Goal: Information Seeking & Learning: Learn about a topic

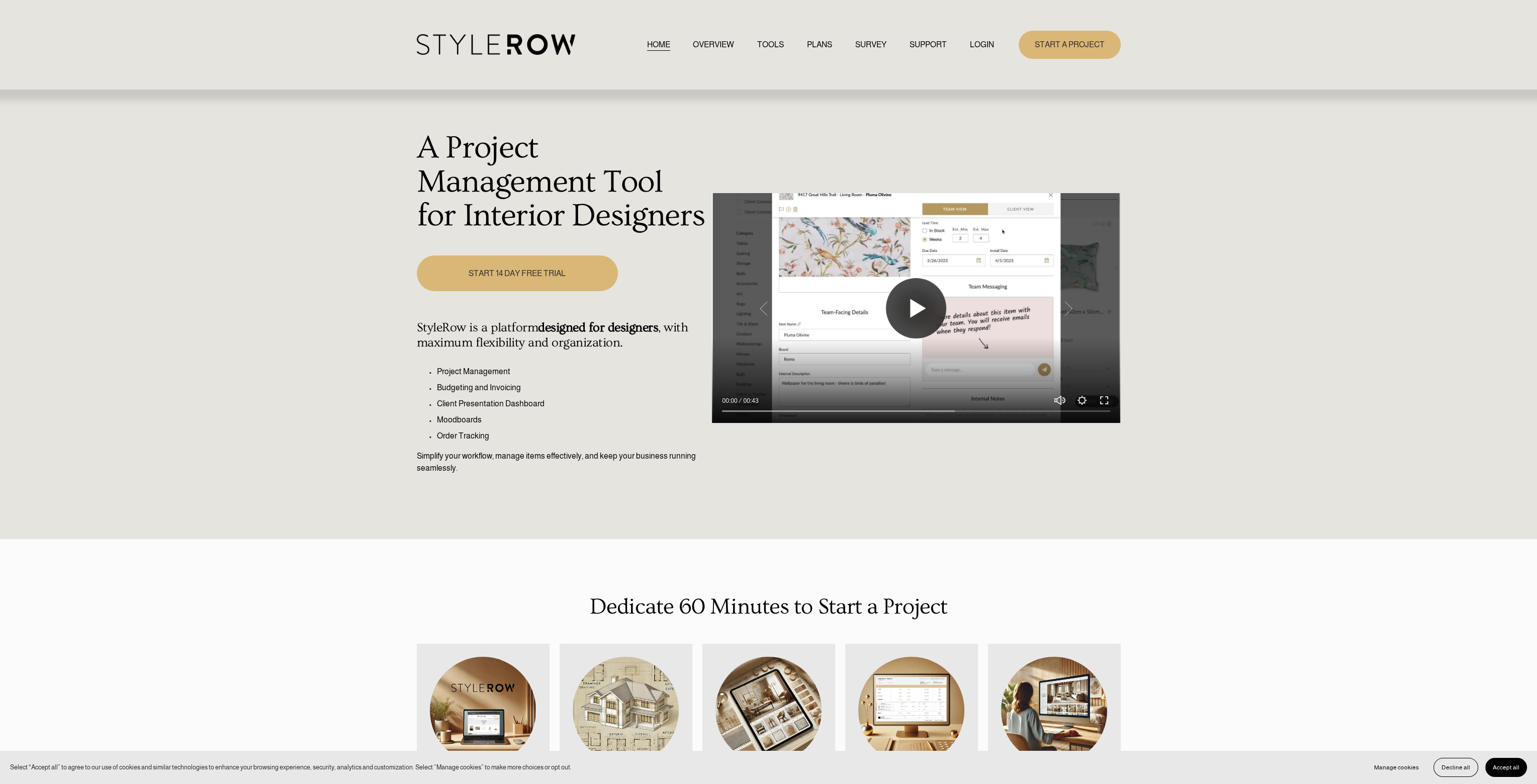
click at [923, 298] on button "Play" at bounding box center [916, 308] width 60 height 60
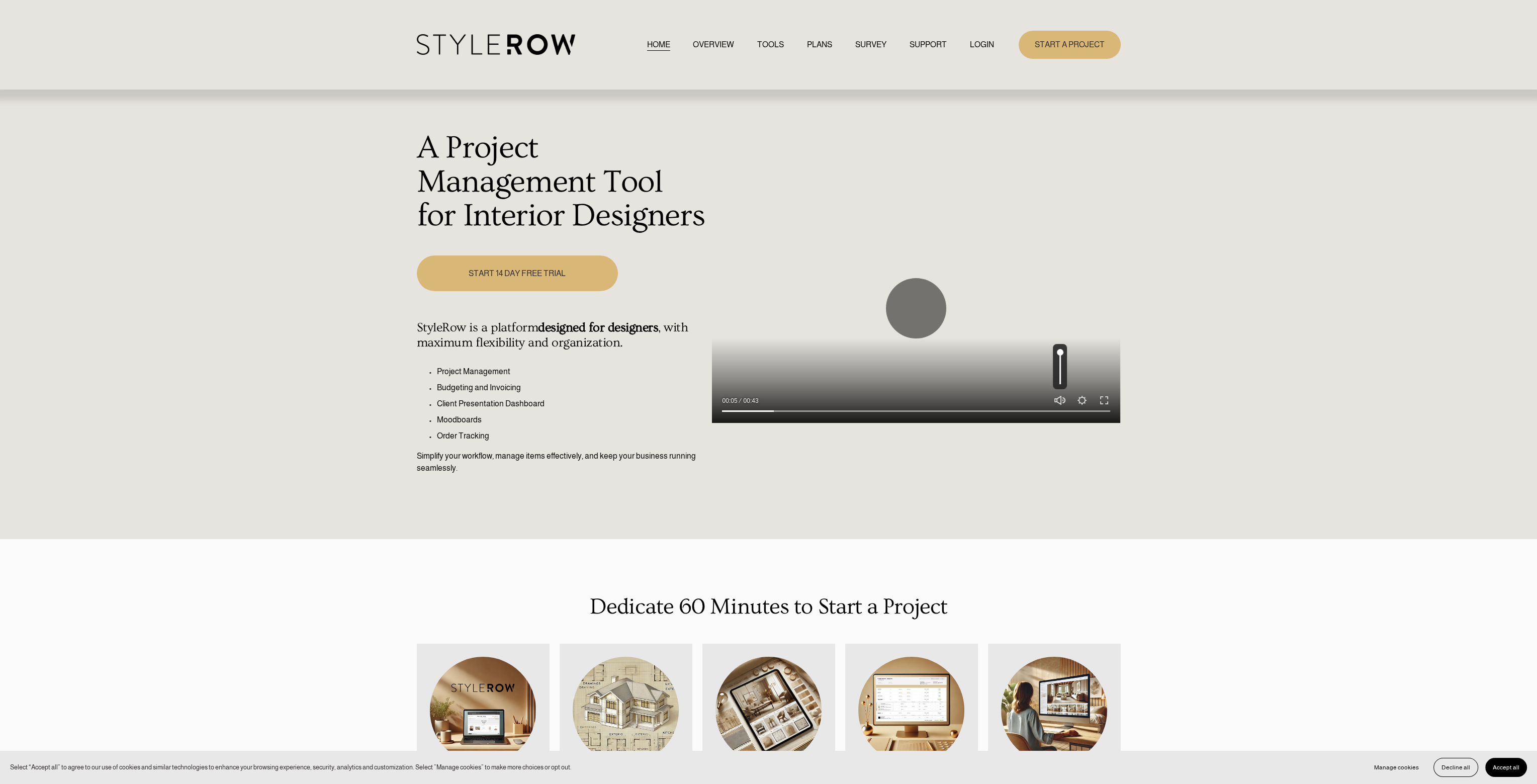
type input "13.98"
type input "1"
drag, startPoint x: 1060, startPoint y: 356, endPoint x: 966, endPoint y: 311, distance: 104.2
click at [1067, 348] on input "Volume" at bounding box center [1060, 370] width 14 height 43
click at [979, 409] on input "Seek" at bounding box center [916, 411] width 388 height 7
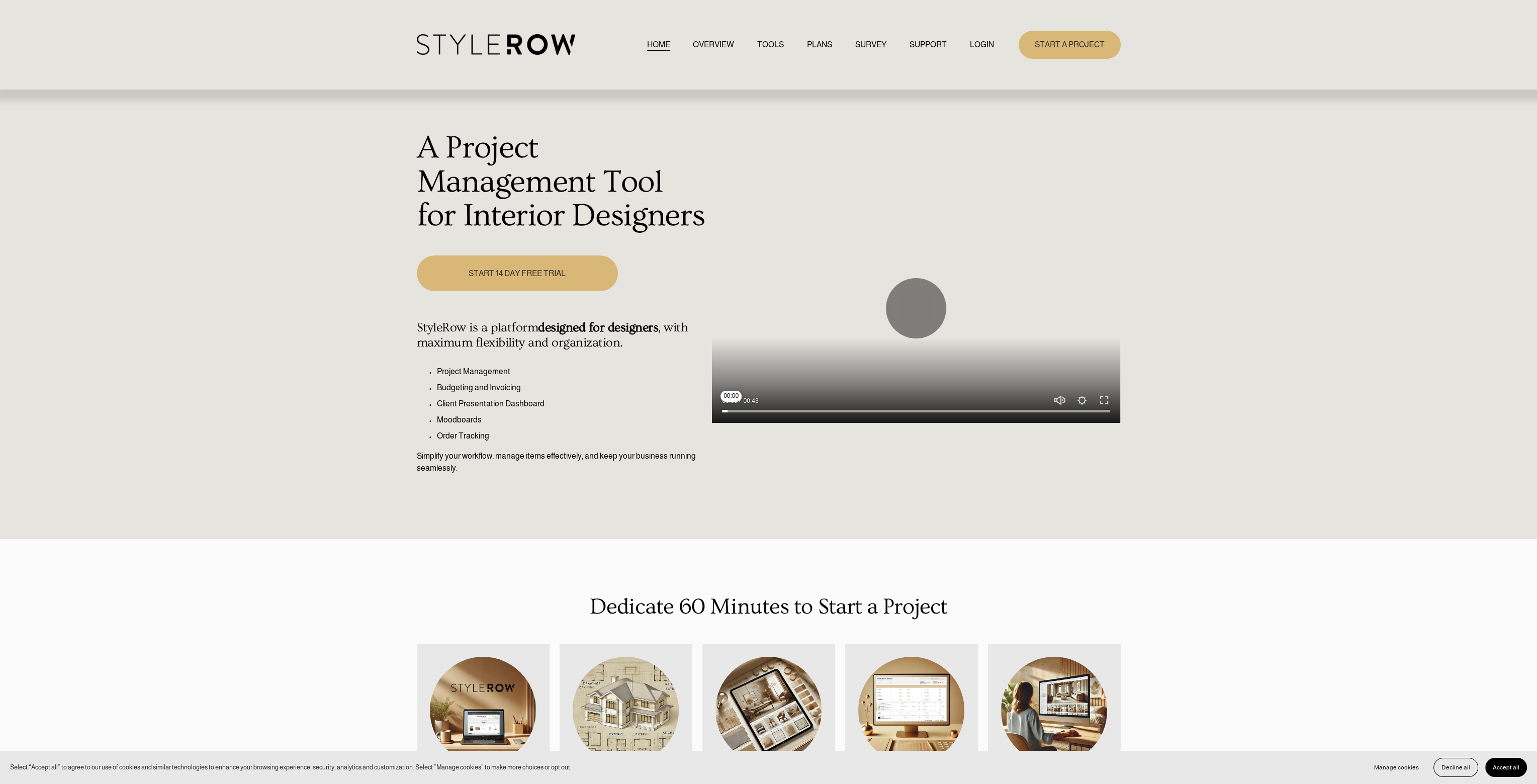
click at [731, 410] on input "Seek" at bounding box center [916, 411] width 388 height 7
click at [927, 308] on button "Play" at bounding box center [916, 308] width 60 height 60
type input "3.02"
click at [1092, 33] on link "START A PROJECT" at bounding box center [1069, 44] width 102 height 27
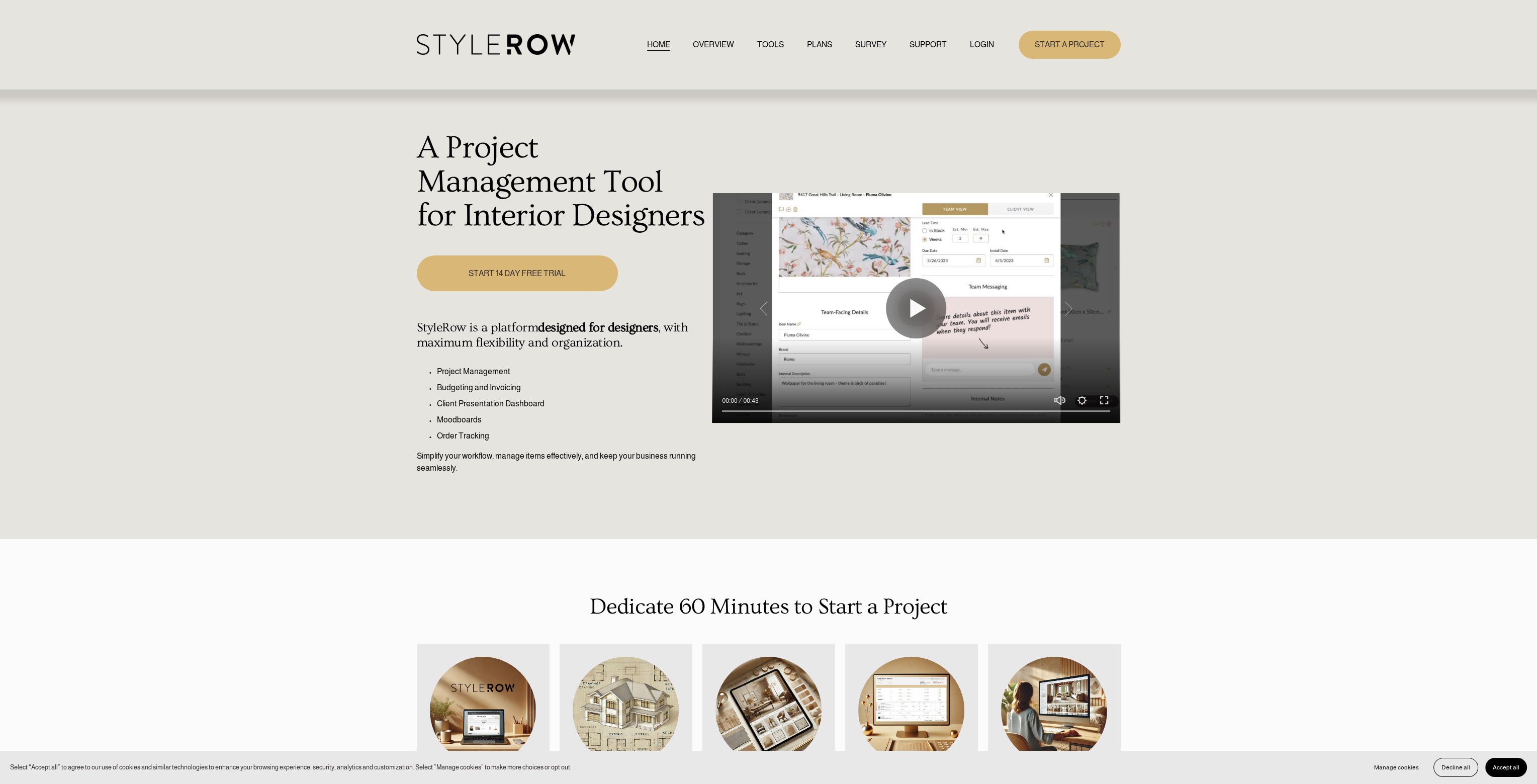
click at [819, 43] on link "PLANS" at bounding box center [819, 44] width 25 height 14
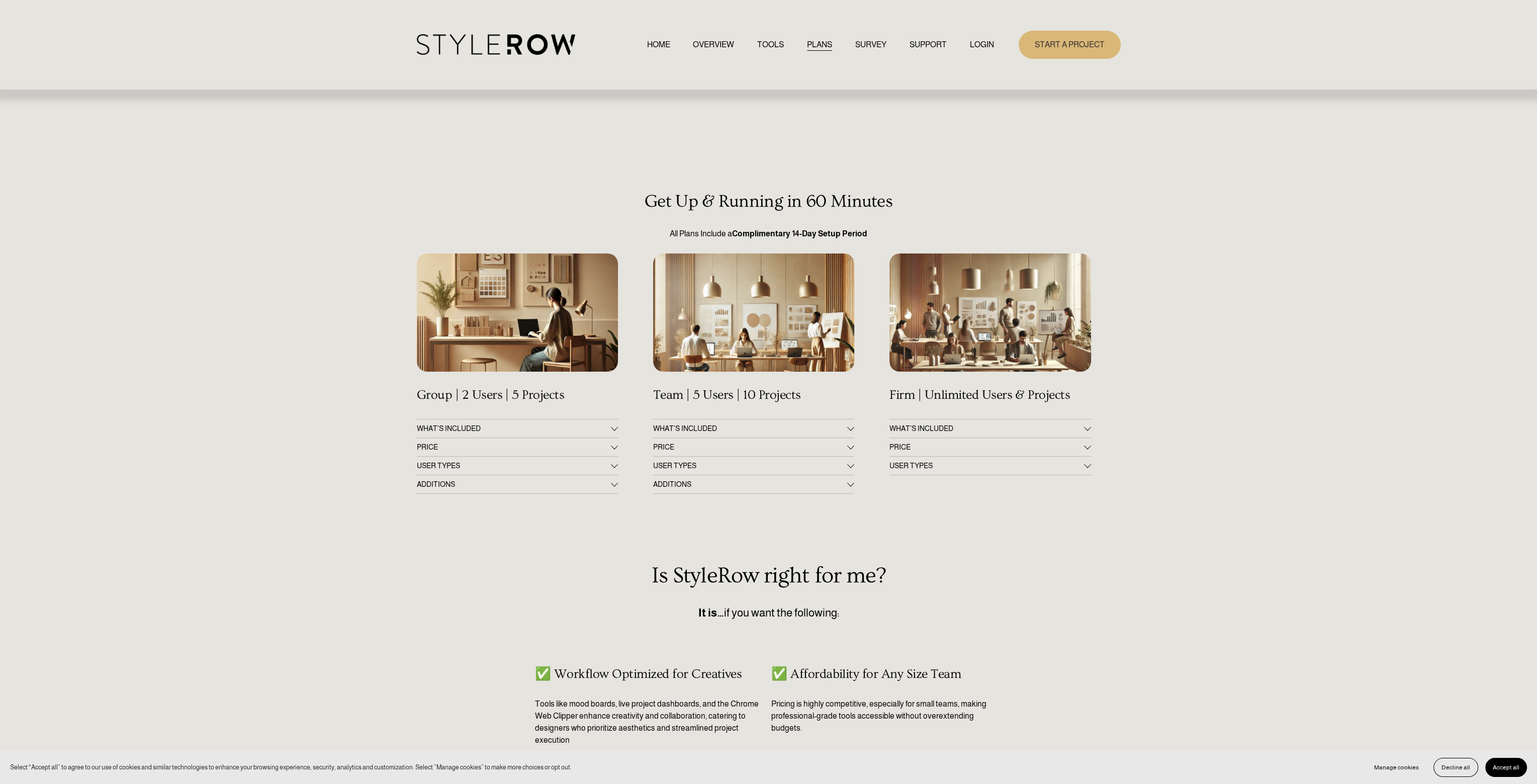
click at [848, 427] on div at bounding box center [851, 427] width 7 height 7
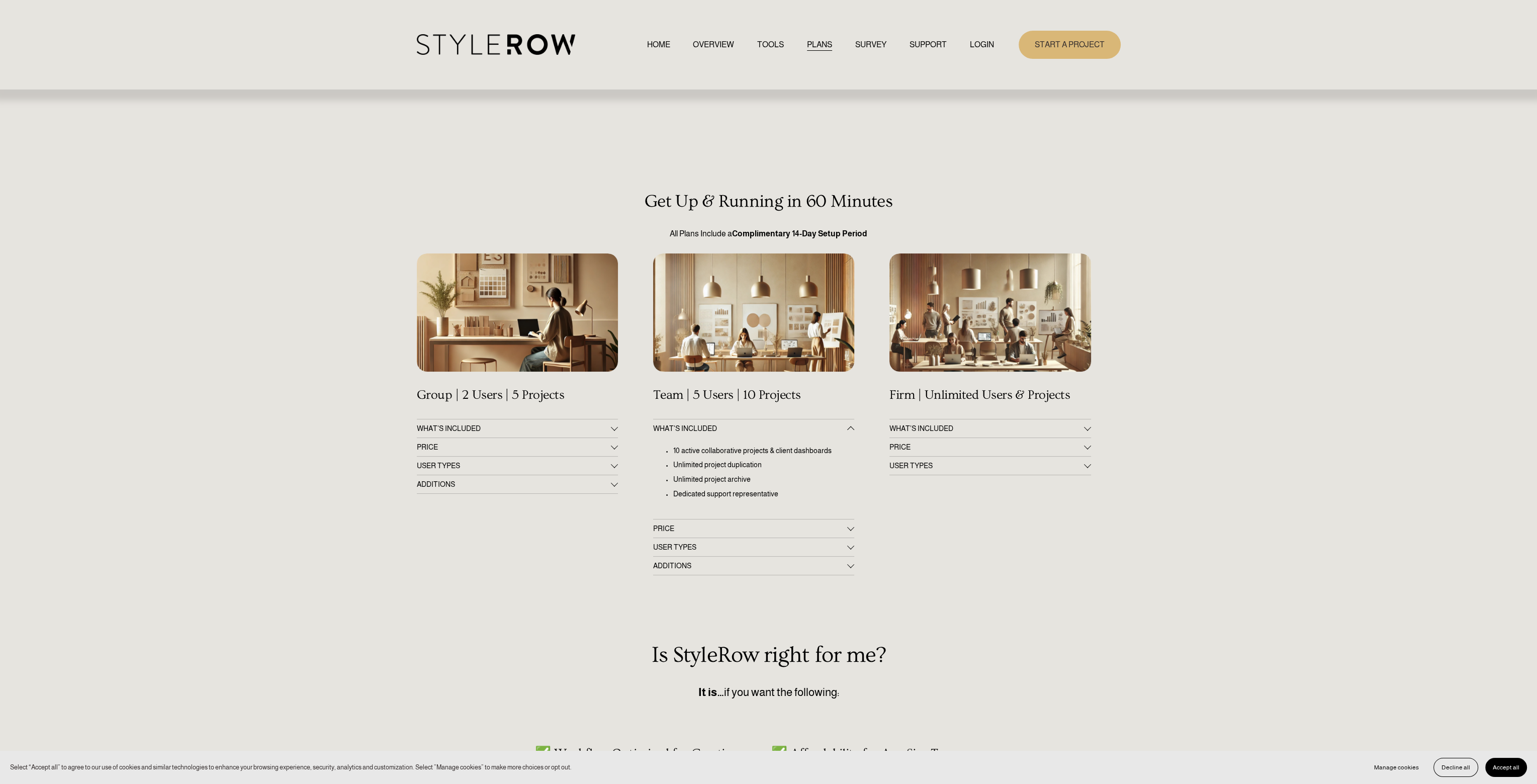
click at [848, 427] on div at bounding box center [851, 428] width 7 height 7
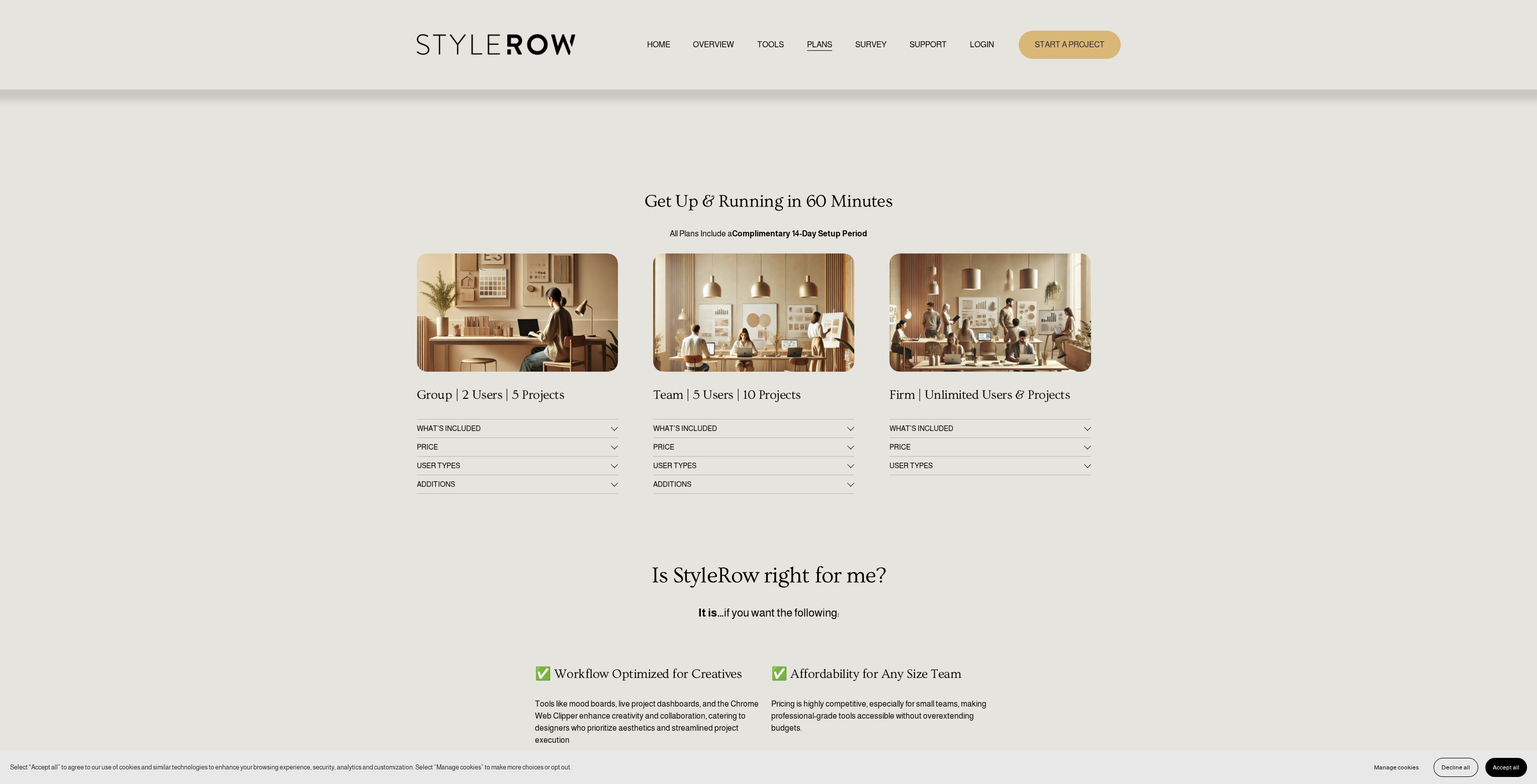
click at [848, 450] on div at bounding box center [851, 447] width 7 height 7
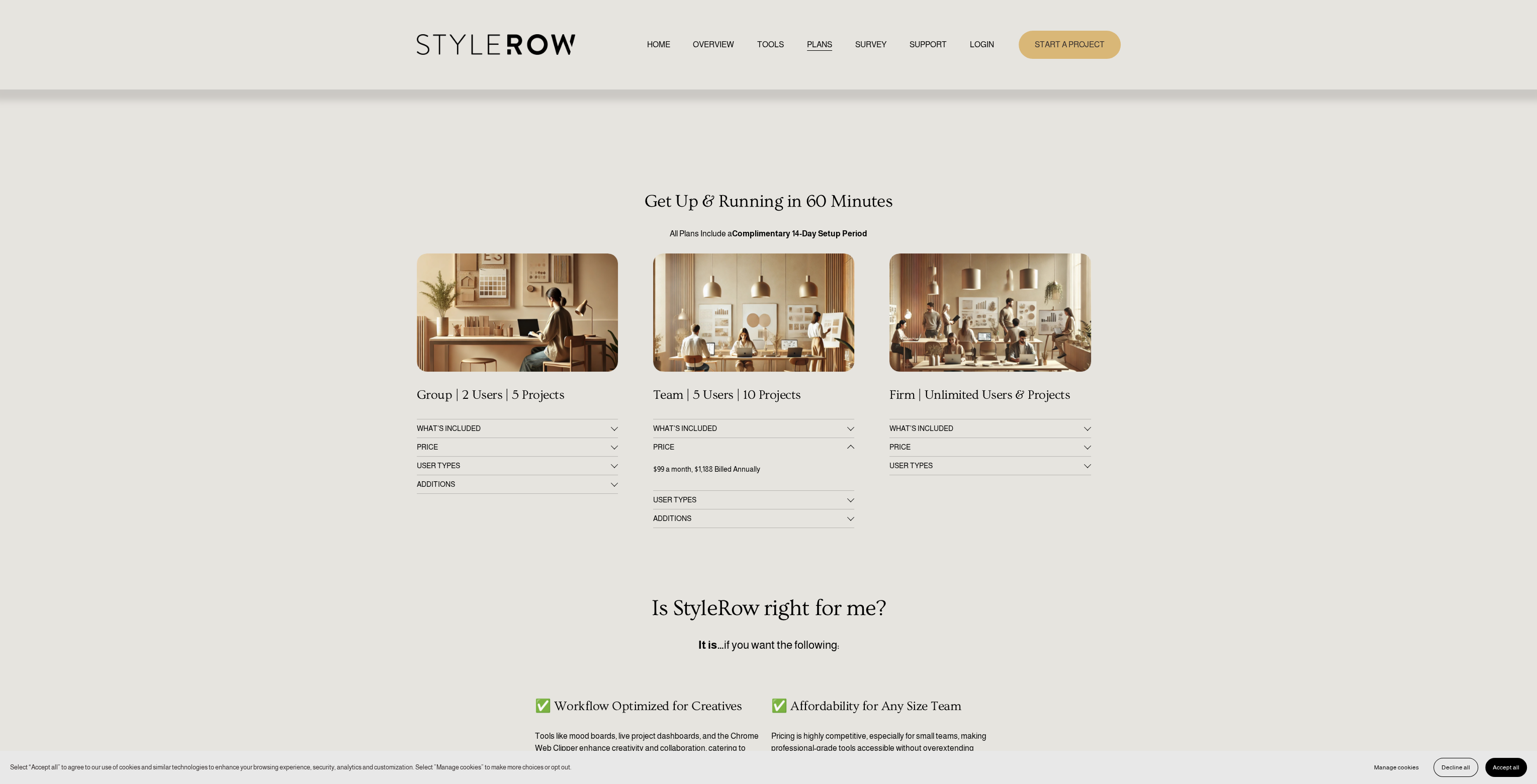
click at [848, 450] on div at bounding box center [851, 447] width 7 height 7
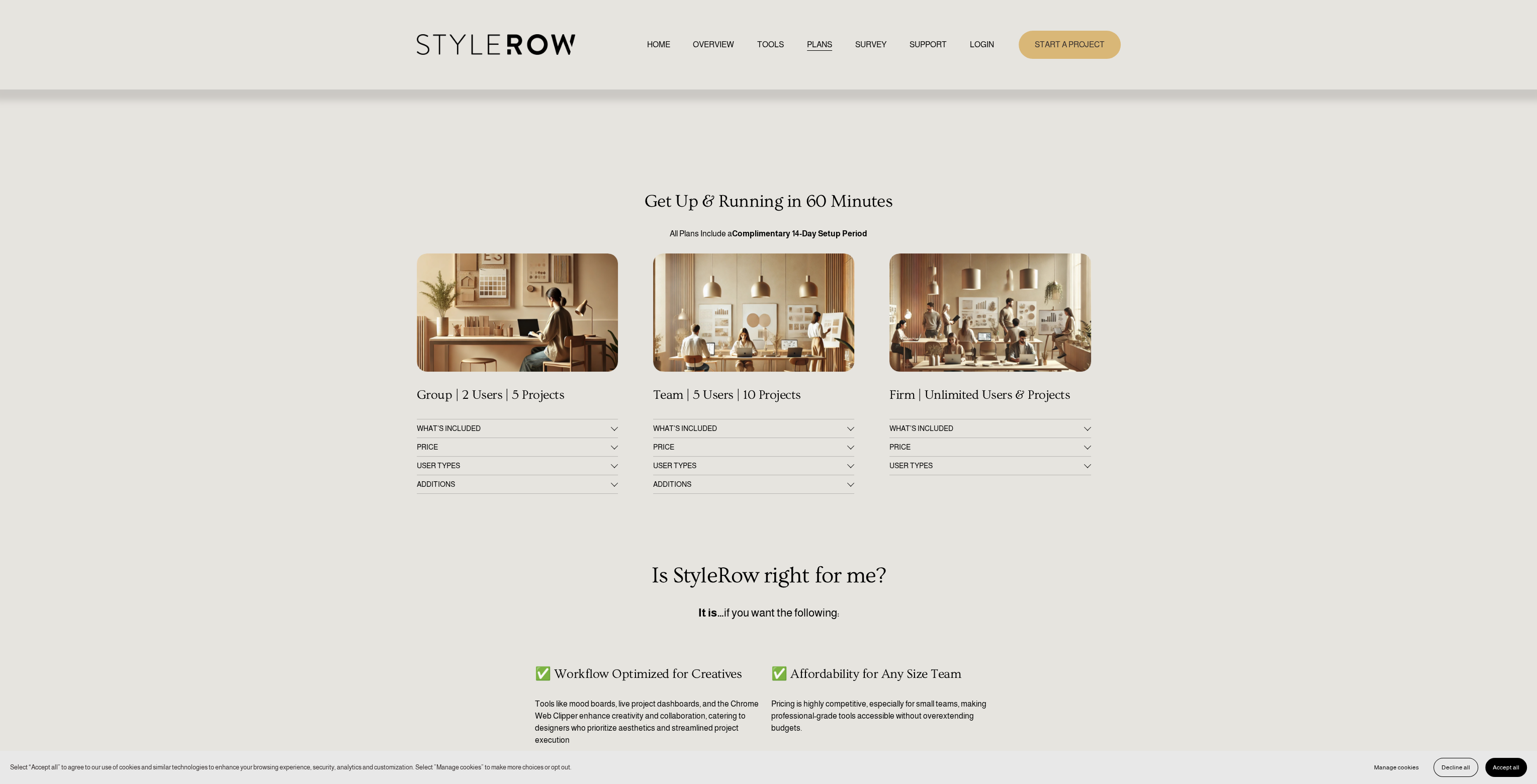
click at [847, 464] on button "USER TYPES" at bounding box center [754, 465] width 201 height 18
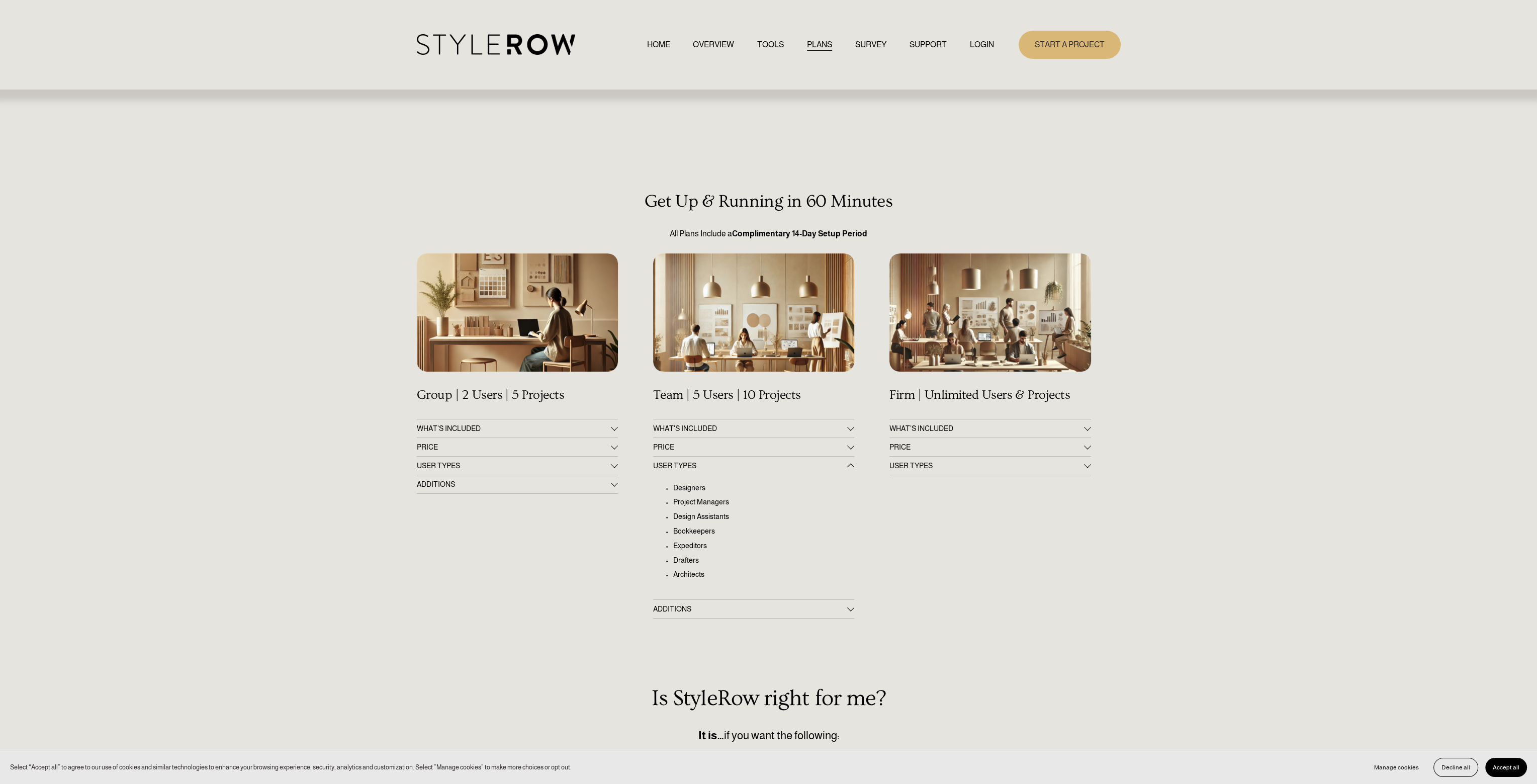
click at [847, 464] on span "USER TYPES" at bounding box center [750, 465] width 194 height 8
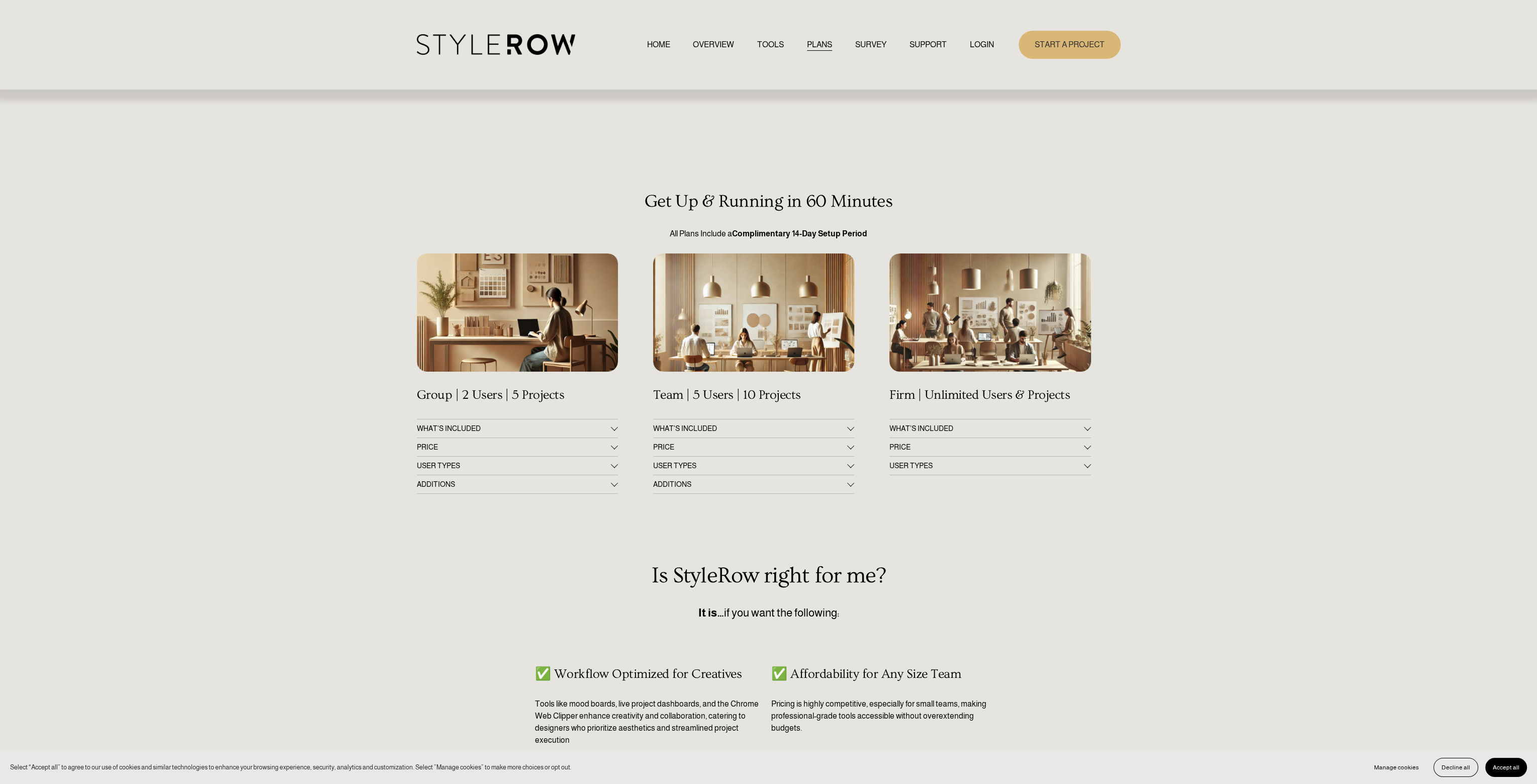
click at [844, 490] on button "ADDITIONS" at bounding box center [754, 484] width 201 height 18
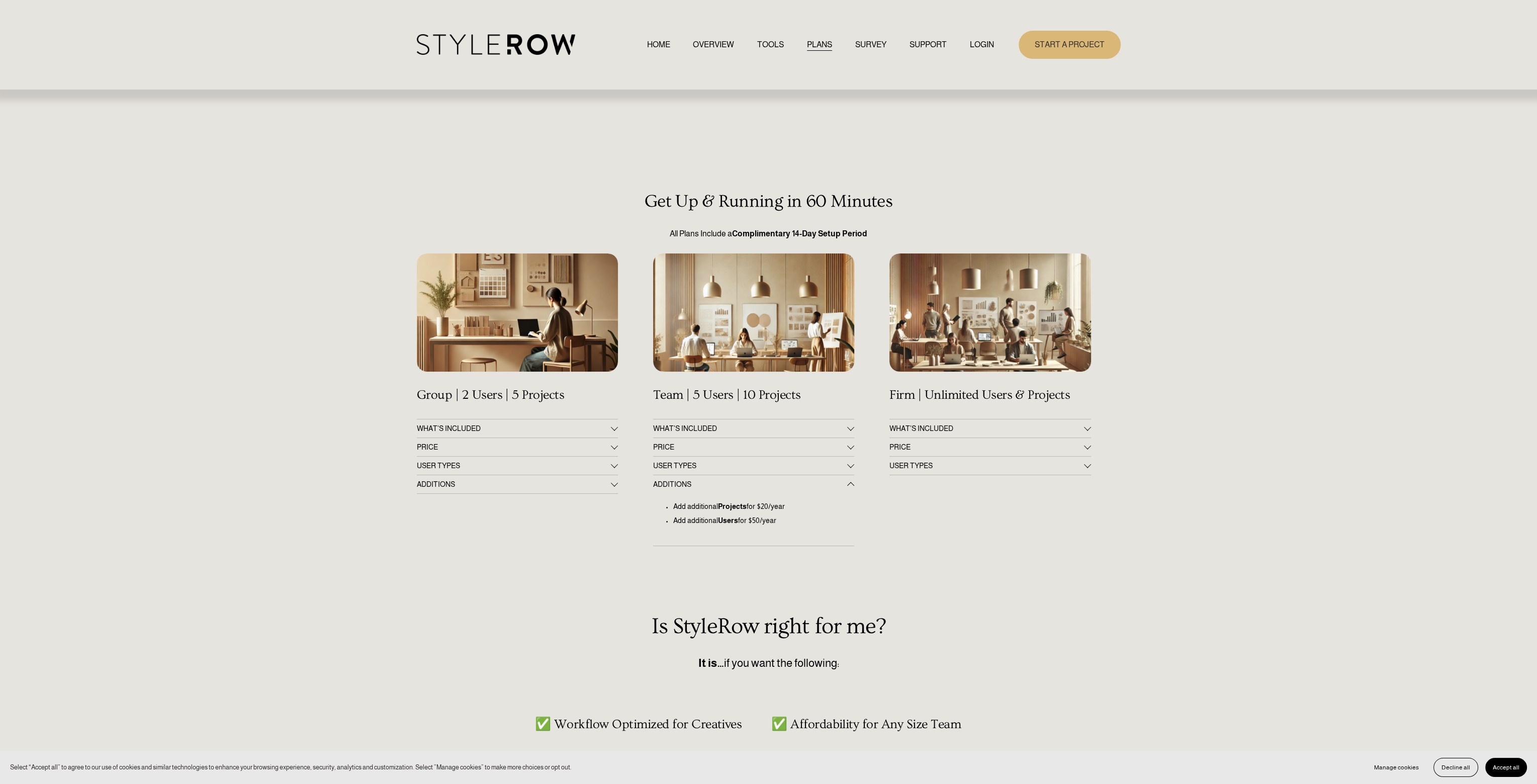
click at [844, 490] on button "ADDITIONS" at bounding box center [754, 484] width 201 height 18
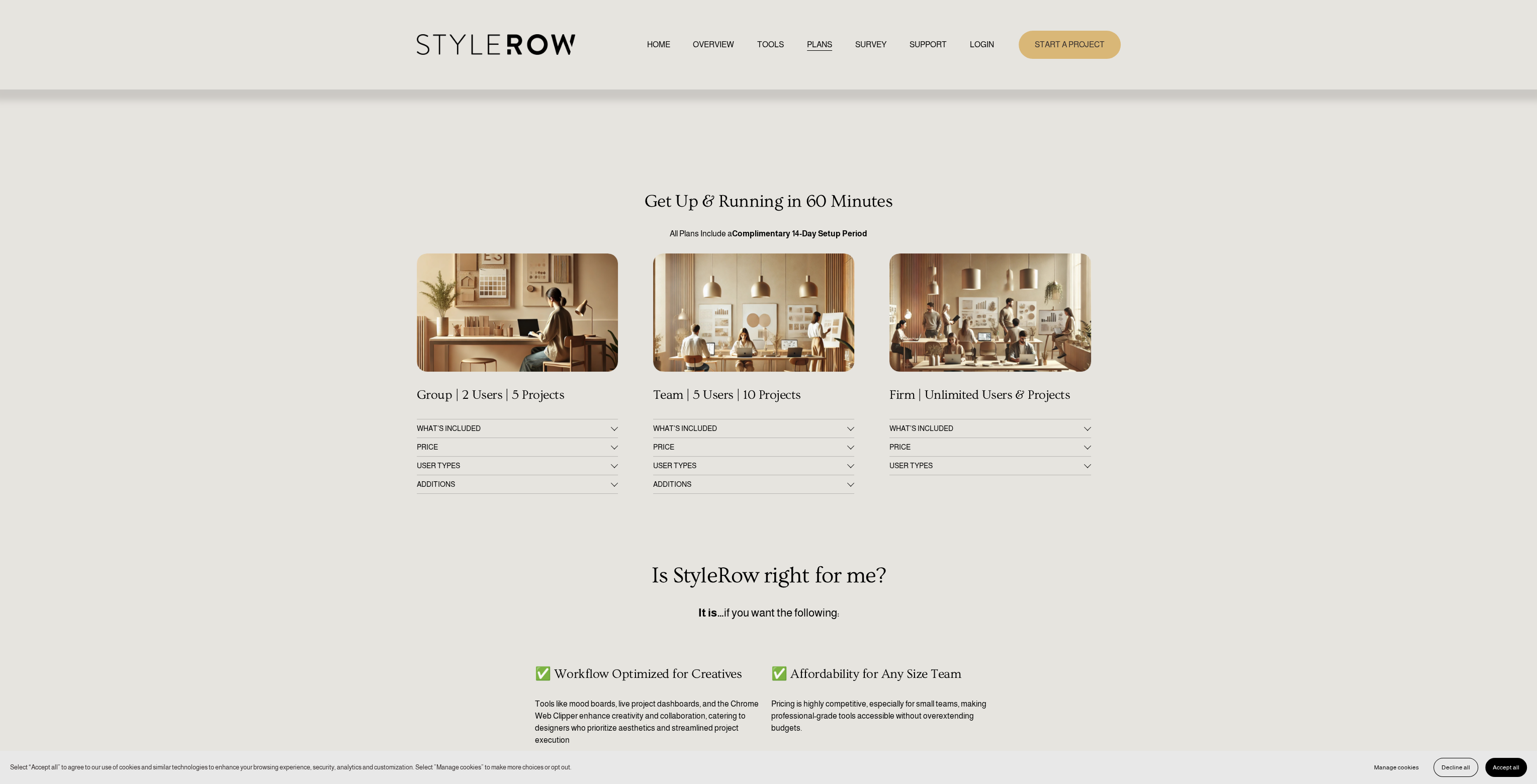
click at [657, 45] on link "HOME" at bounding box center [658, 44] width 23 height 14
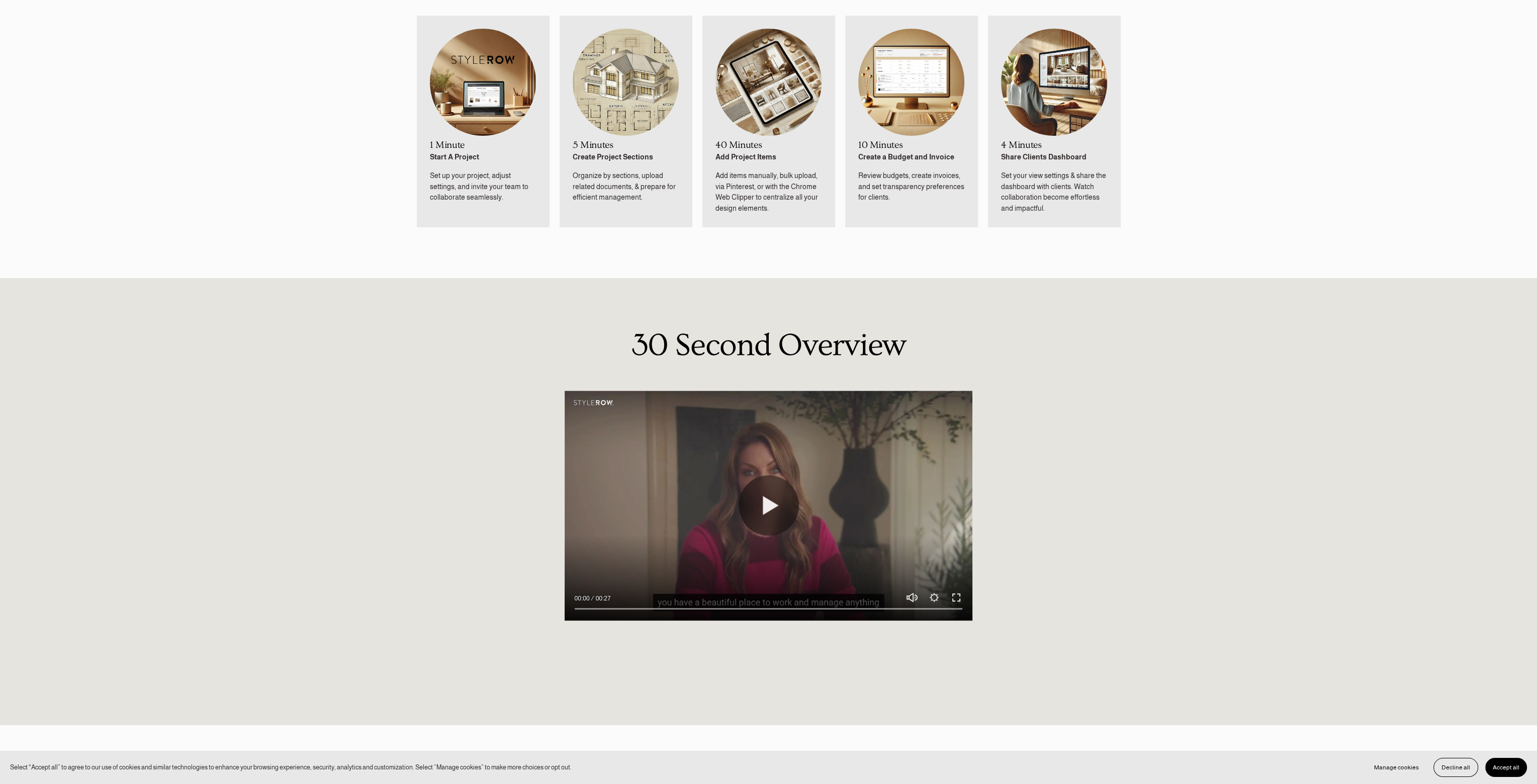
scroll to position [754, 0]
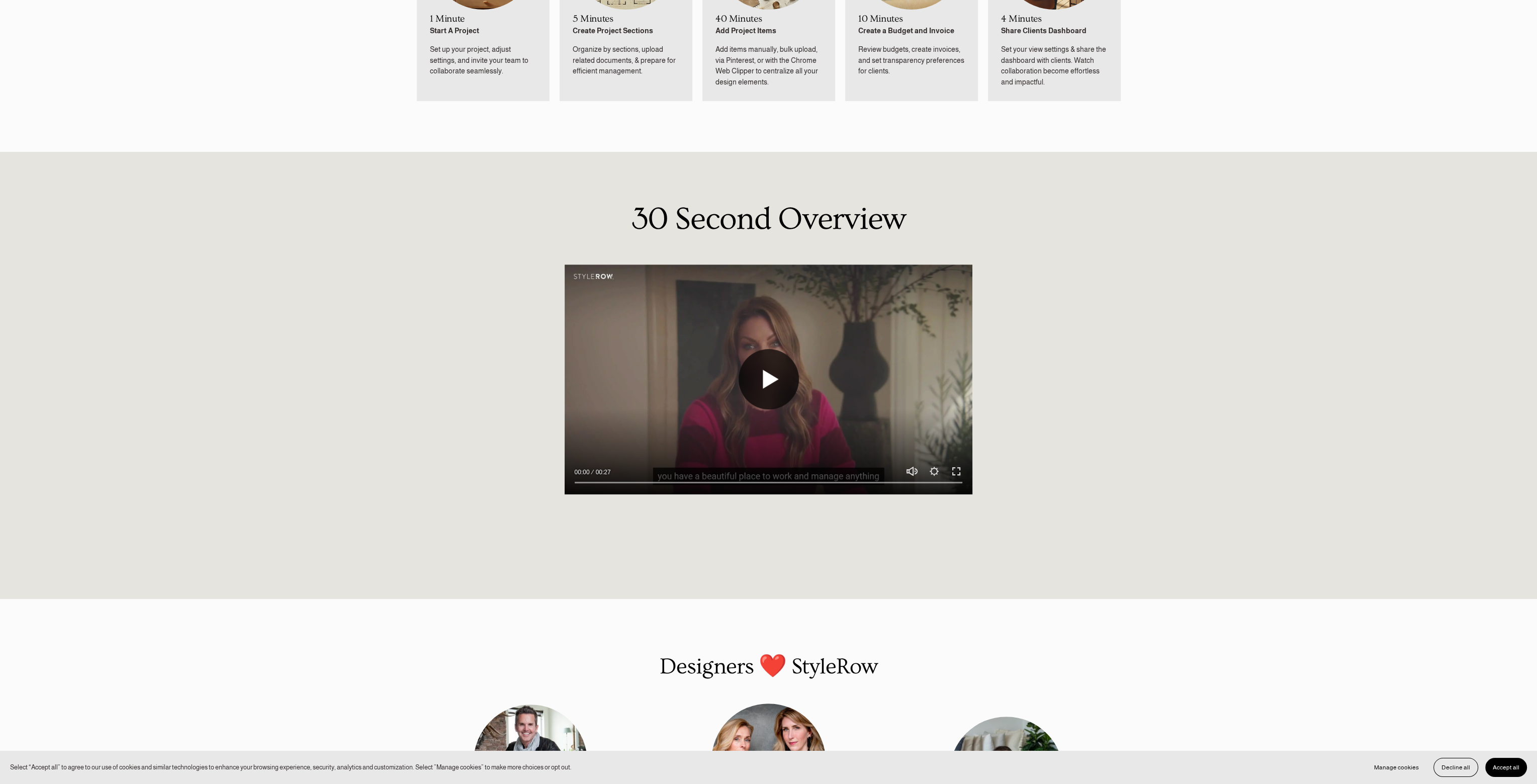
click at [776, 378] on button "Play" at bounding box center [768, 379] width 60 height 60
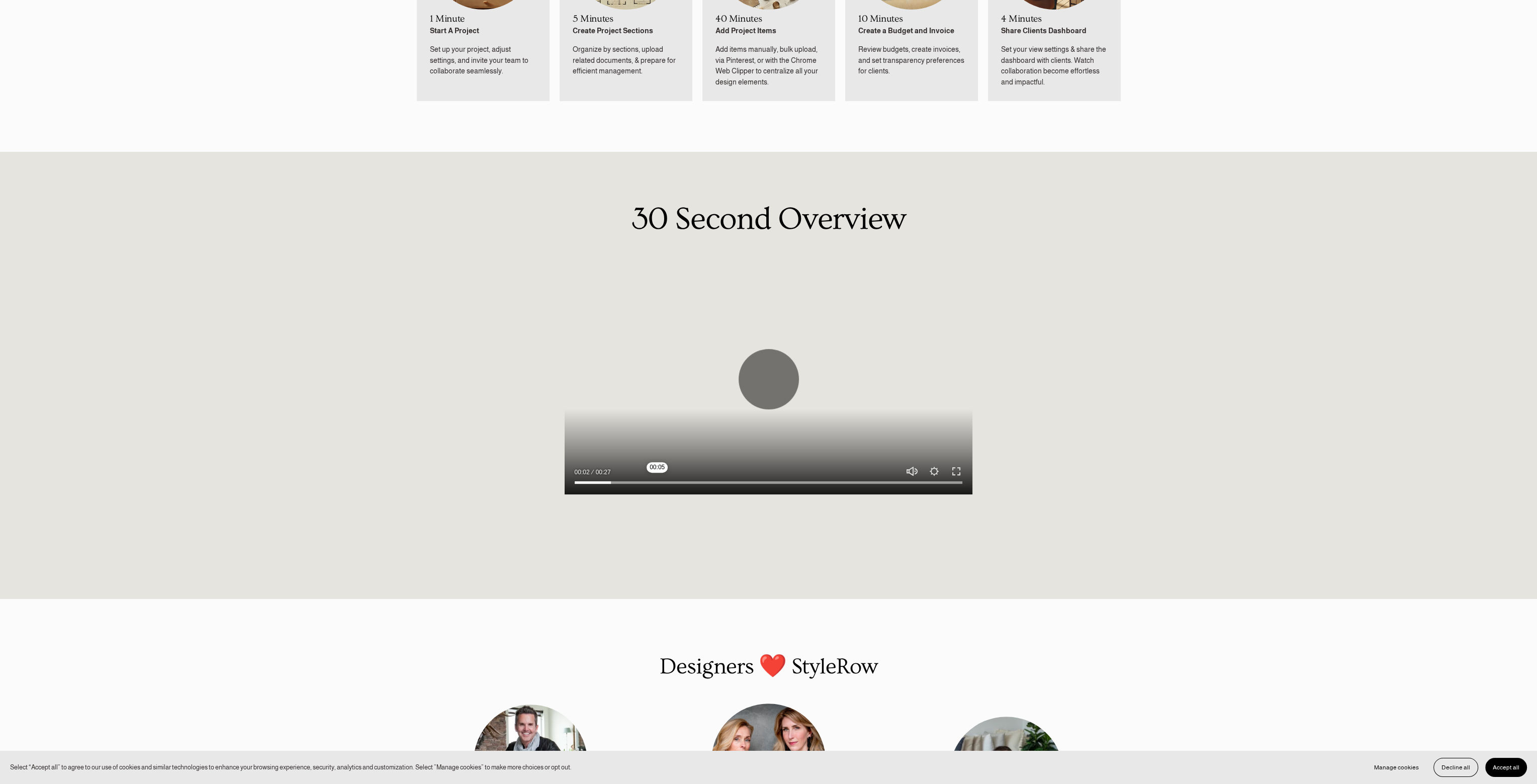
click at [657, 482] on input "Seek" at bounding box center [768, 482] width 388 height 7
click at [740, 482] on input "Seek" at bounding box center [768, 482] width 388 height 7
click at [774, 369] on button "Play" at bounding box center [768, 379] width 60 height 60
type input "45.91"
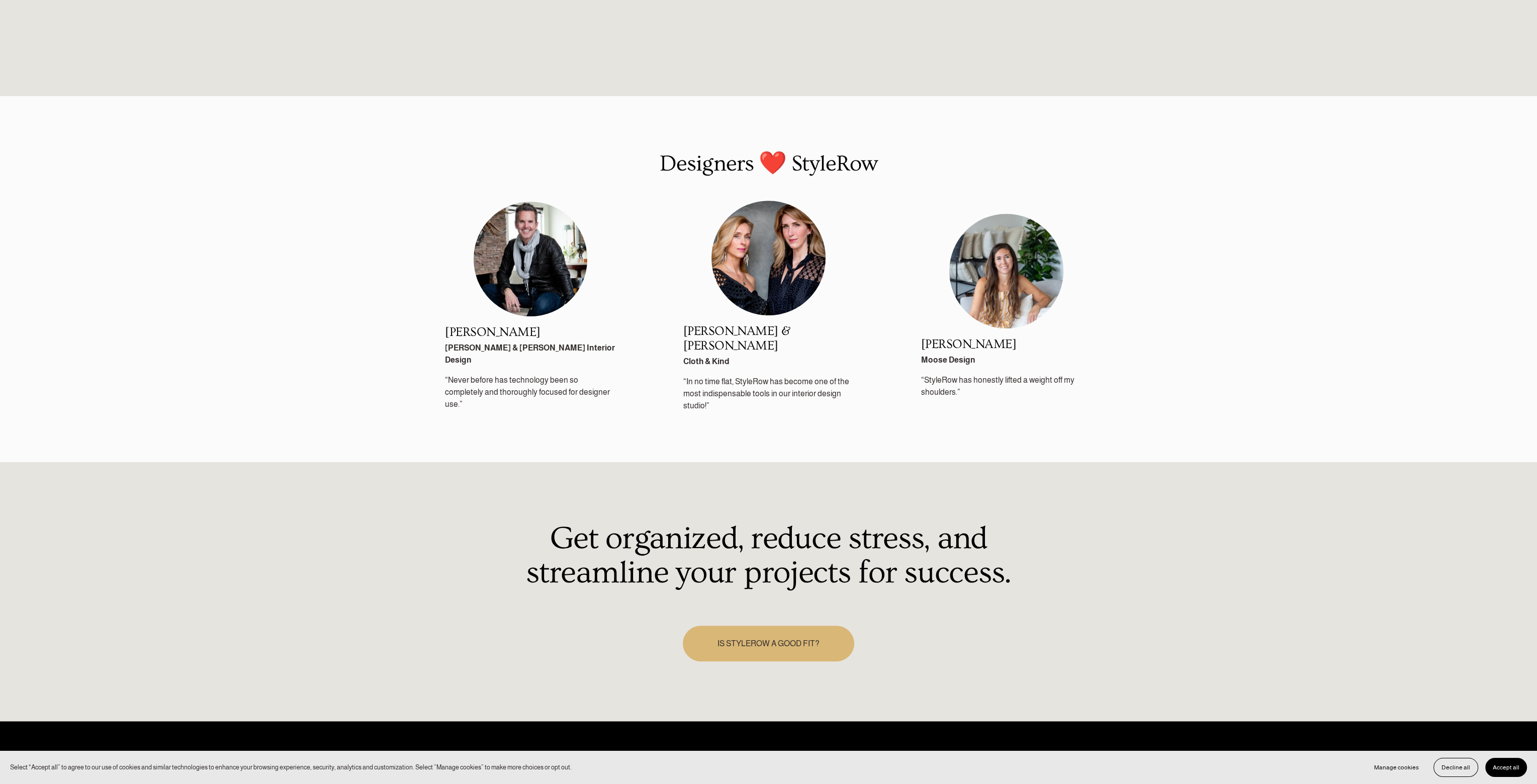
scroll to position [1443, 0]
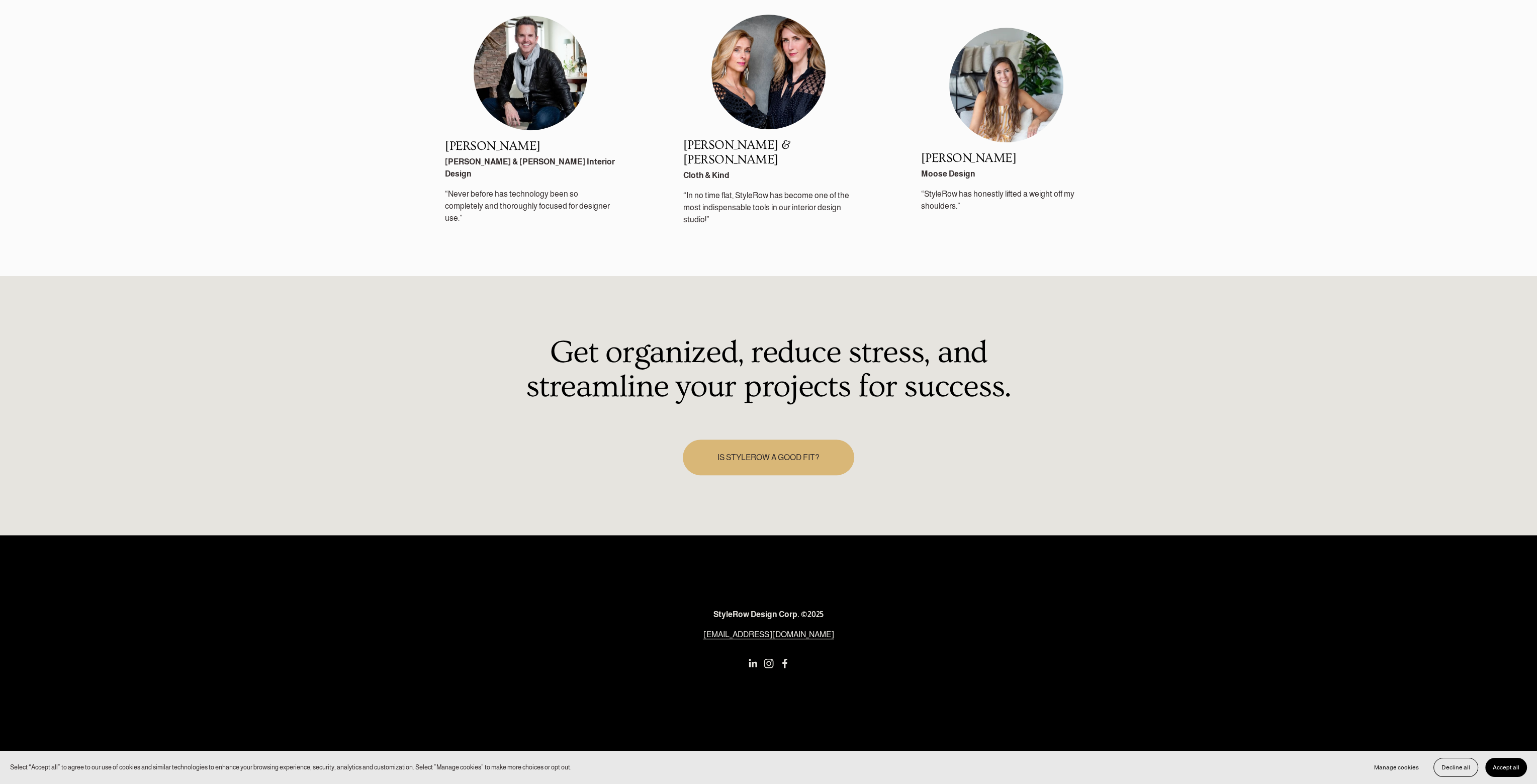
click at [766, 452] on link "IS STYLEROW A GOOD FIT?" at bounding box center [768, 457] width 172 height 36
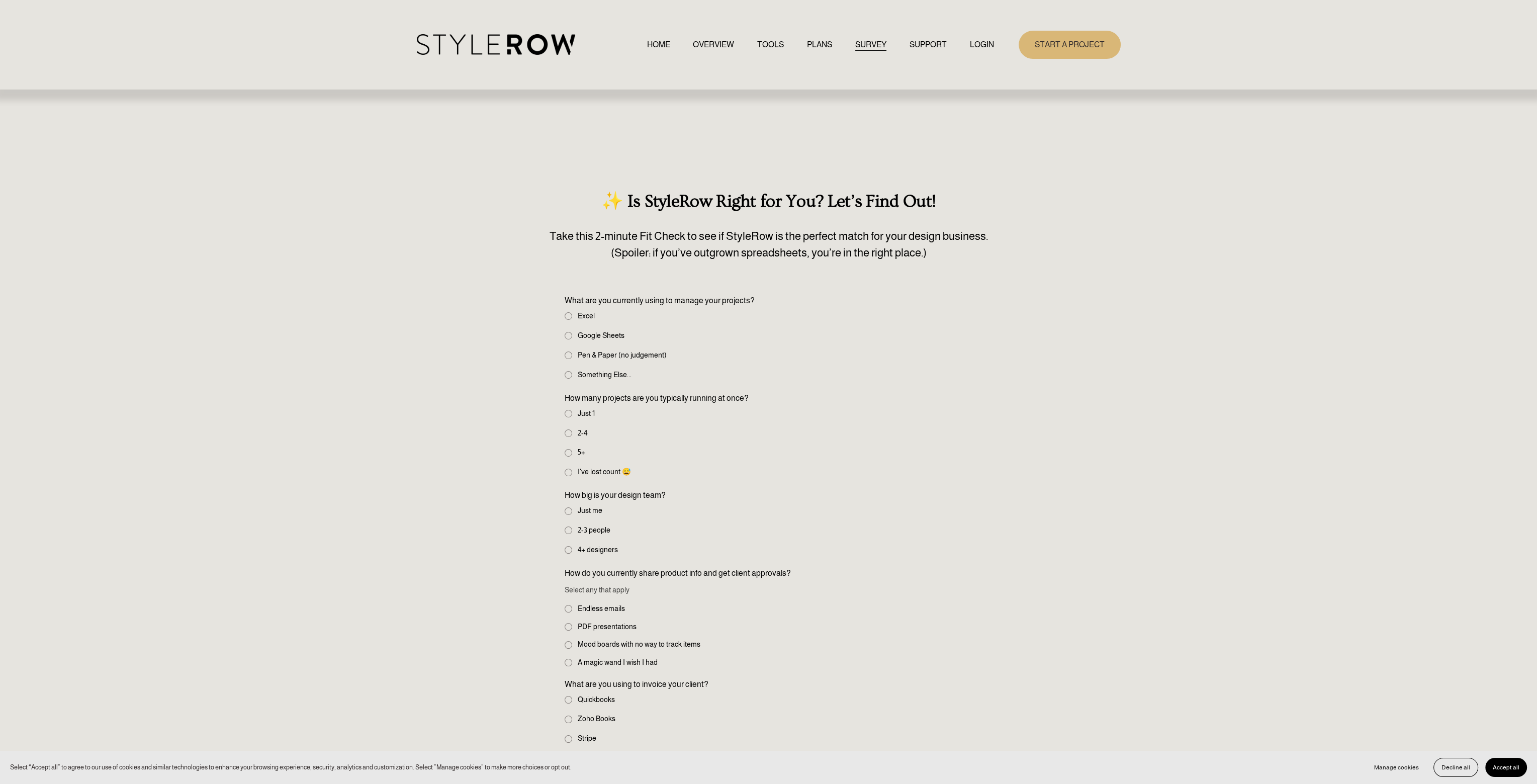
click at [0, 0] on span "FEATURED STYLEBOARD" at bounding box center [0, 0] width 0 height 0
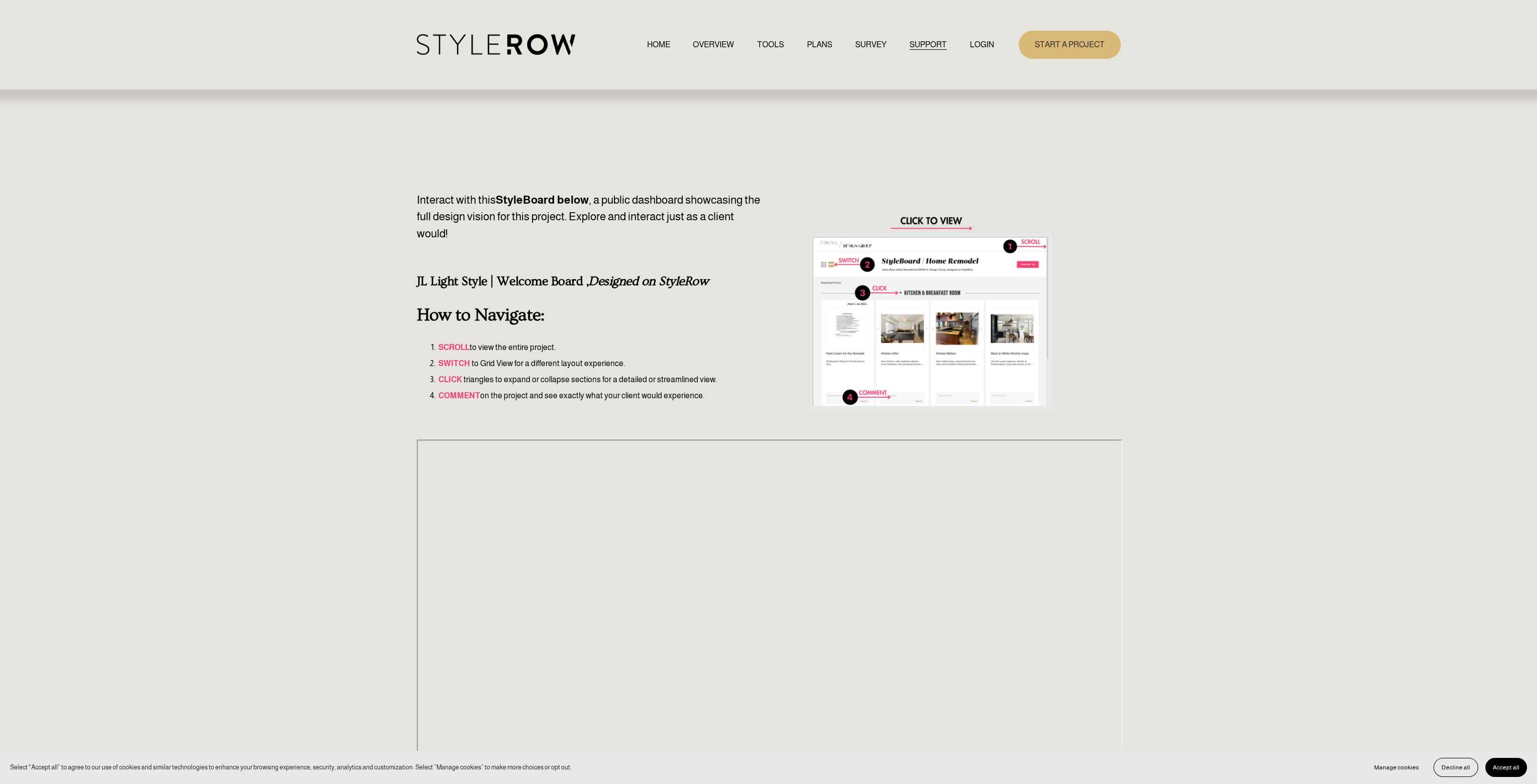
click at [653, 41] on link "HOME" at bounding box center [658, 44] width 23 height 14
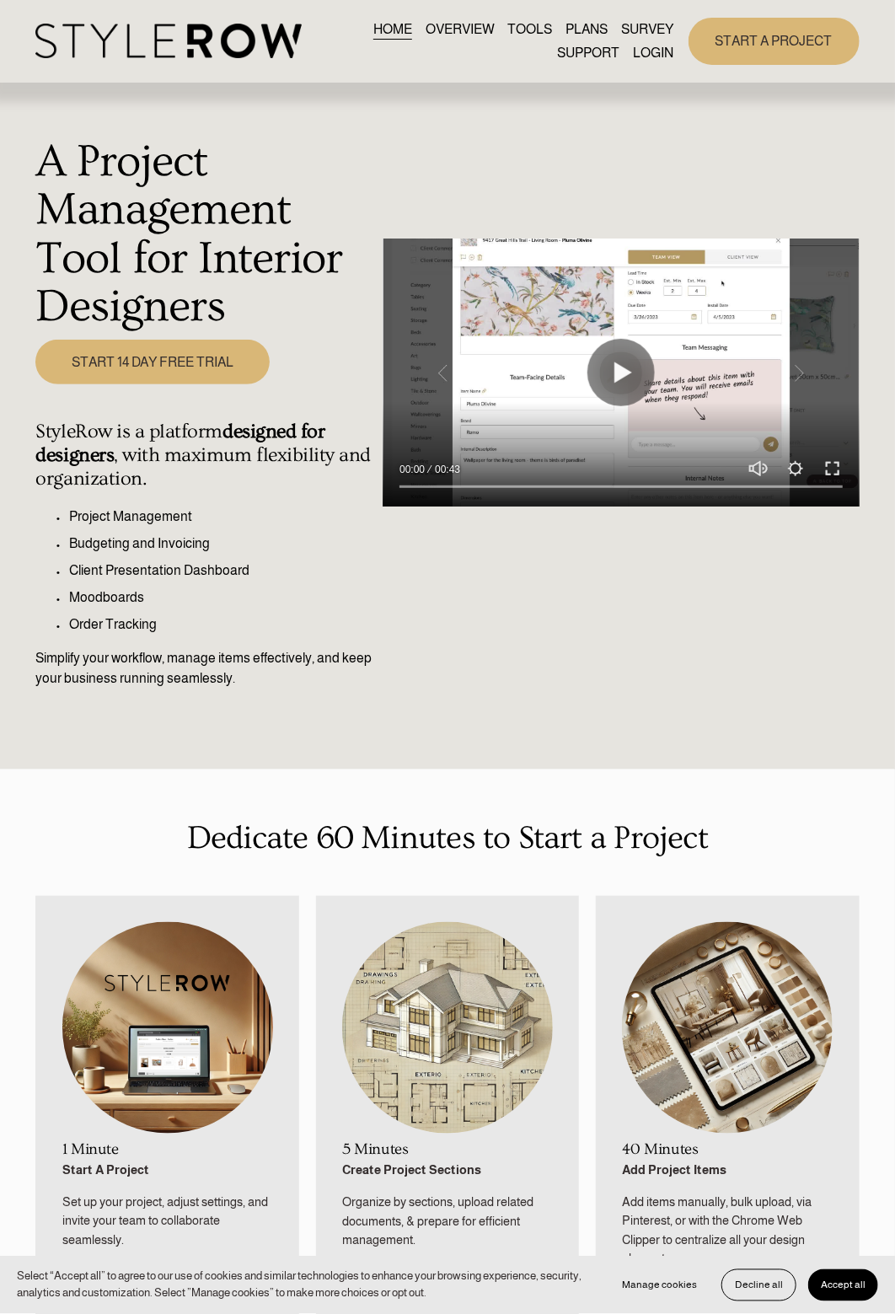
click at [230, 437] on strong "designed for designers" at bounding box center [181, 443] width 293 height 46
drag, startPoint x: 167, startPoint y: 463, endPoint x: 163, endPoint y: 481, distance: 19.0
click at [163, 481] on h4 "StyleRow is a platform designed for designers , with maximum flexibility and or…" at bounding box center [204, 455] width 338 height 70
copy h4 "maximum flexibility and organization."
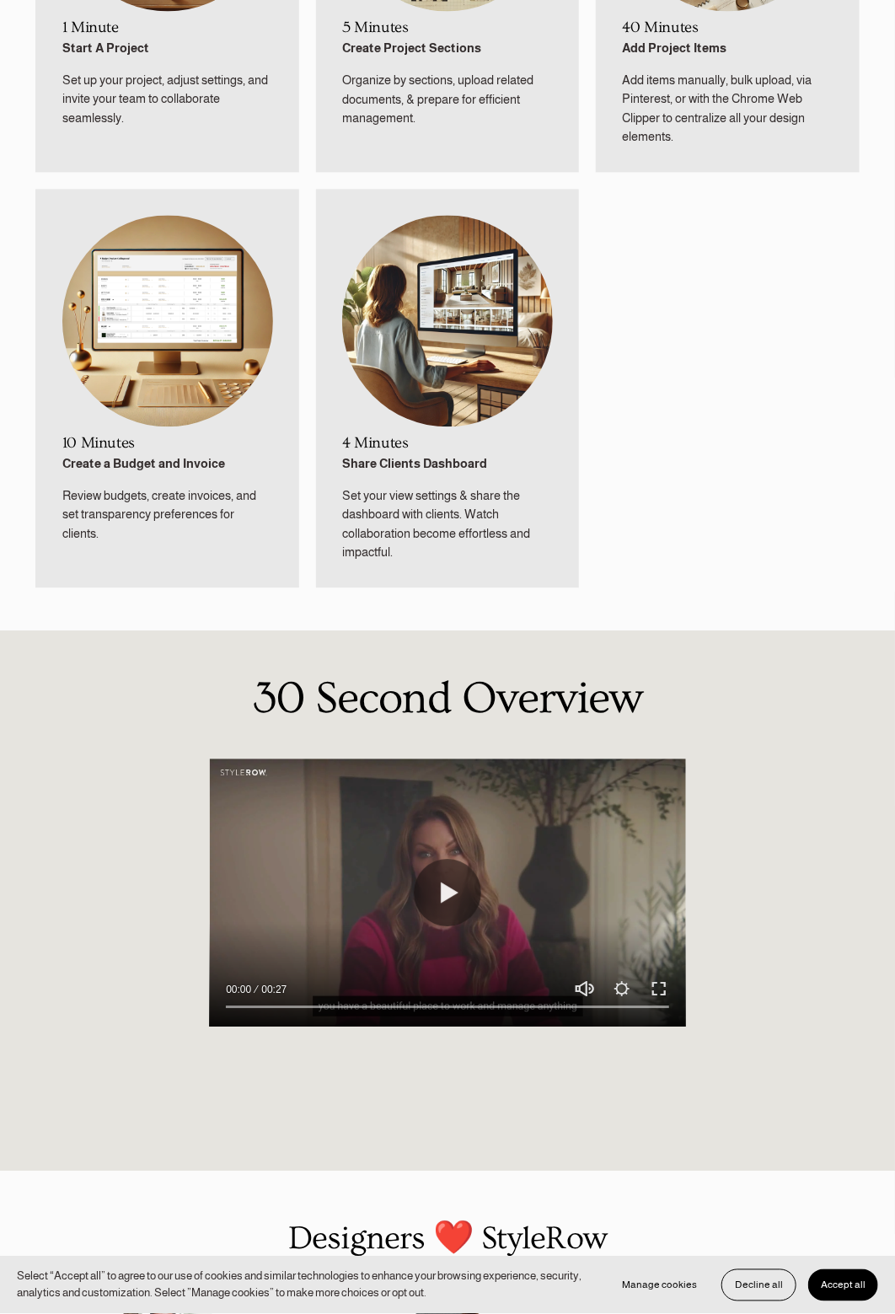
scroll to position [1095, 0]
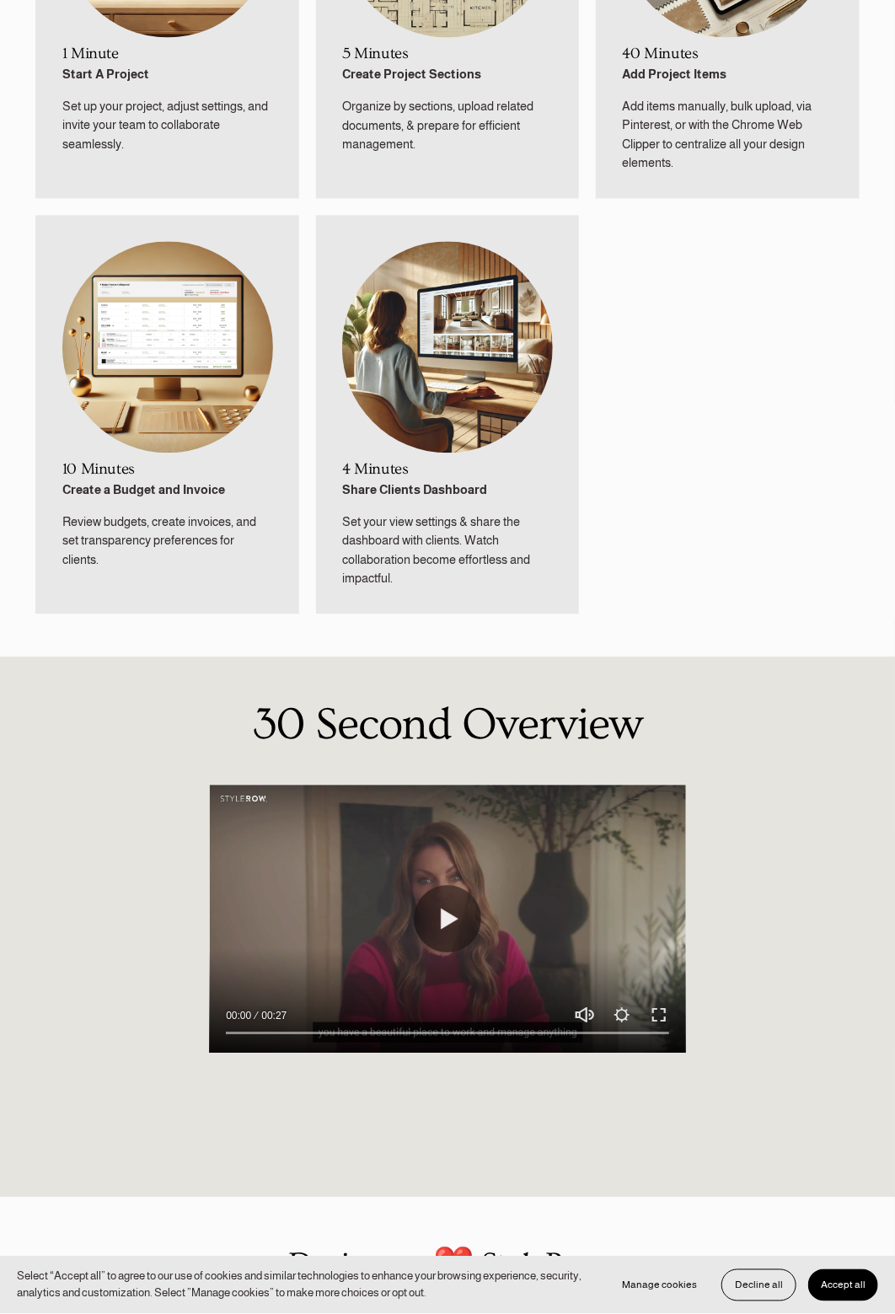
click at [650, 353] on ul "1 Minute Start A Project Set up your project, adjust settings, and invite your …" at bounding box center [447, 207] width 895 height 814
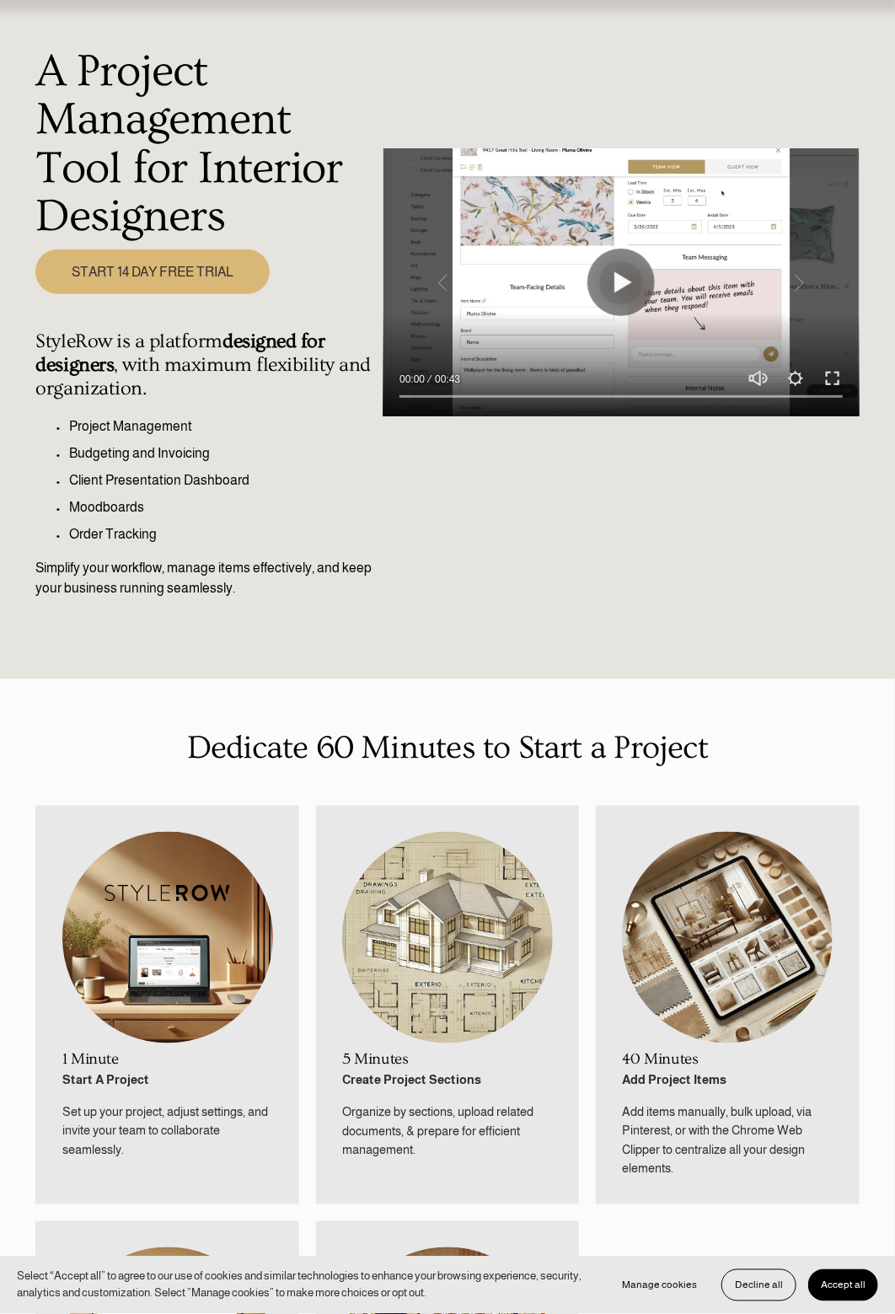
scroll to position [0, 0]
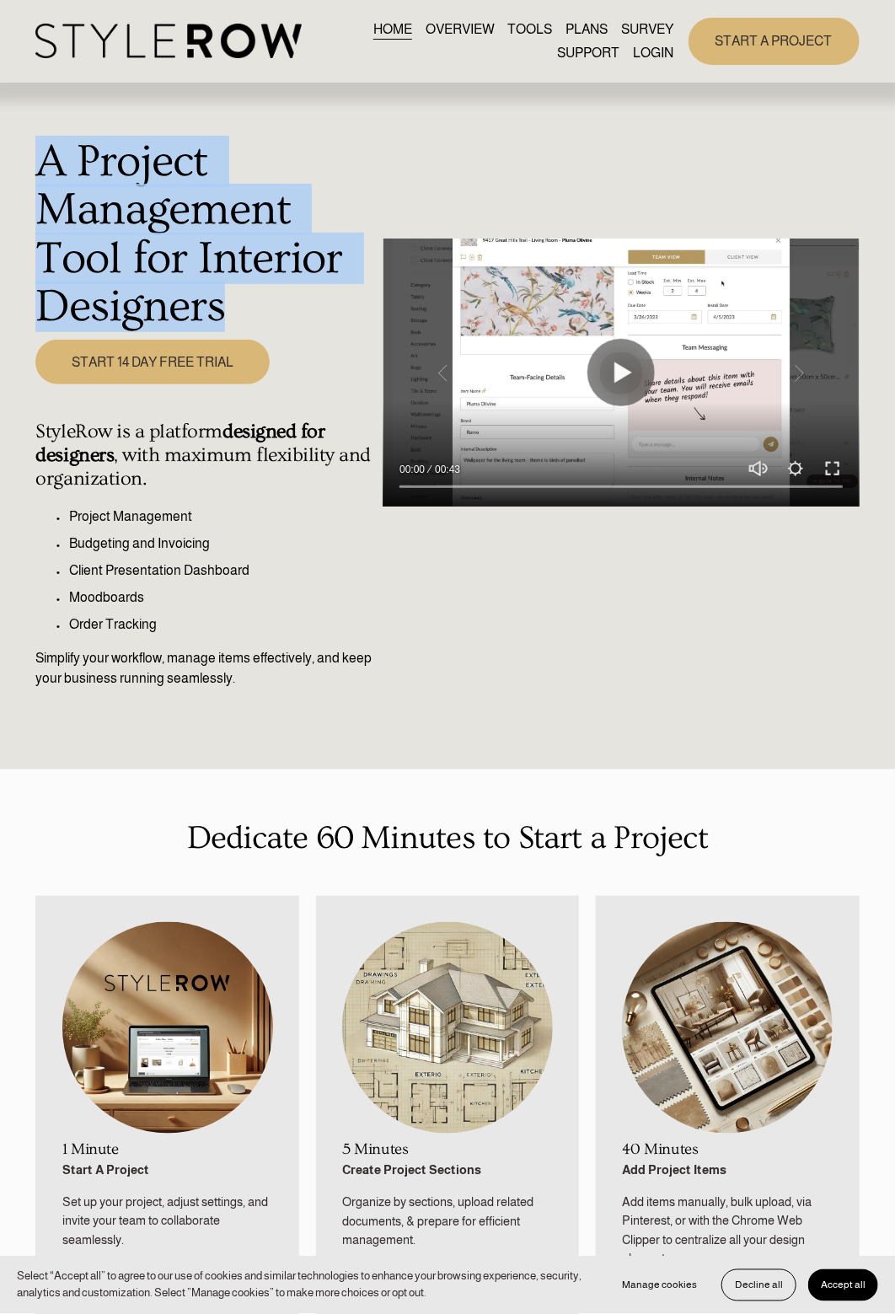
drag, startPoint x: 41, startPoint y: 171, endPoint x: 249, endPoint y: 323, distance: 257.5
click at [249, 323] on h1 "A Project Management Tool for Interior Designers" at bounding box center [204, 233] width 338 height 193
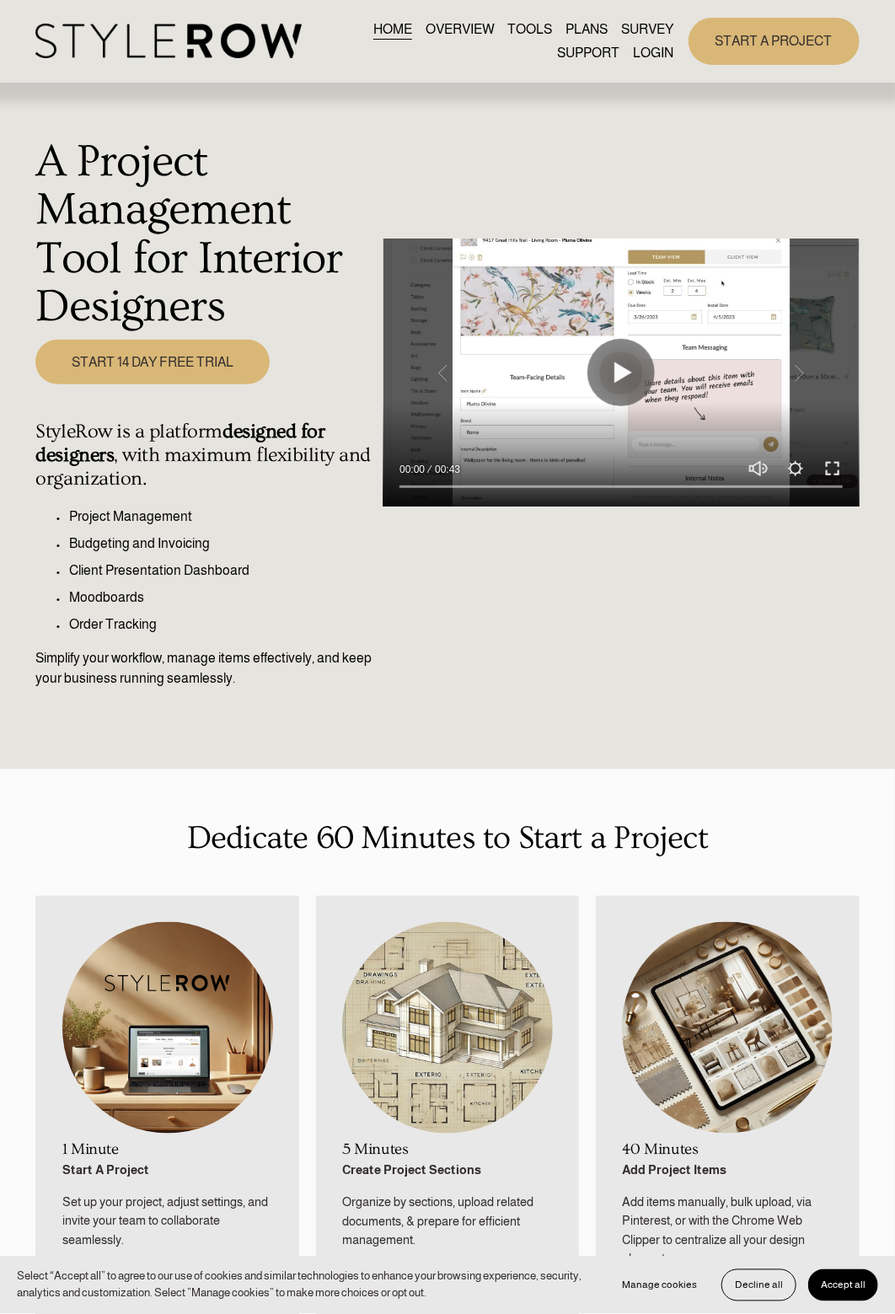
click at [252, 464] on h4 "StyleRow is a platform designed for designers , with maximum flexibility and or…" at bounding box center [204, 455] width 338 height 70
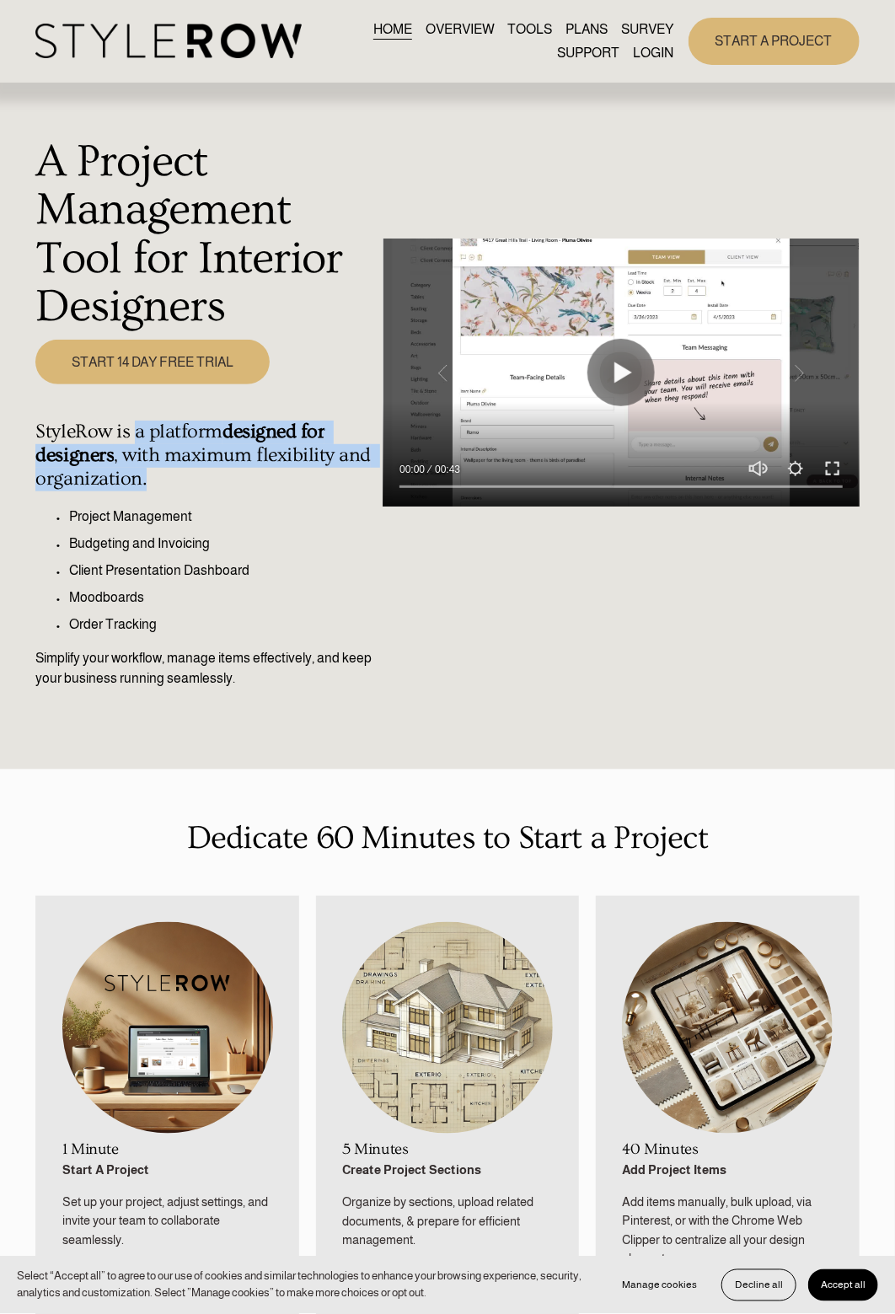
drag, startPoint x: 135, startPoint y: 437, endPoint x: 227, endPoint y: 478, distance: 100.4
click at [227, 487] on h4 "StyleRow is a platform designed for designers , with maximum flexibility and or…" at bounding box center [204, 455] width 338 height 70
copy h4 "a platform designed for designers , with maximum flexibility and organization."
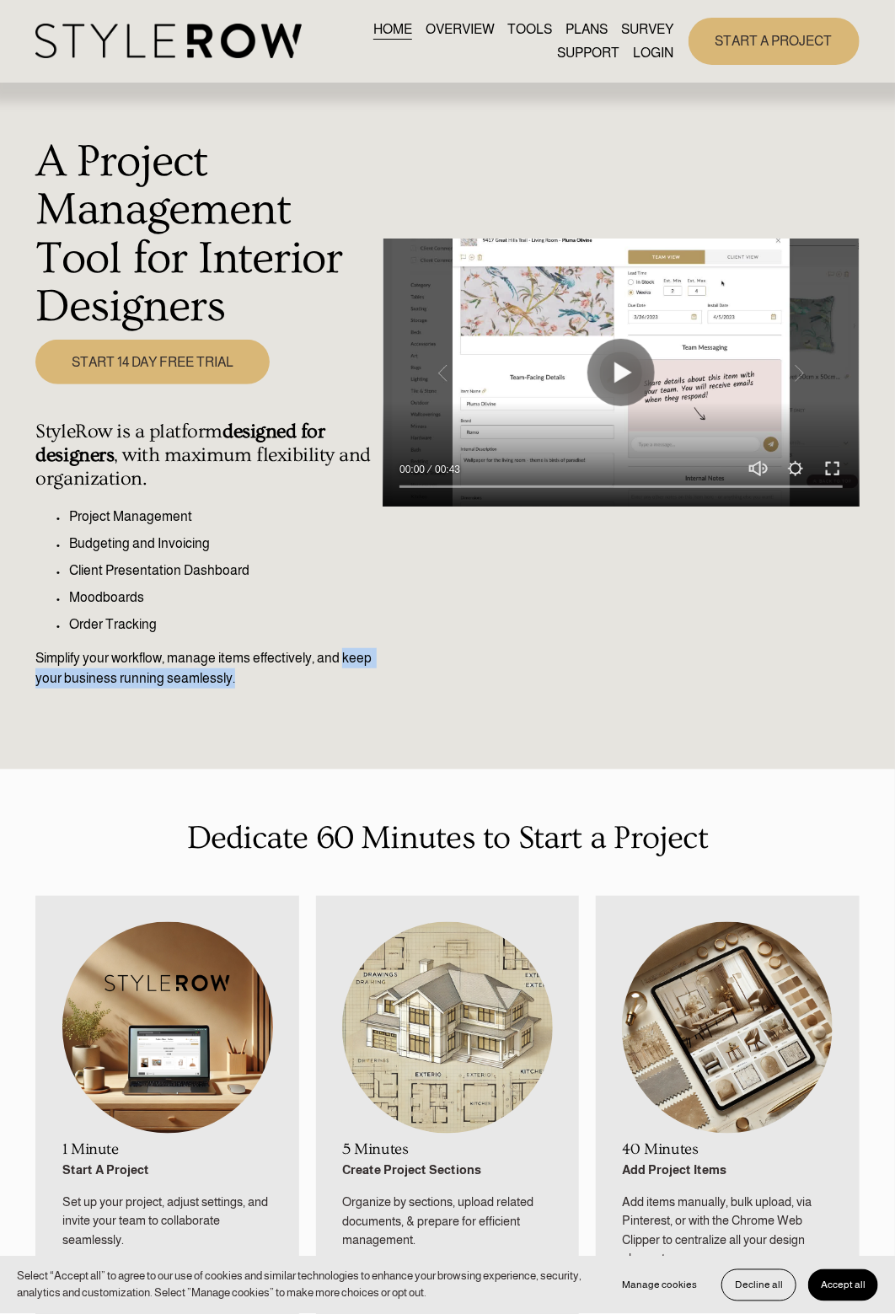
drag, startPoint x: 345, startPoint y: 659, endPoint x: 394, endPoint y: 687, distance: 55.5
click at [394, 687] on div "A Project Management Tool for Interior Designers Play 00:00 00:43 Unmute Mute S…" at bounding box center [447, 426] width 895 height 686
click at [453, 33] on link "OVERVIEW" at bounding box center [460, 30] width 69 height 23
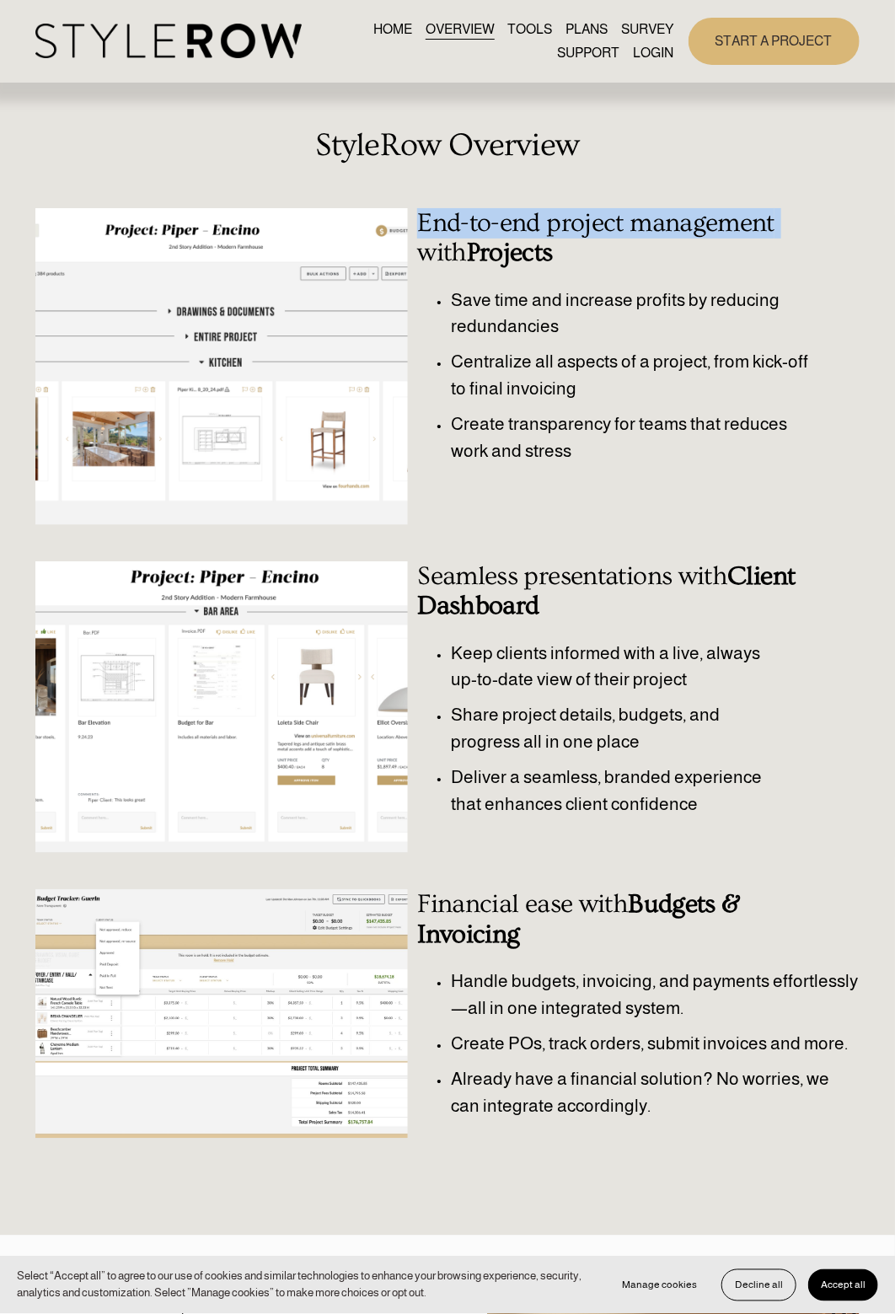
drag, startPoint x: 423, startPoint y: 225, endPoint x: 781, endPoint y: 208, distance: 358.5
click at [781, 208] on h3 "End-to-end project management with Projects" at bounding box center [620, 238] width 407 height 61
copy h3 "End-to-end project management"
click at [576, 31] on link "PLANS" at bounding box center [587, 30] width 42 height 23
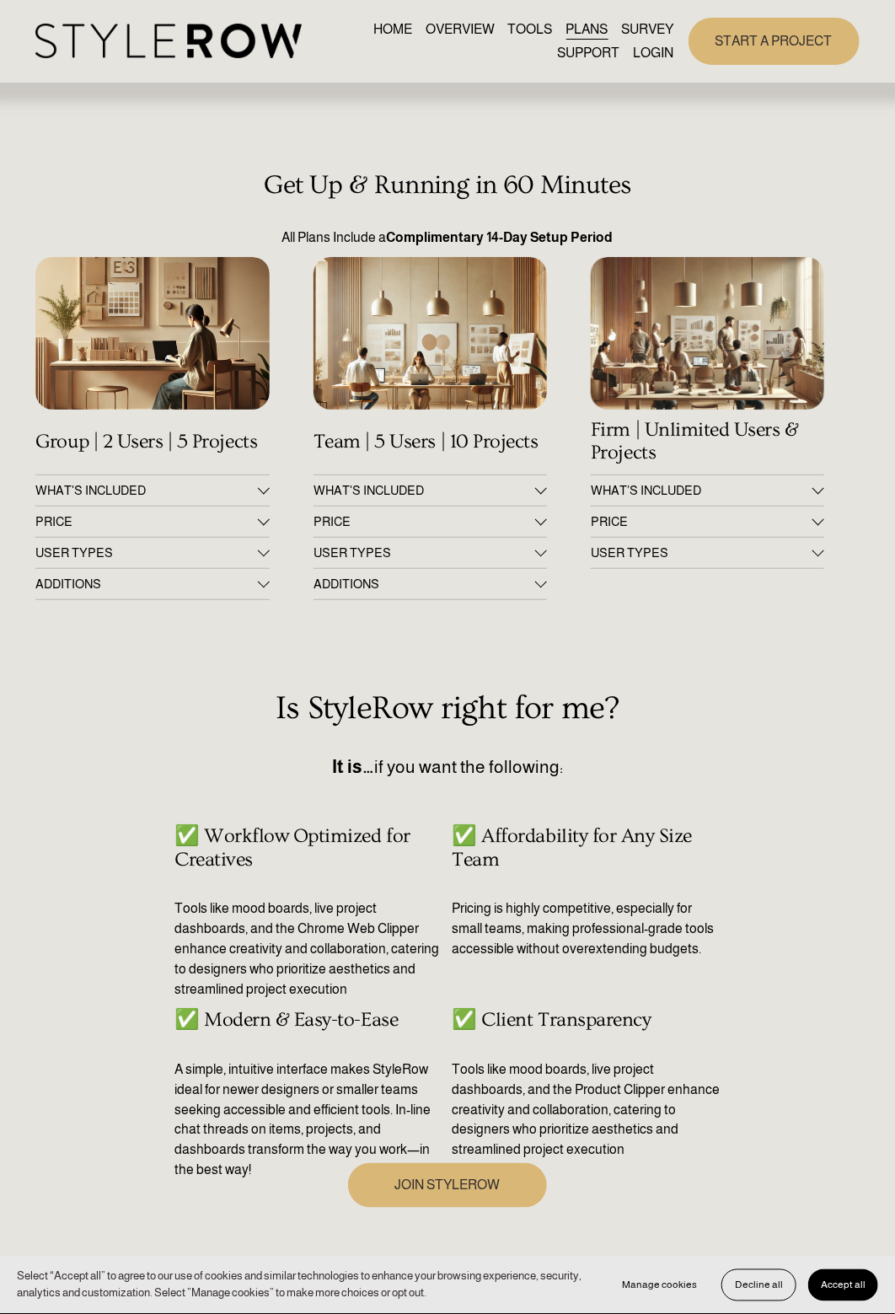
click at [380, 36] on link "HOME" at bounding box center [392, 30] width 39 height 23
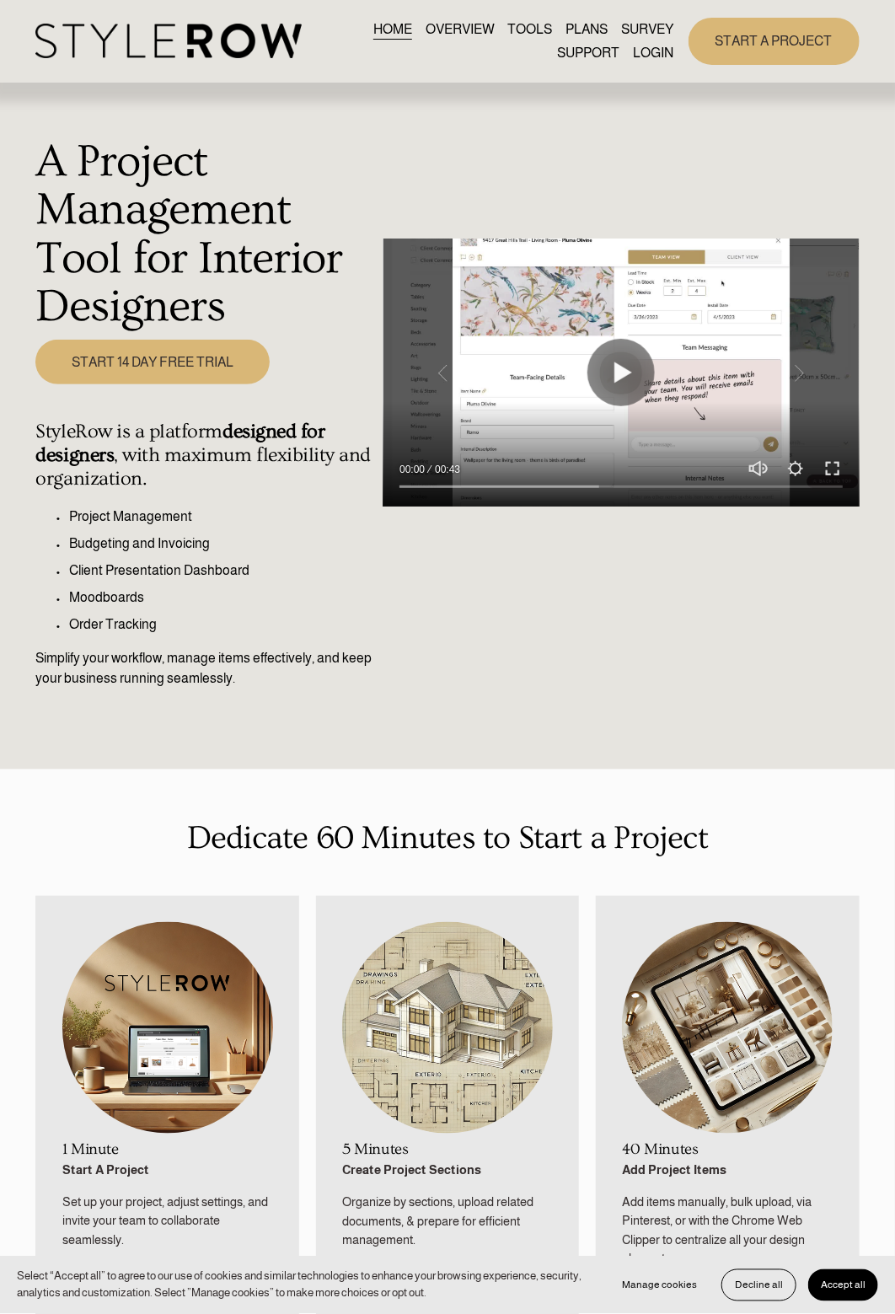
click at [431, 37] on link "OVERVIEW" at bounding box center [460, 30] width 69 height 23
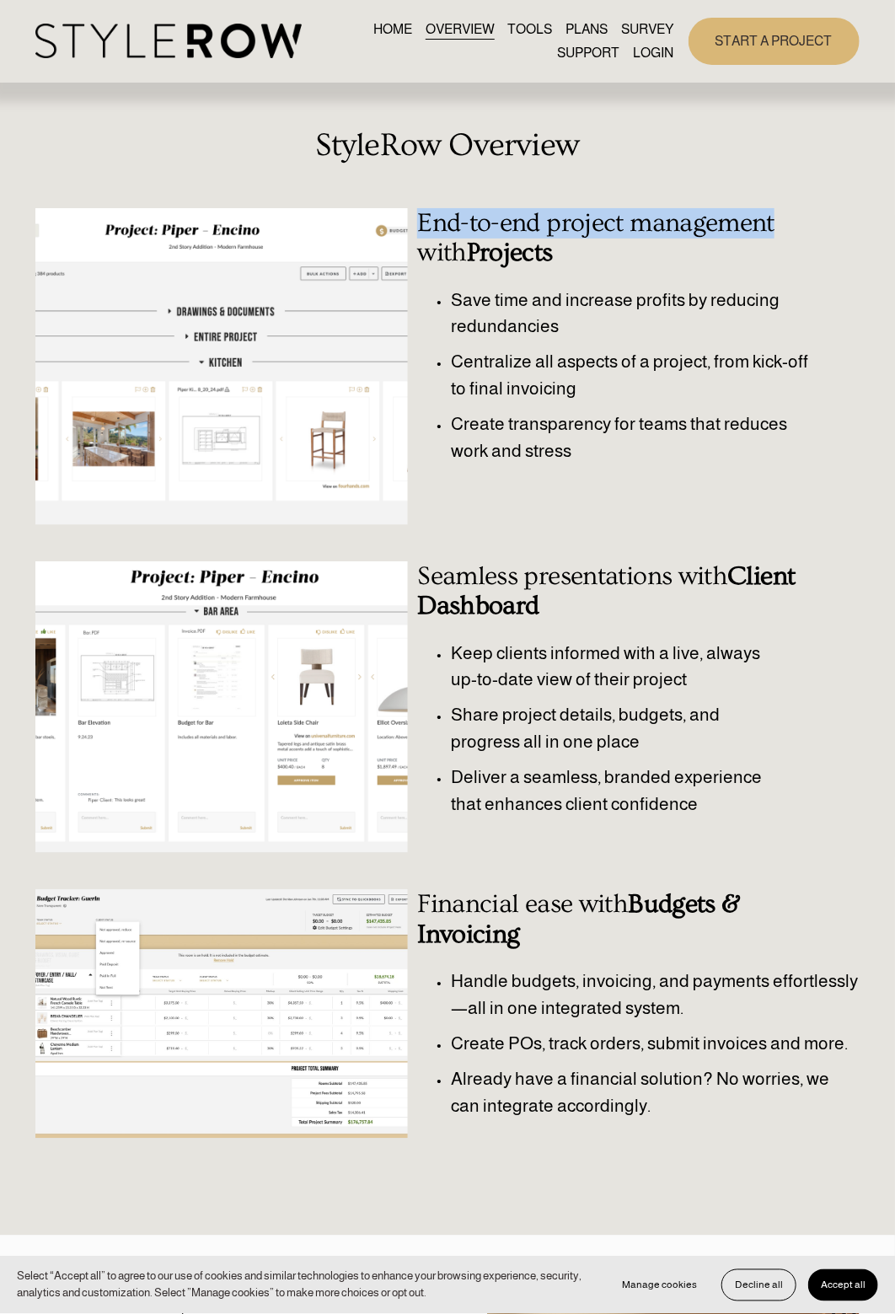
drag, startPoint x: 420, startPoint y: 222, endPoint x: 779, endPoint y: 215, distance: 359.0
click at [778, 215] on h3 "End-to-end project management with Projects" at bounding box center [620, 238] width 407 height 61
copy h3 "End-to-end project management"
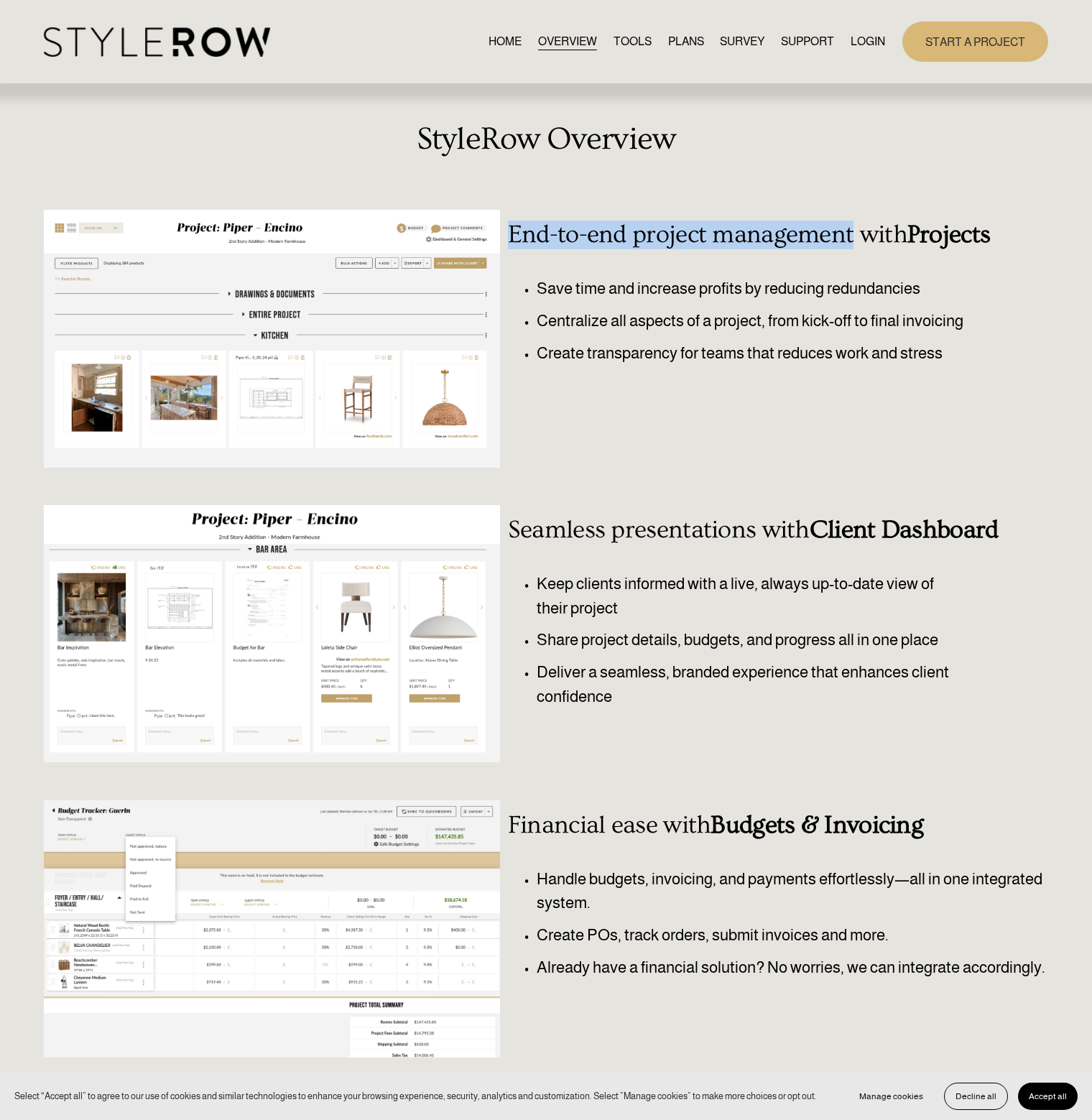
copy h3 "End-to-end project management"
click at [762, 308] on ul "Save time and increase profits by reducing redundancies Centralize all aspects …" at bounding box center [757, 320] width 499 height 89
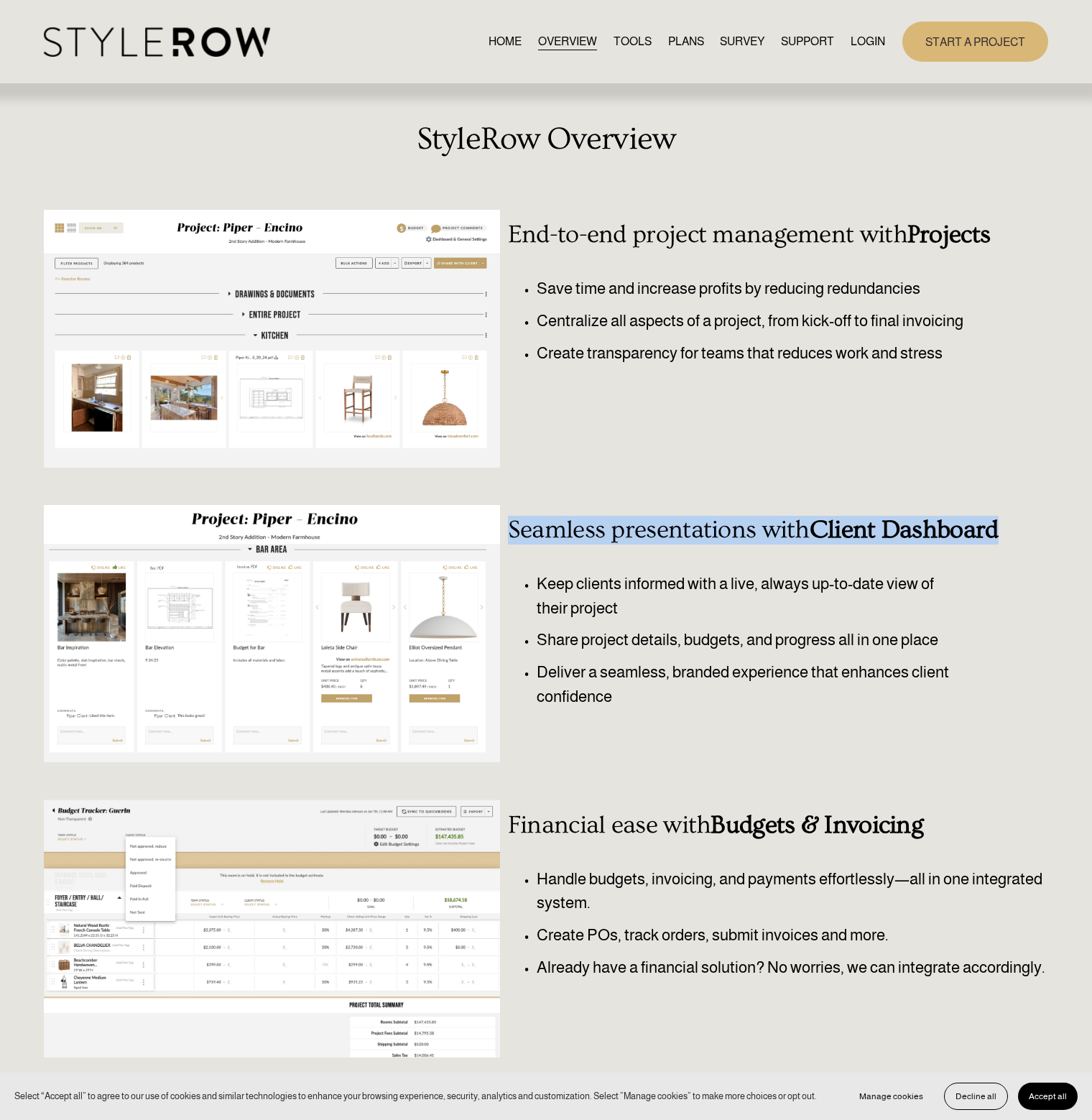
drag, startPoint x: 511, startPoint y: 534, endPoint x: 1078, endPoint y: 513, distance: 567.4
click at [762, 513] on div "StyleRow Overview End-to-end project management with Projects Save time and inc…" at bounding box center [546, 618] width 1092 height 995
copy h3 "Seamless presentations with Client Dashboard"
click at [738, 215] on div "End-to-end project management with Projects" at bounding box center [757, 235] width 499 height 51
click at [683, 48] on link "PLANS" at bounding box center [686, 41] width 36 height 20
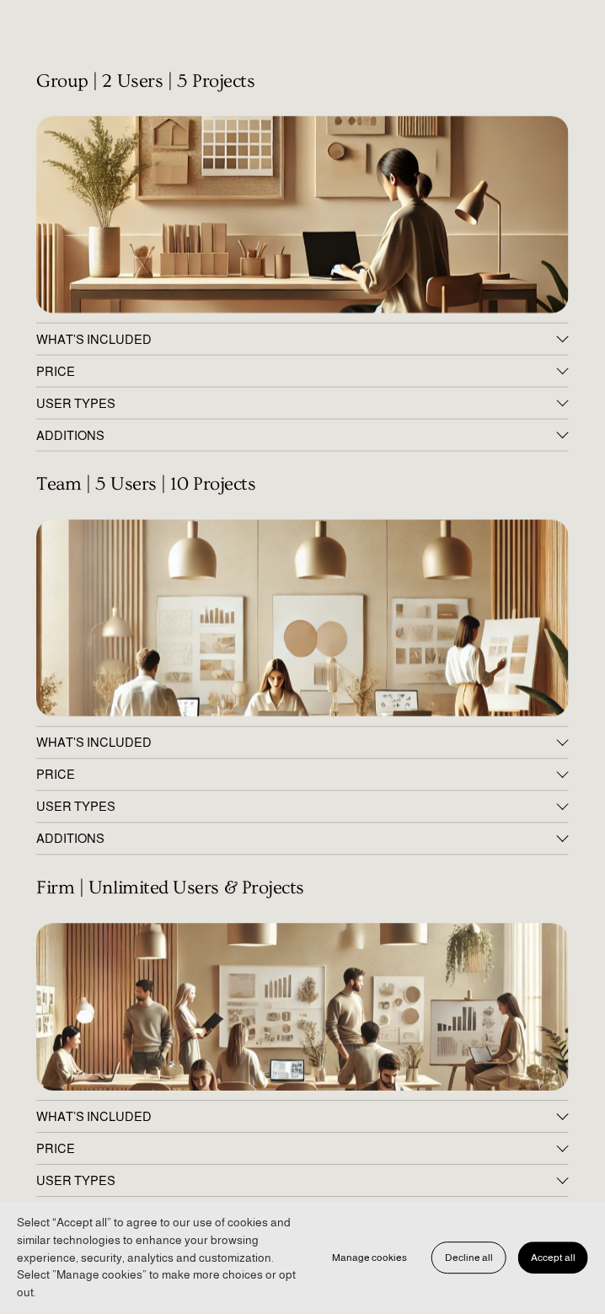
scroll to position [253, 0]
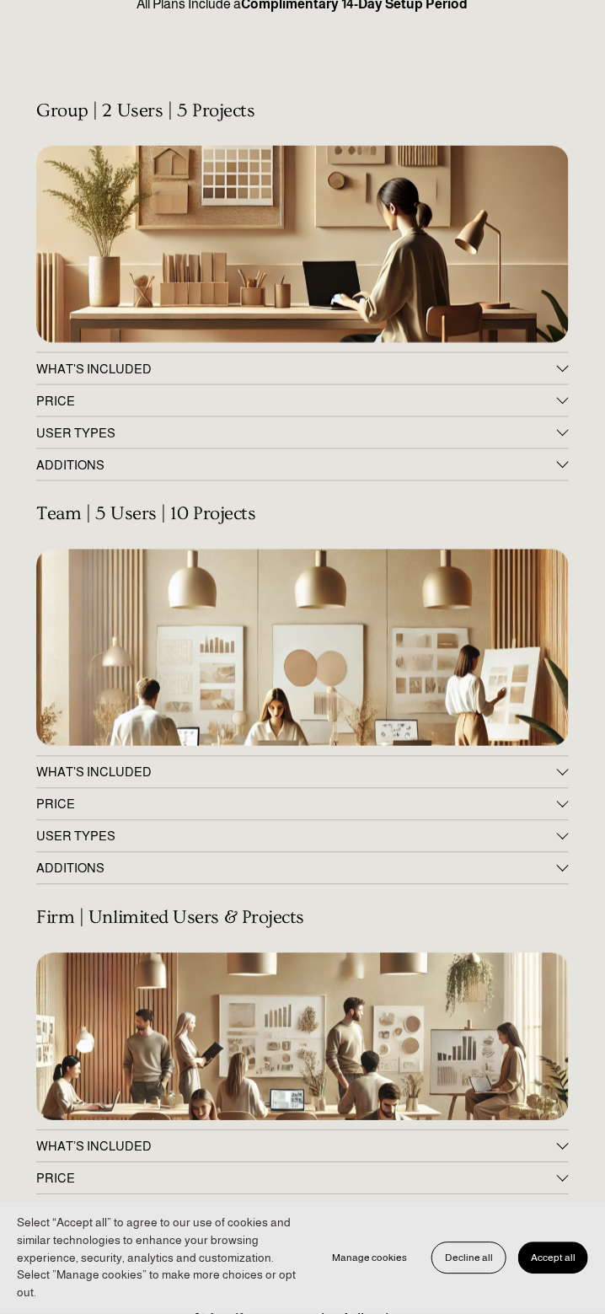
click at [72, 372] on span "WHAT'S INCLUDED" at bounding box center [296, 368] width 521 height 14
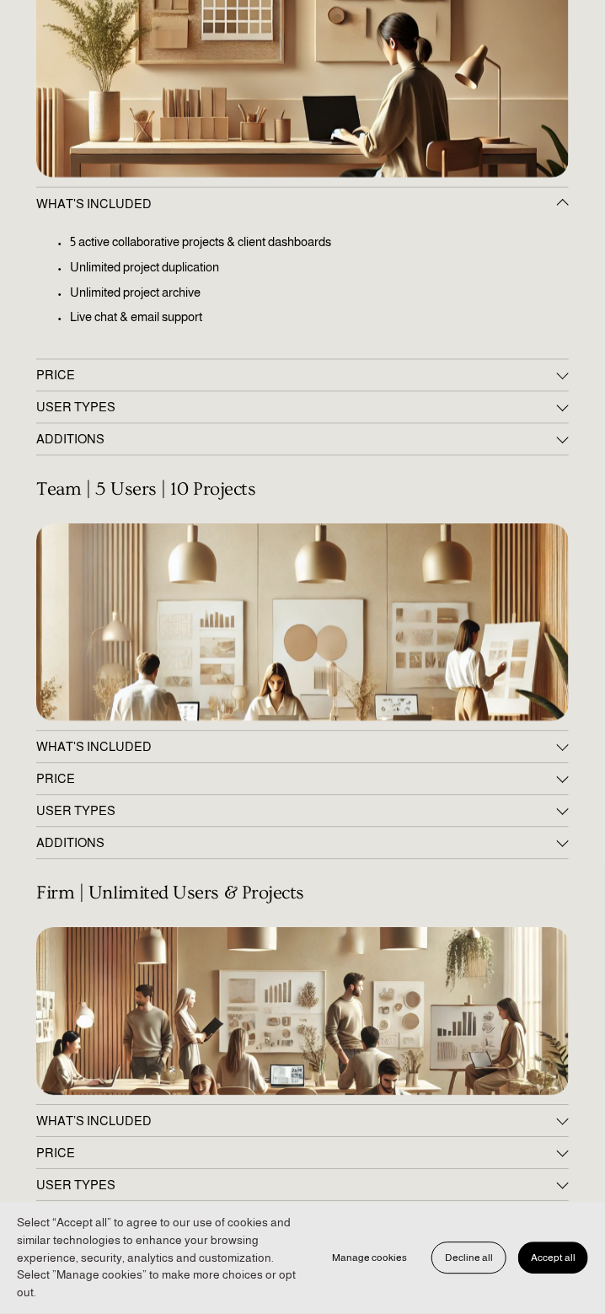
scroll to position [421, 0]
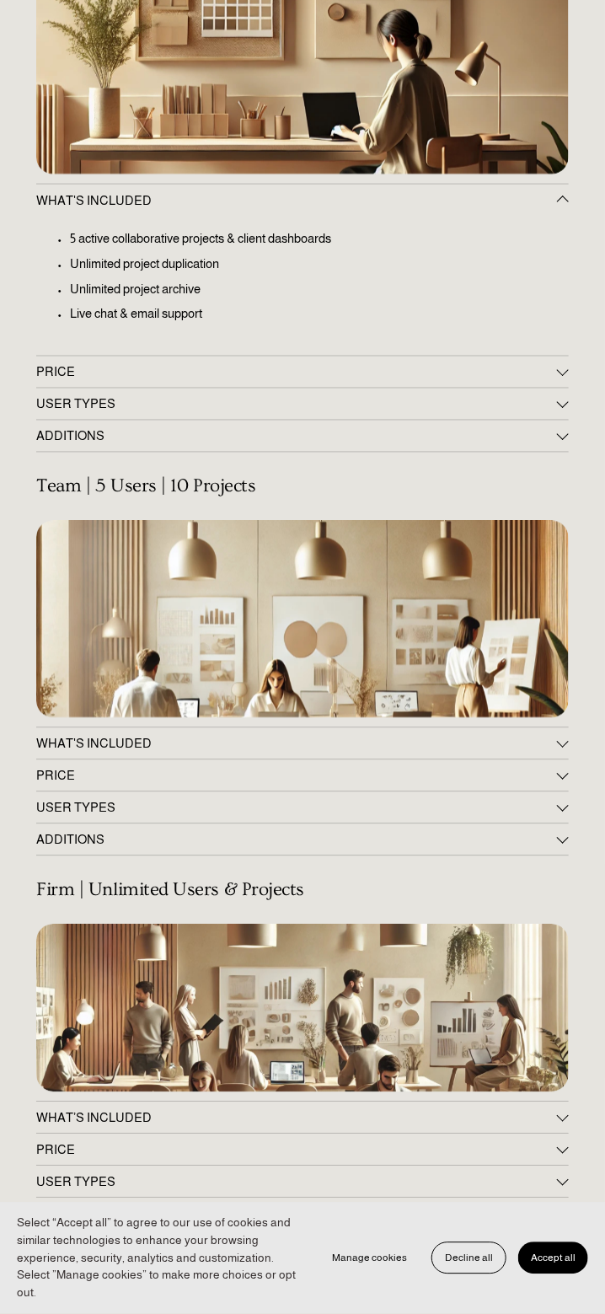
click at [185, 1107] on button "WHAT’S INCLUDED" at bounding box center [302, 1117] width 533 height 31
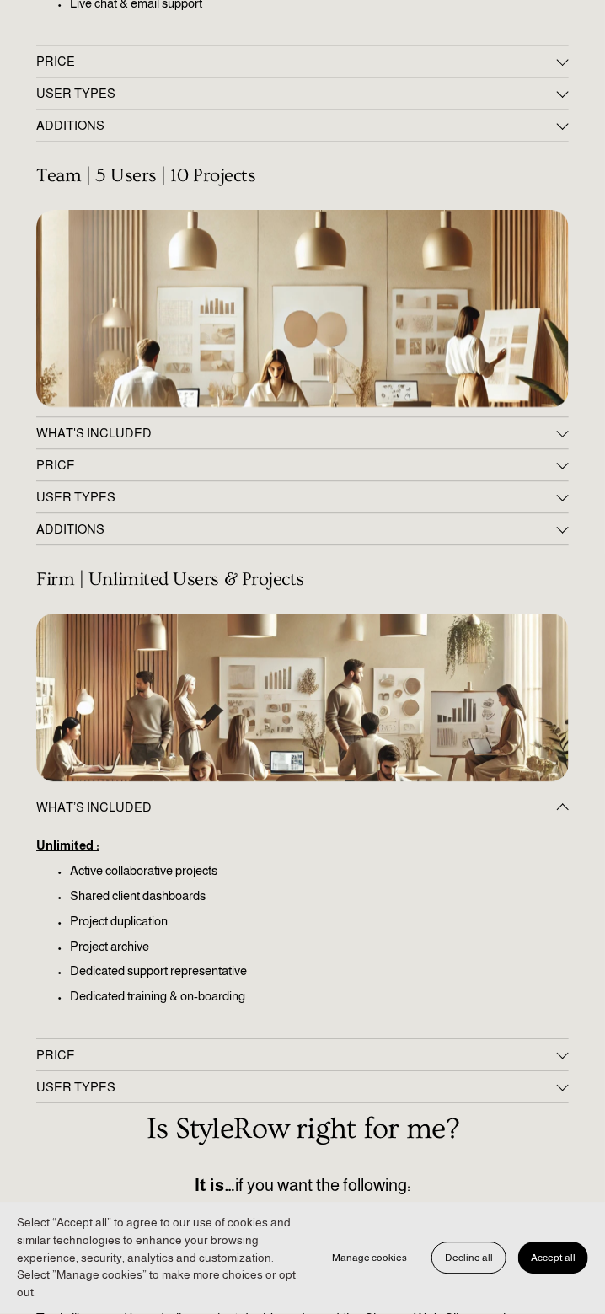
scroll to position [758, 0]
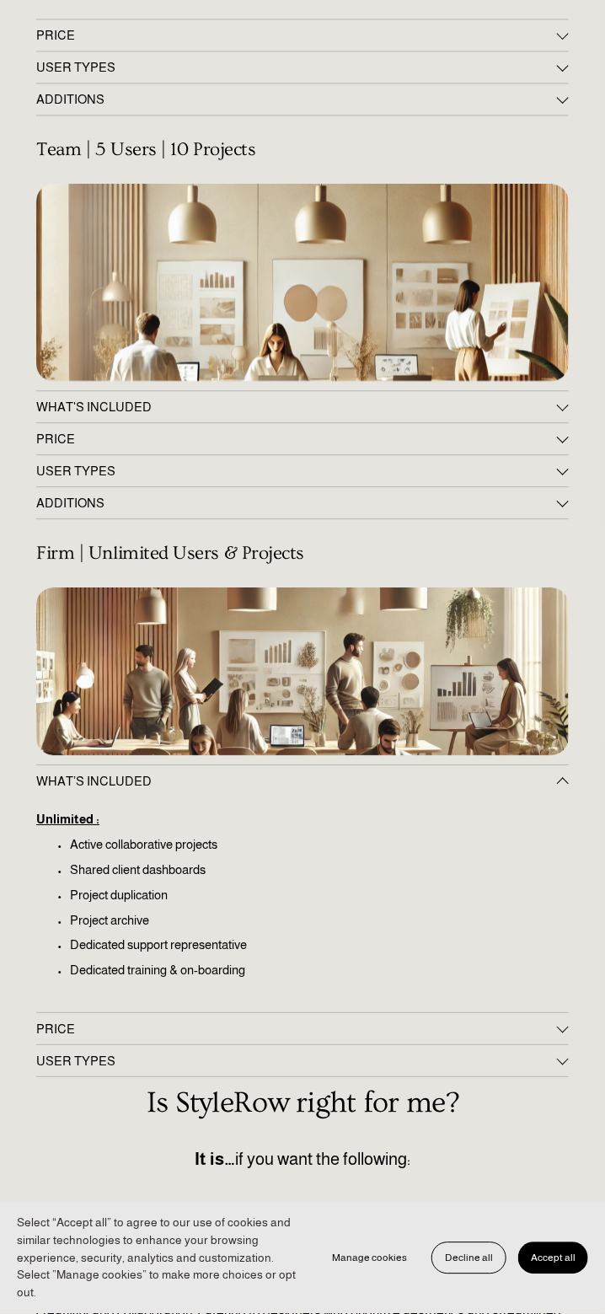
click at [114, 1032] on span "PRICE" at bounding box center [296, 1028] width 521 height 14
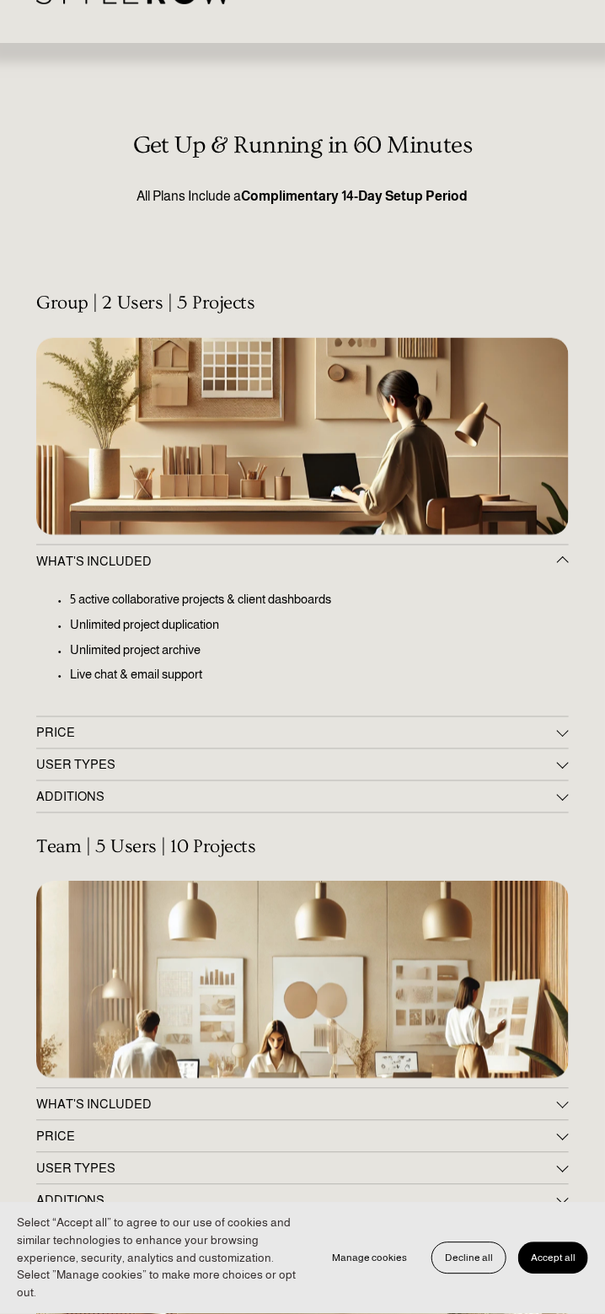
scroll to position [0, 0]
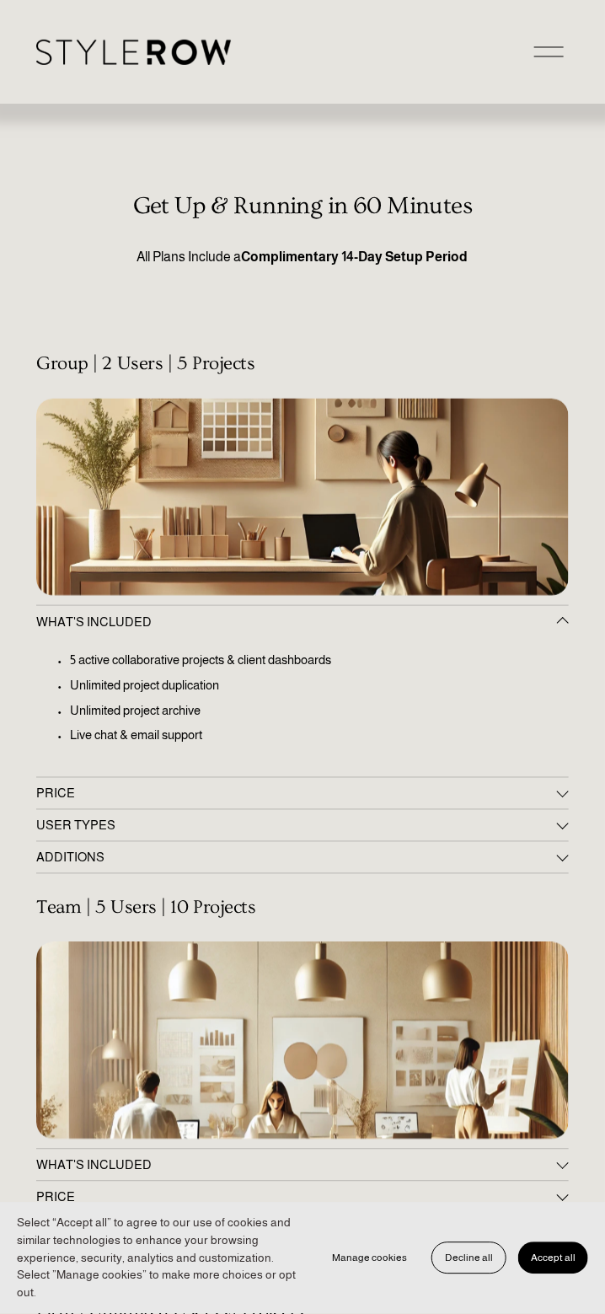
click at [131, 810] on button "USER TYPES" at bounding box center [302, 825] width 533 height 31
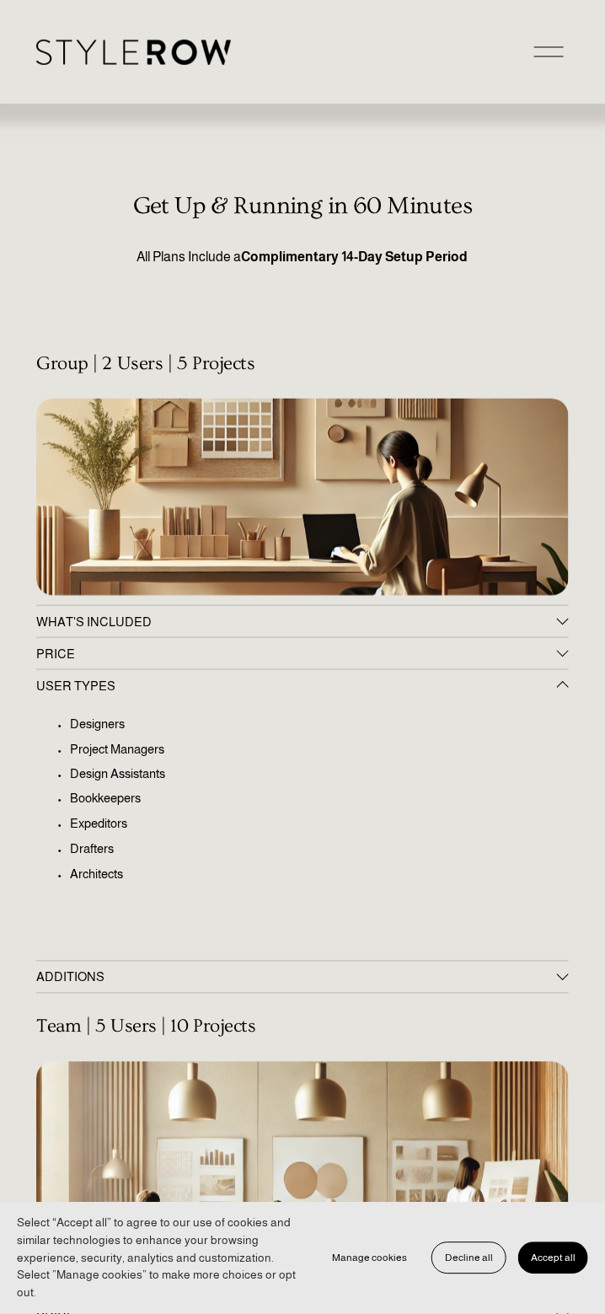
click at [125, 650] on span "PRICE" at bounding box center [296, 653] width 521 height 14
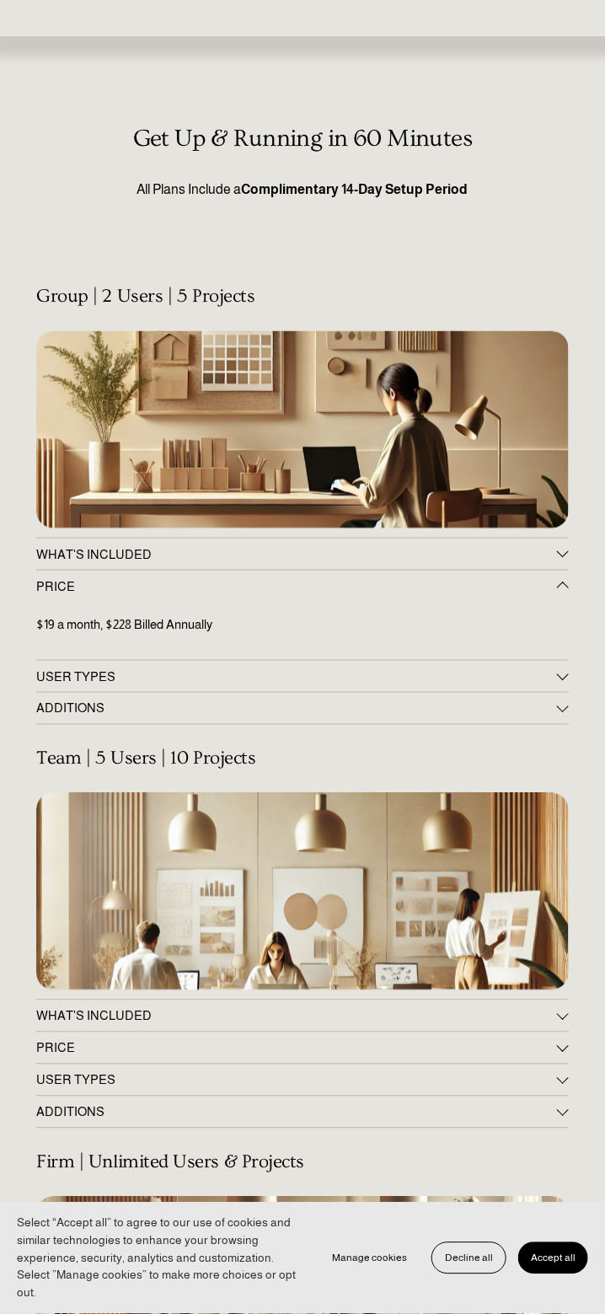
scroll to position [169, 0]
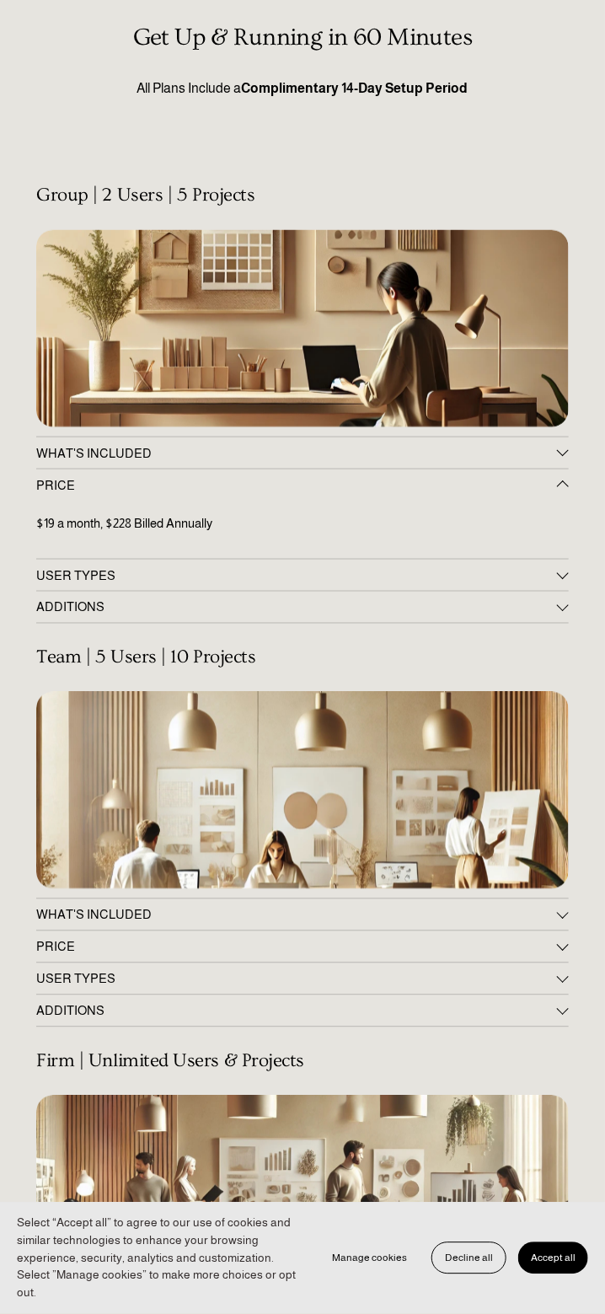
click at [124, 941] on span "PRICE" at bounding box center [296, 947] width 521 height 14
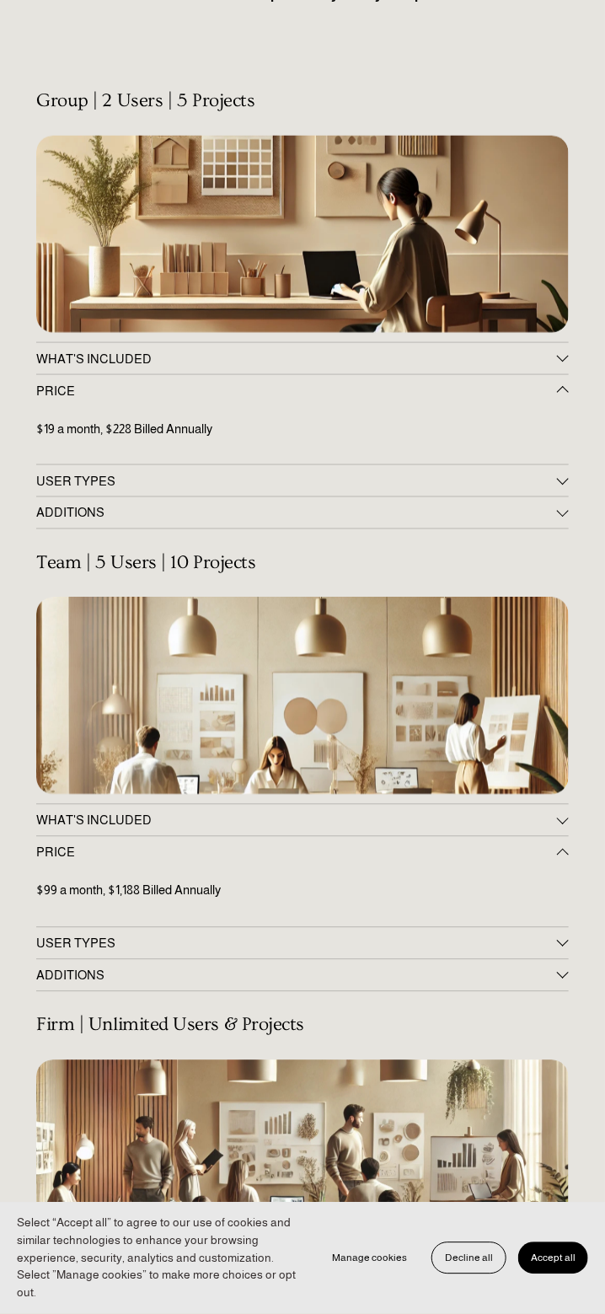
scroll to position [337, 0]
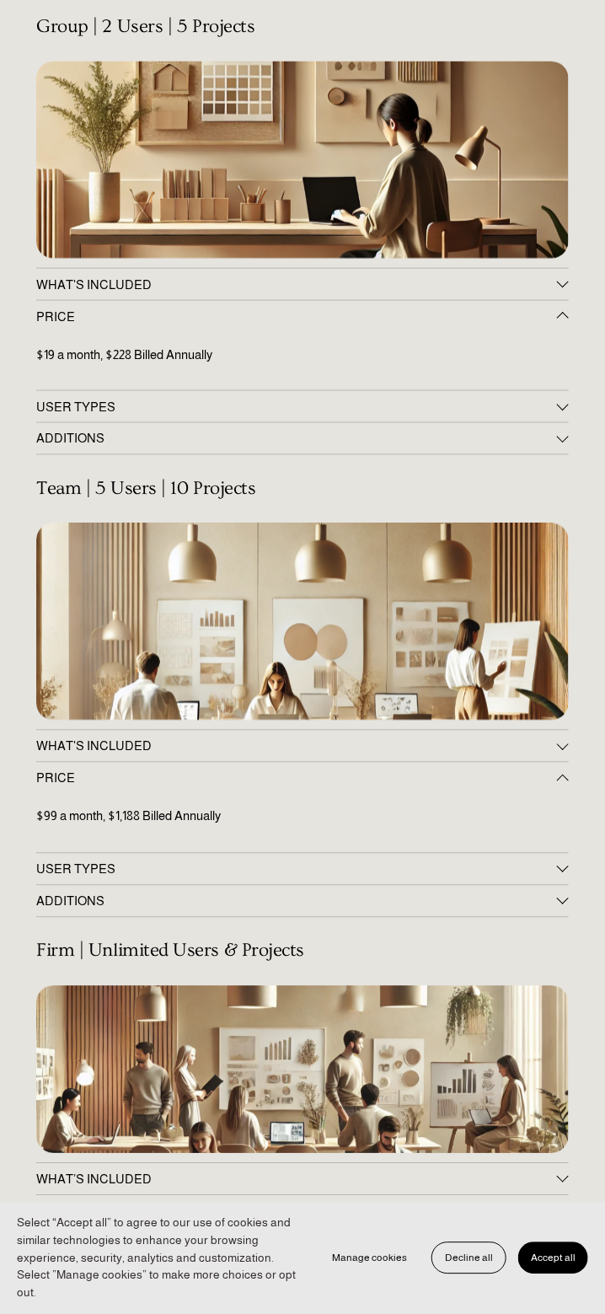
click at [140, 743] on span "WHAT'S INCLUDED" at bounding box center [296, 746] width 521 height 14
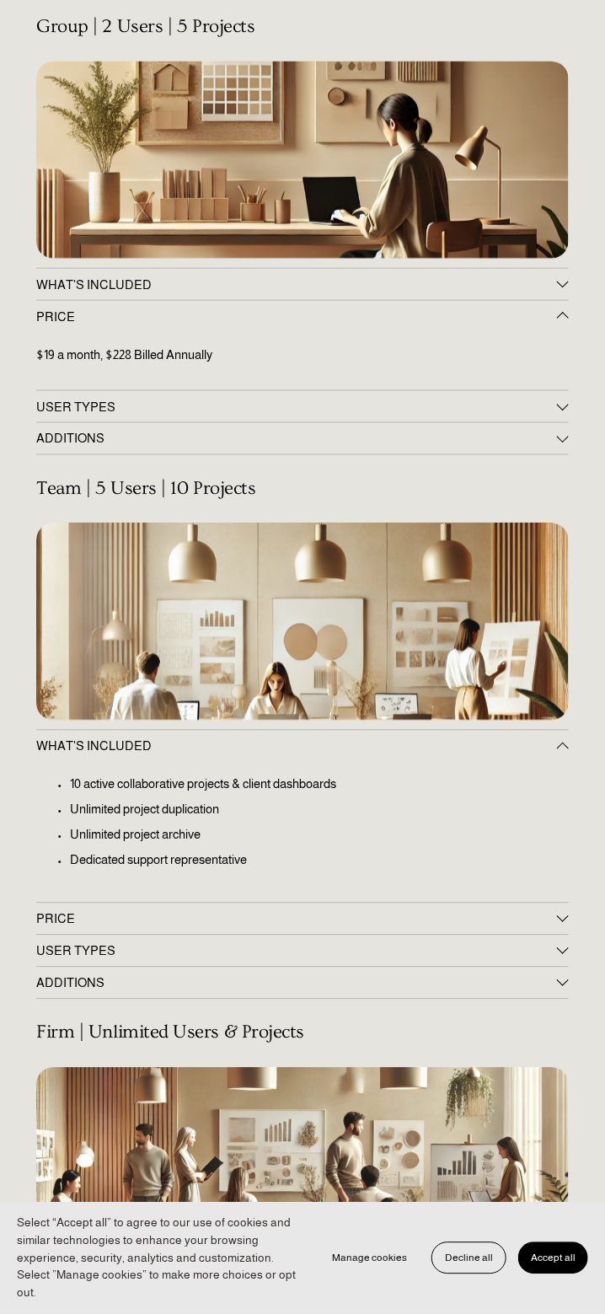
click at [140, 294] on button "WHAT'S INCLUDED" at bounding box center [302, 284] width 533 height 31
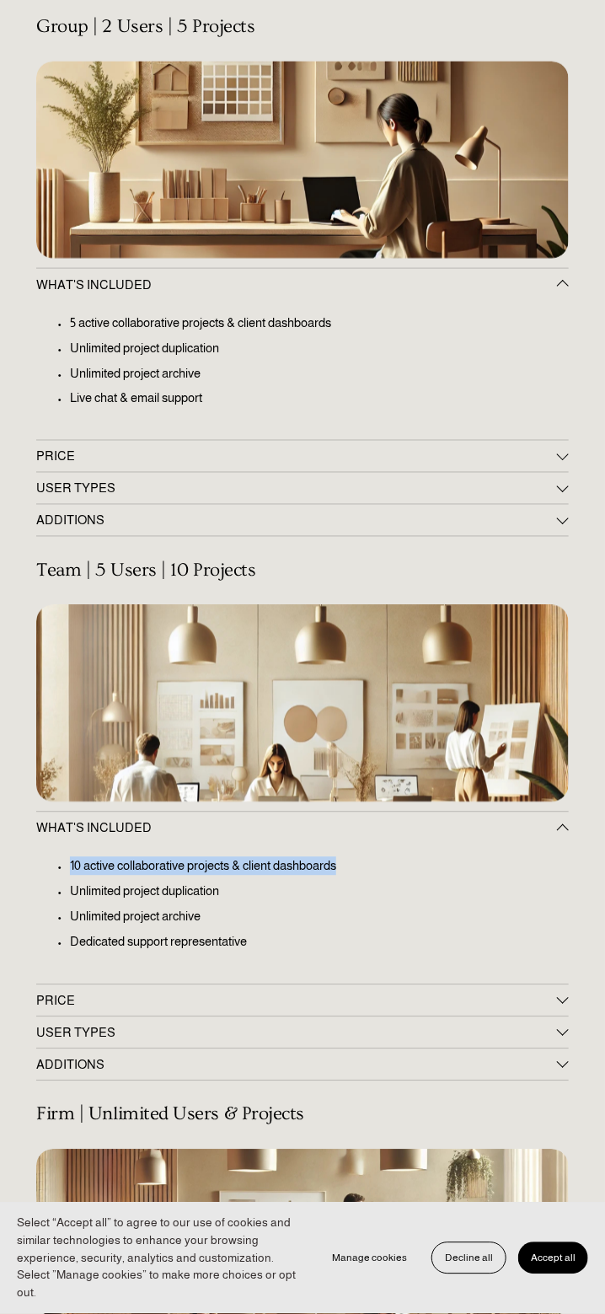
drag, startPoint x: 71, startPoint y: 865, endPoint x: 347, endPoint y: 861, distance: 276.4
click at [347, 861] on p "10 active collaborative projects & client dashboards" at bounding box center [319, 866] width 499 height 19
copy p "10 active collaborative projects & client dashboards"
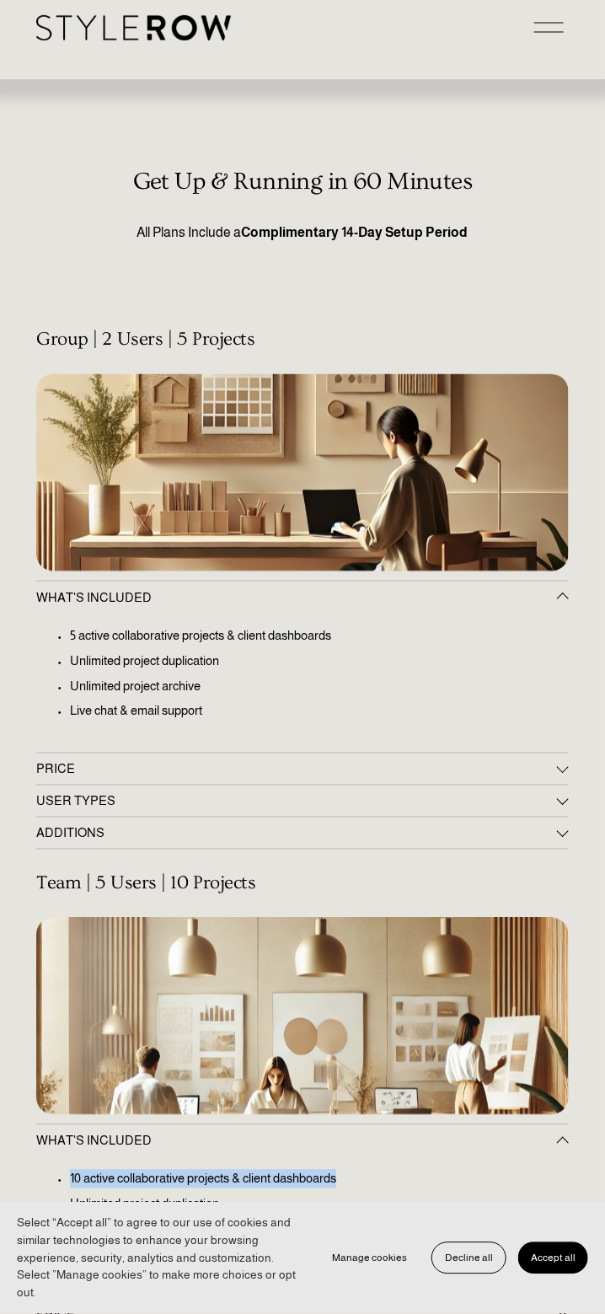
scroll to position [0, 0]
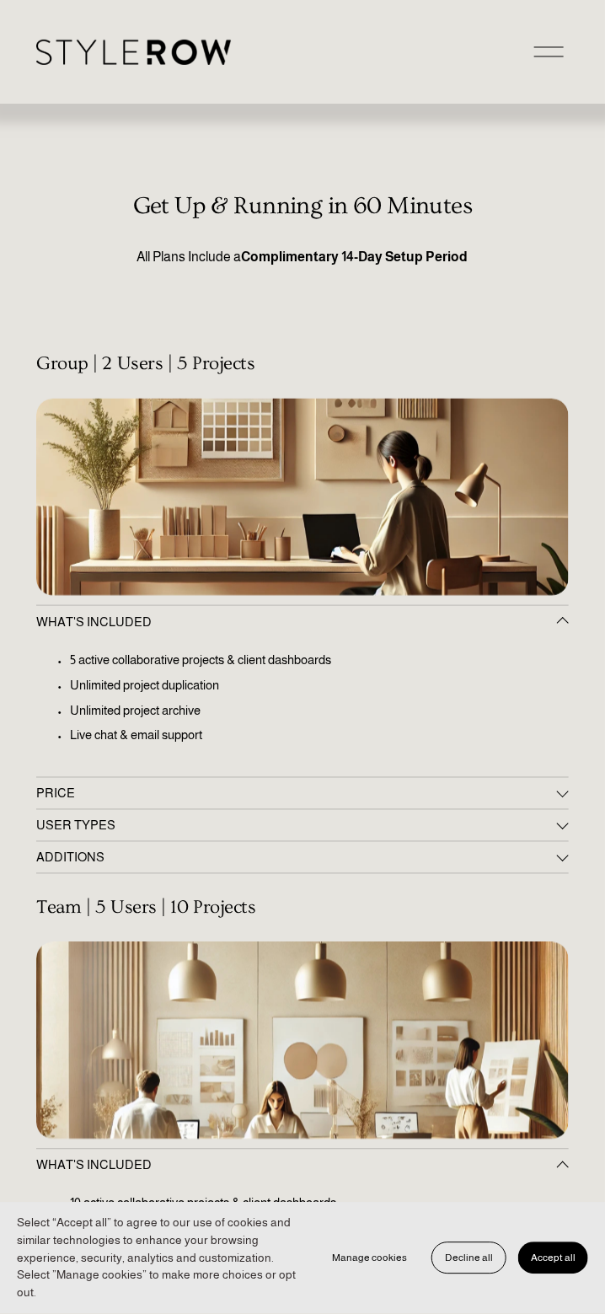
click at [86, 361] on h4 "Group | 2 Users | 5 Projects" at bounding box center [302, 364] width 533 height 22
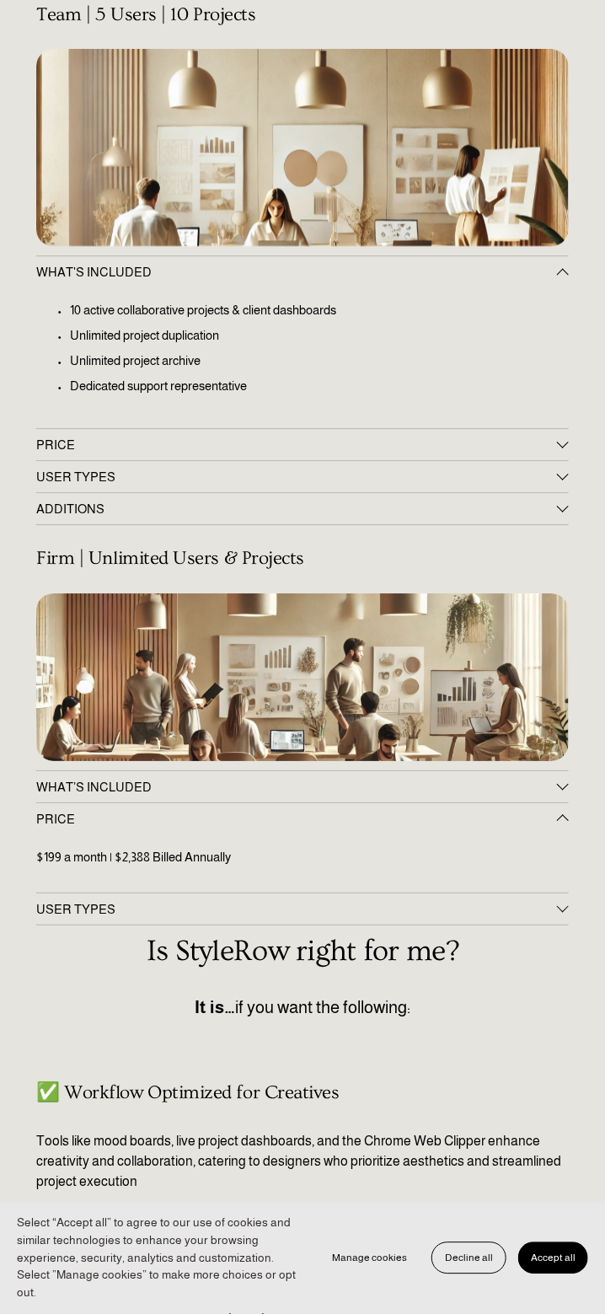
scroll to position [927, 0]
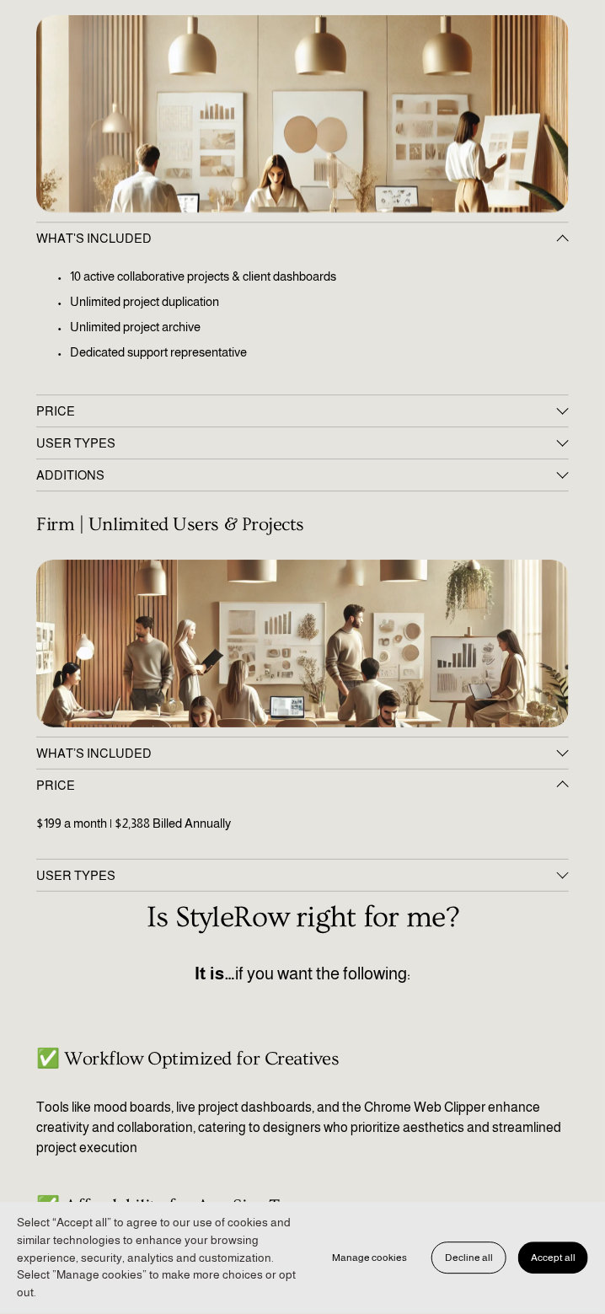
click at [212, 758] on button "WHAT’S INCLUDED" at bounding box center [302, 752] width 533 height 31
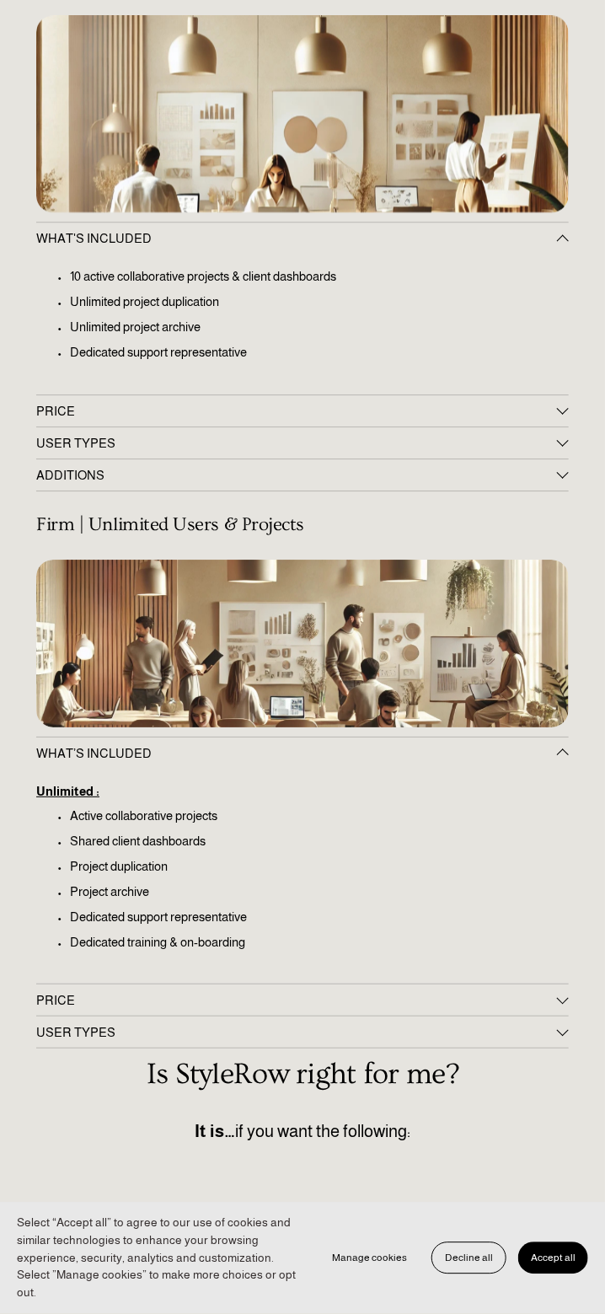
click at [158, 936] on p "Dedicated training & on-boarding" at bounding box center [319, 942] width 499 height 19
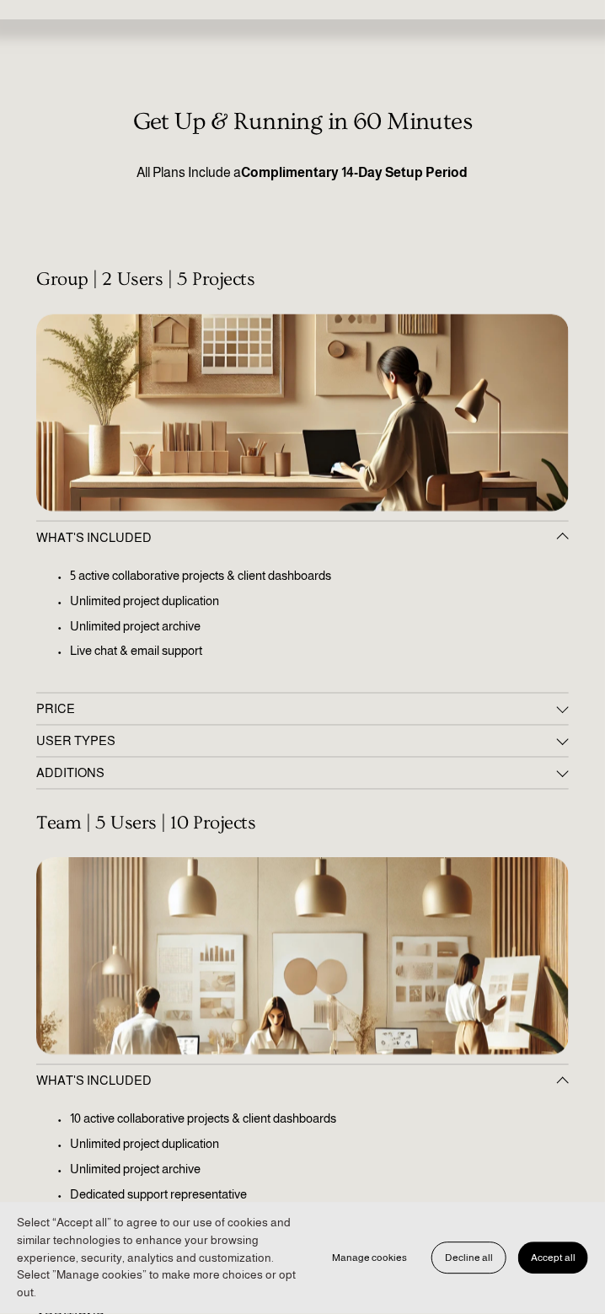
scroll to position [169, 0]
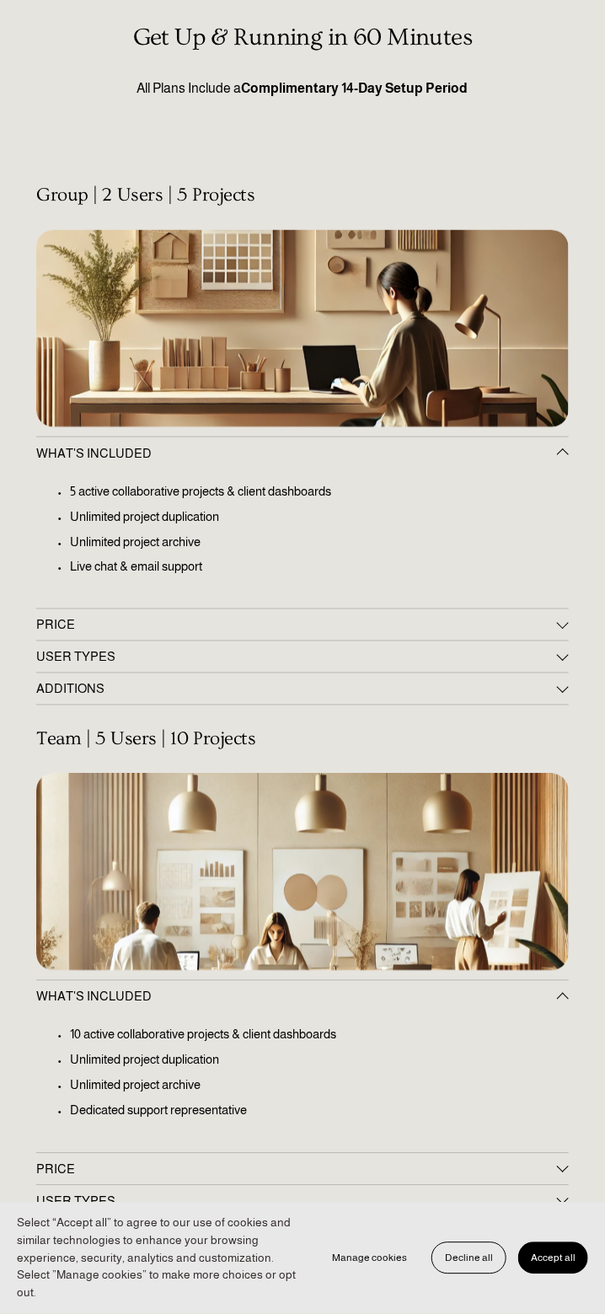
click at [270, 618] on span "PRICE" at bounding box center [296, 625] width 521 height 14
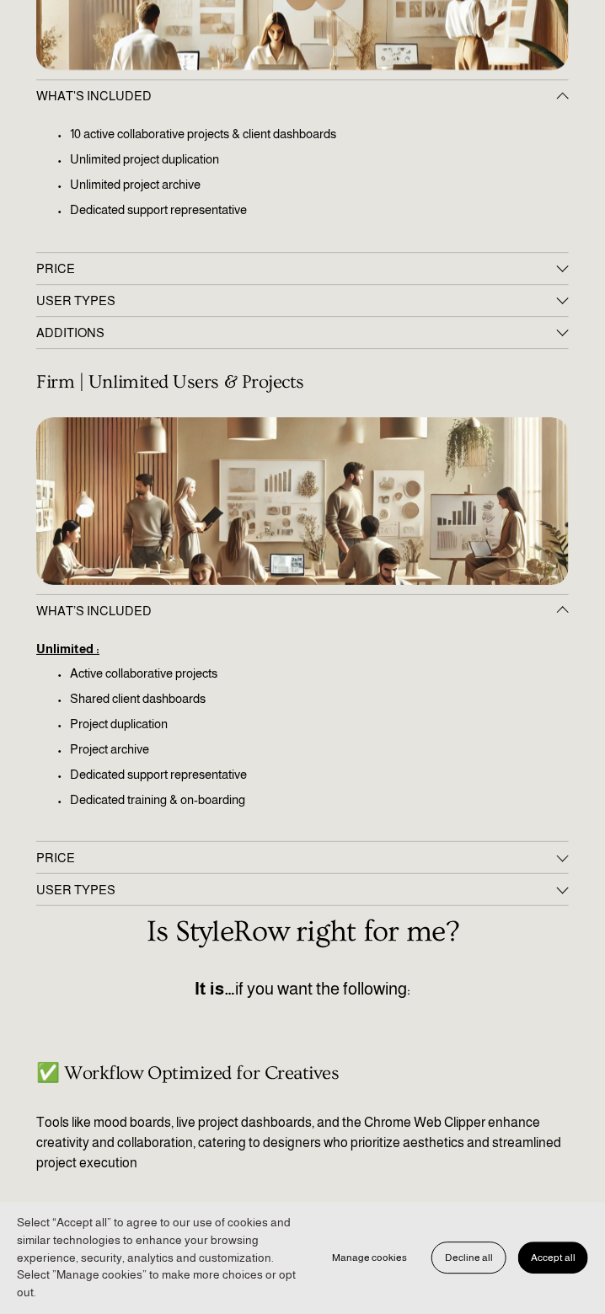
scroll to position [1011, 0]
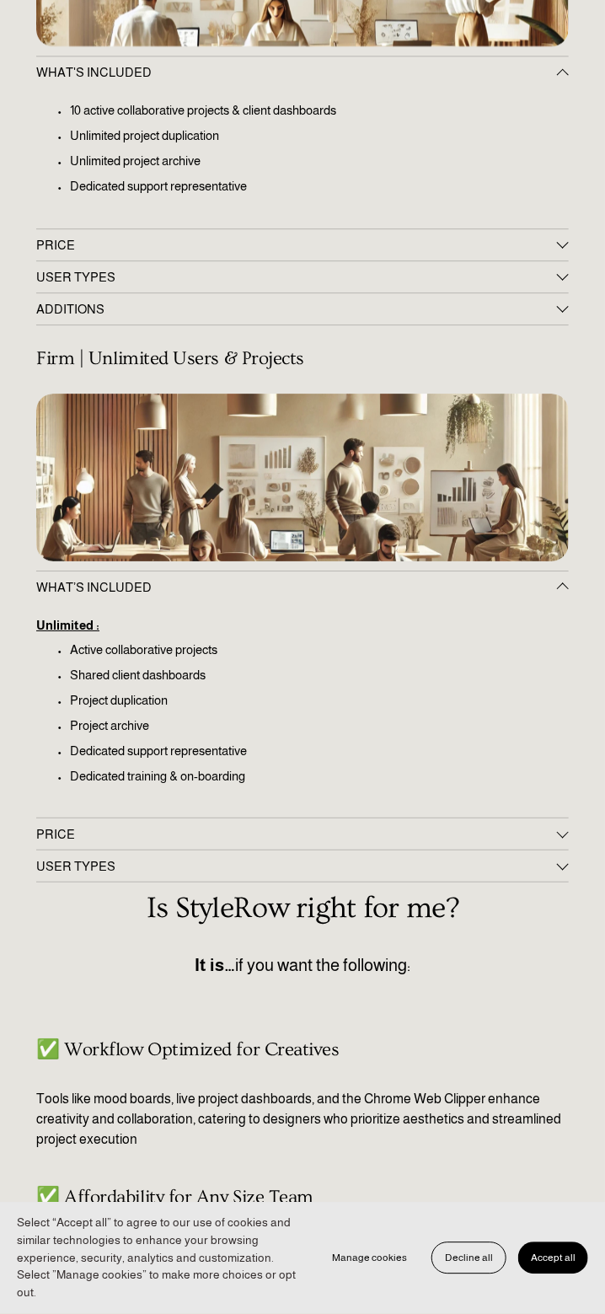
click at [257, 838] on span "PRICE" at bounding box center [296, 834] width 521 height 14
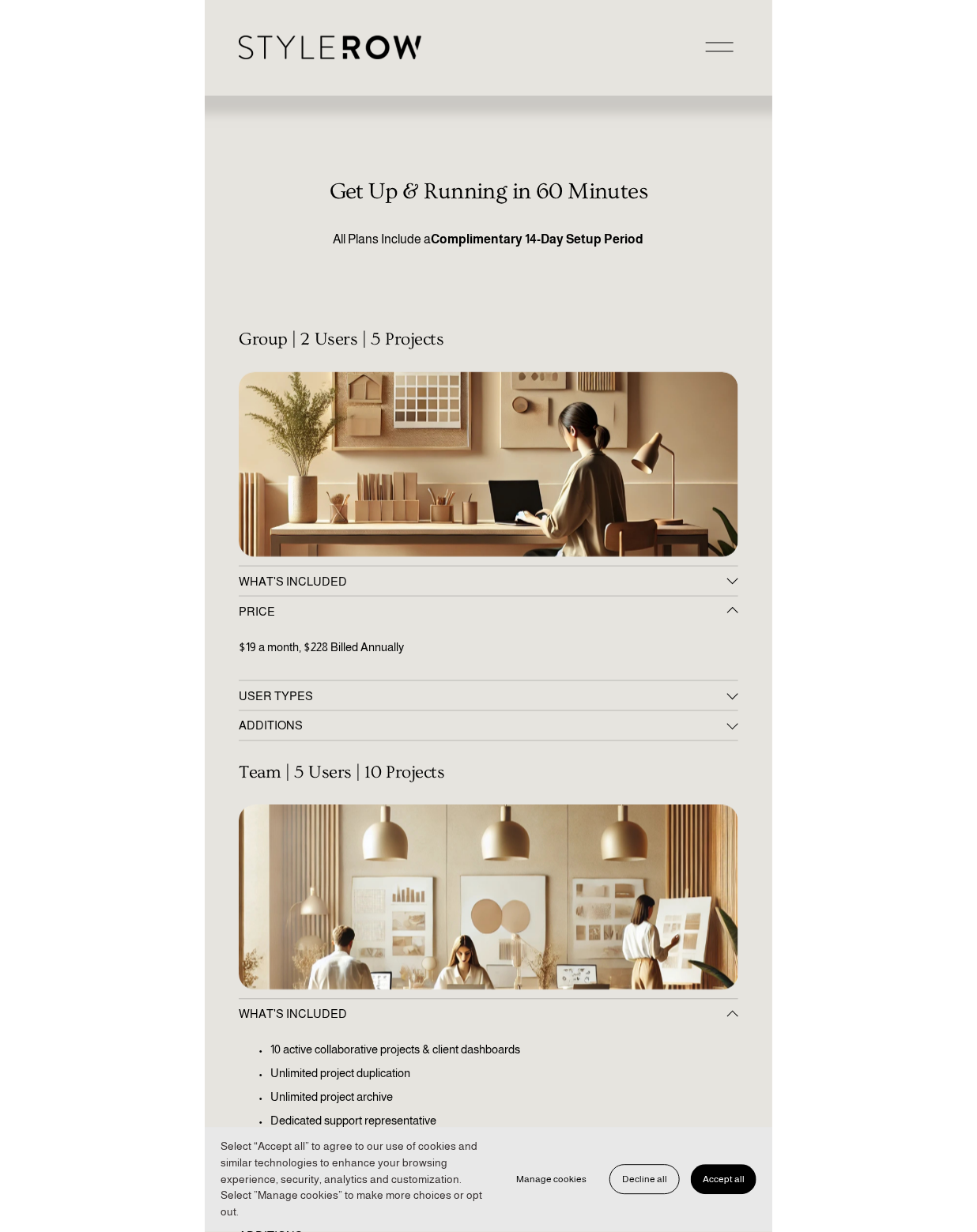
scroll to position [0, 0]
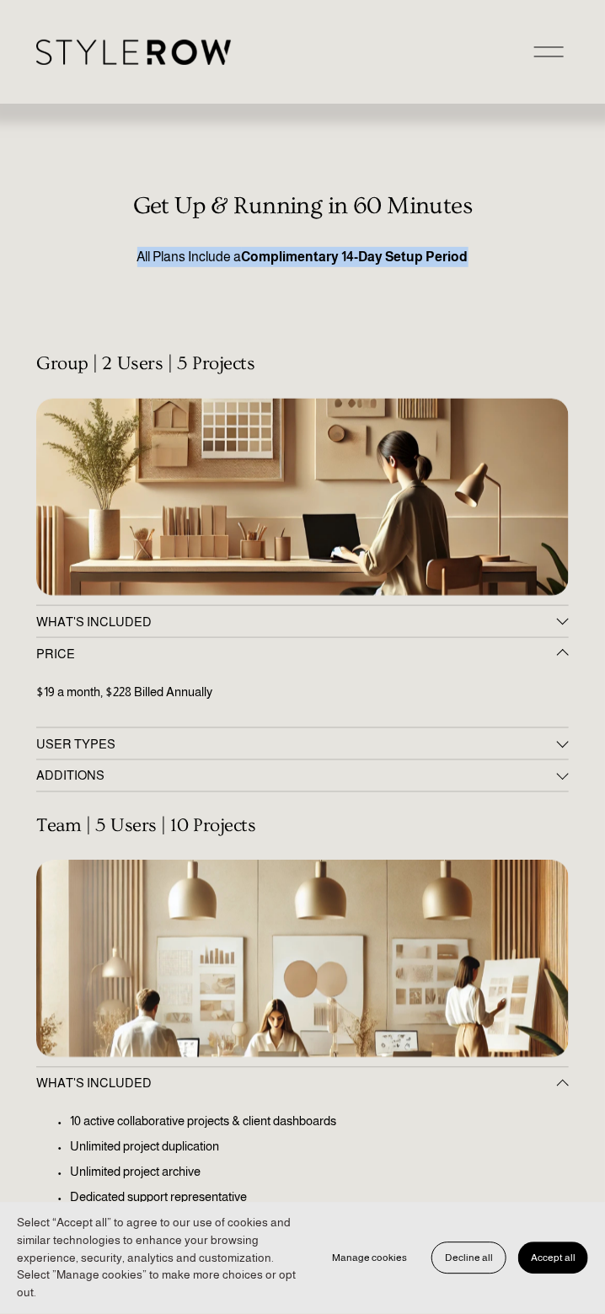
drag, startPoint x: 137, startPoint y: 260, endPoint x: 493, endPoint y: 265, distance: 355.6
click at [493, 265] on p "All Plans Include a Complimentary 14-Day Setup Period" at bounding box center [302, 257] width 533 height 20
copy p "All Plans Include a Complimentary 14-Day Setup Period"
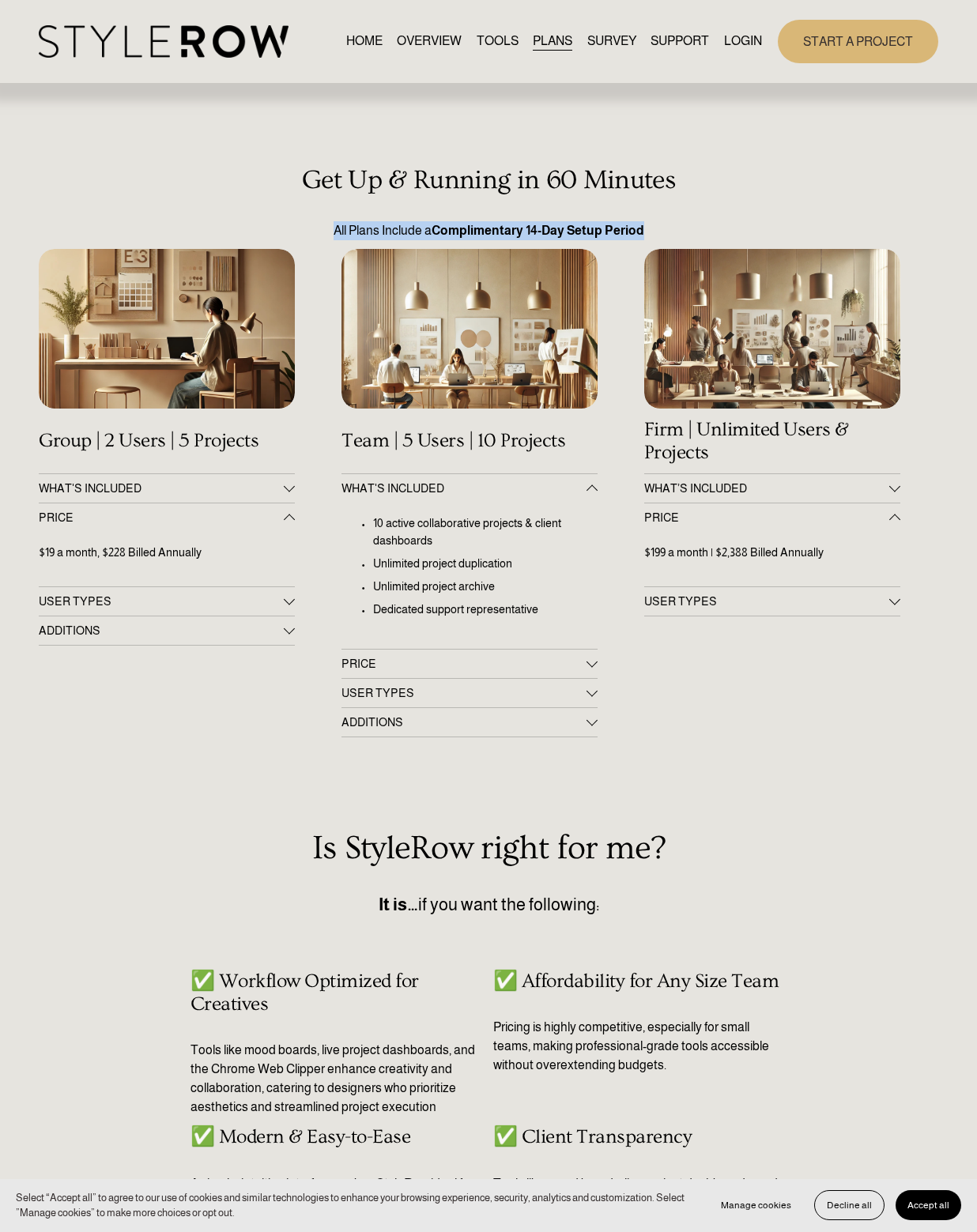
click at [476, 43] on link "TOOLS" at bounding box center [497, 41] width 42 height 22
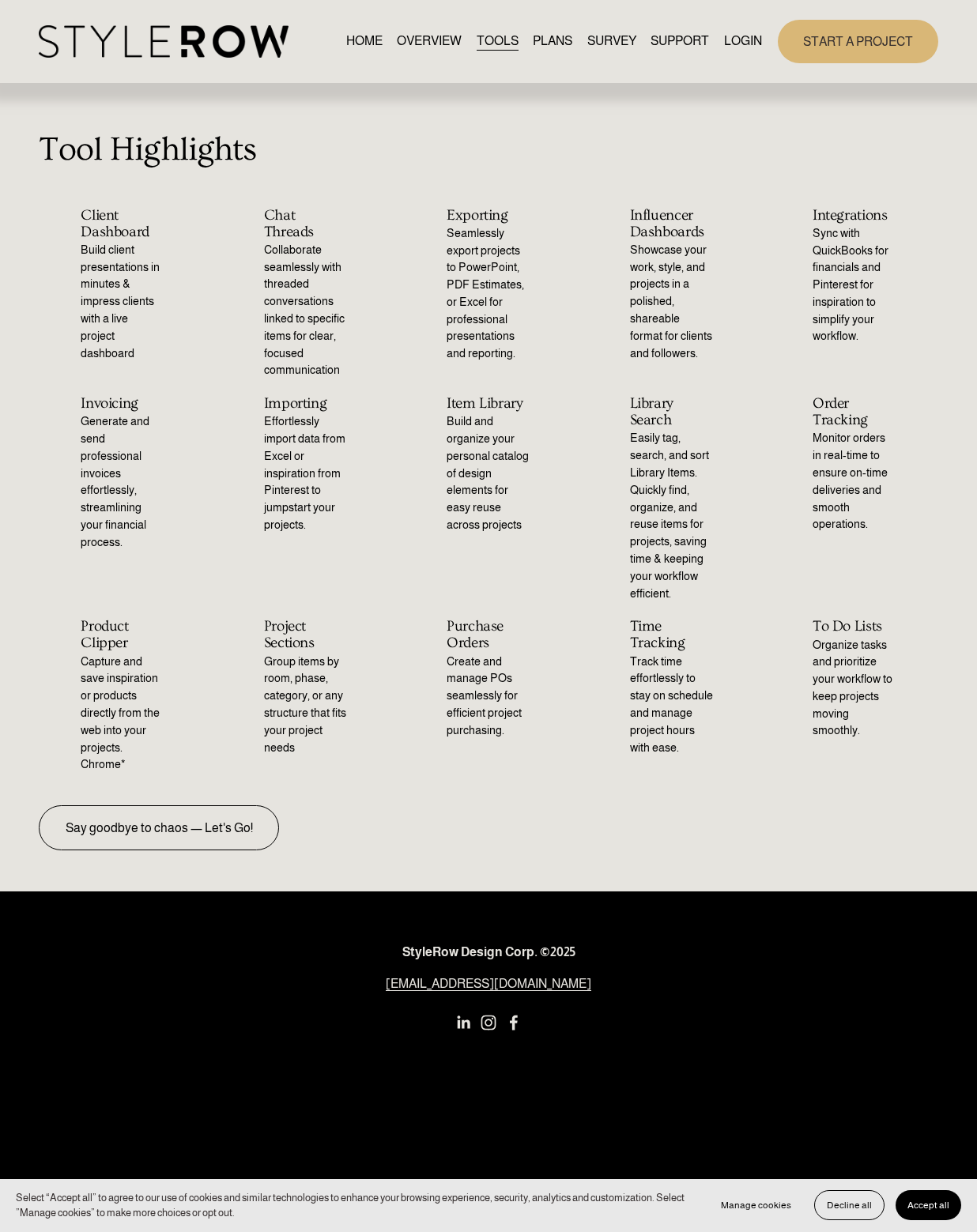
click at [413, 43] on link "OVERVIEW" at bounding box center [428, 41] width 65 height 22
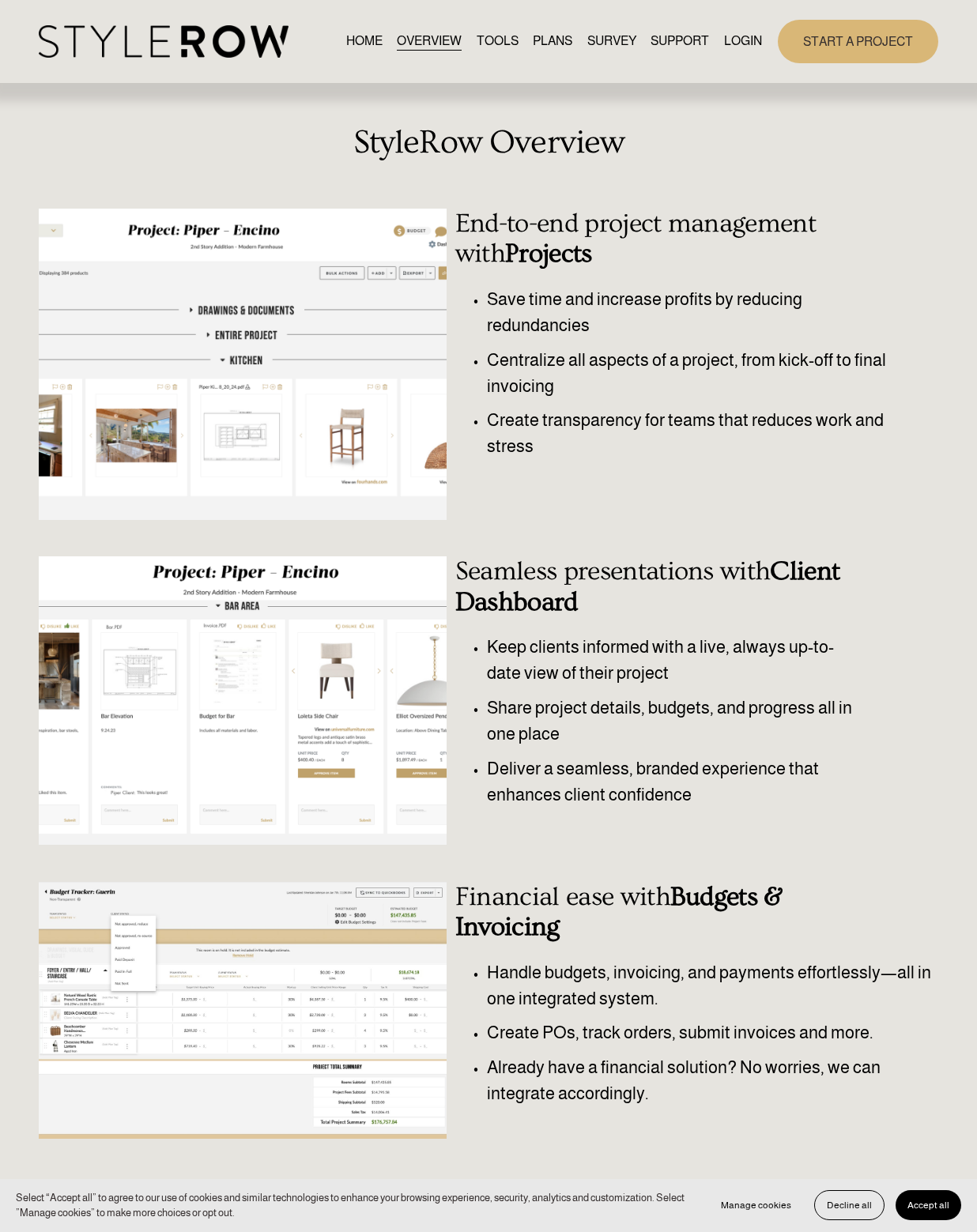
click at [358, 41] on link "HOME" at bounding box center [364, 41] width 37 height 22
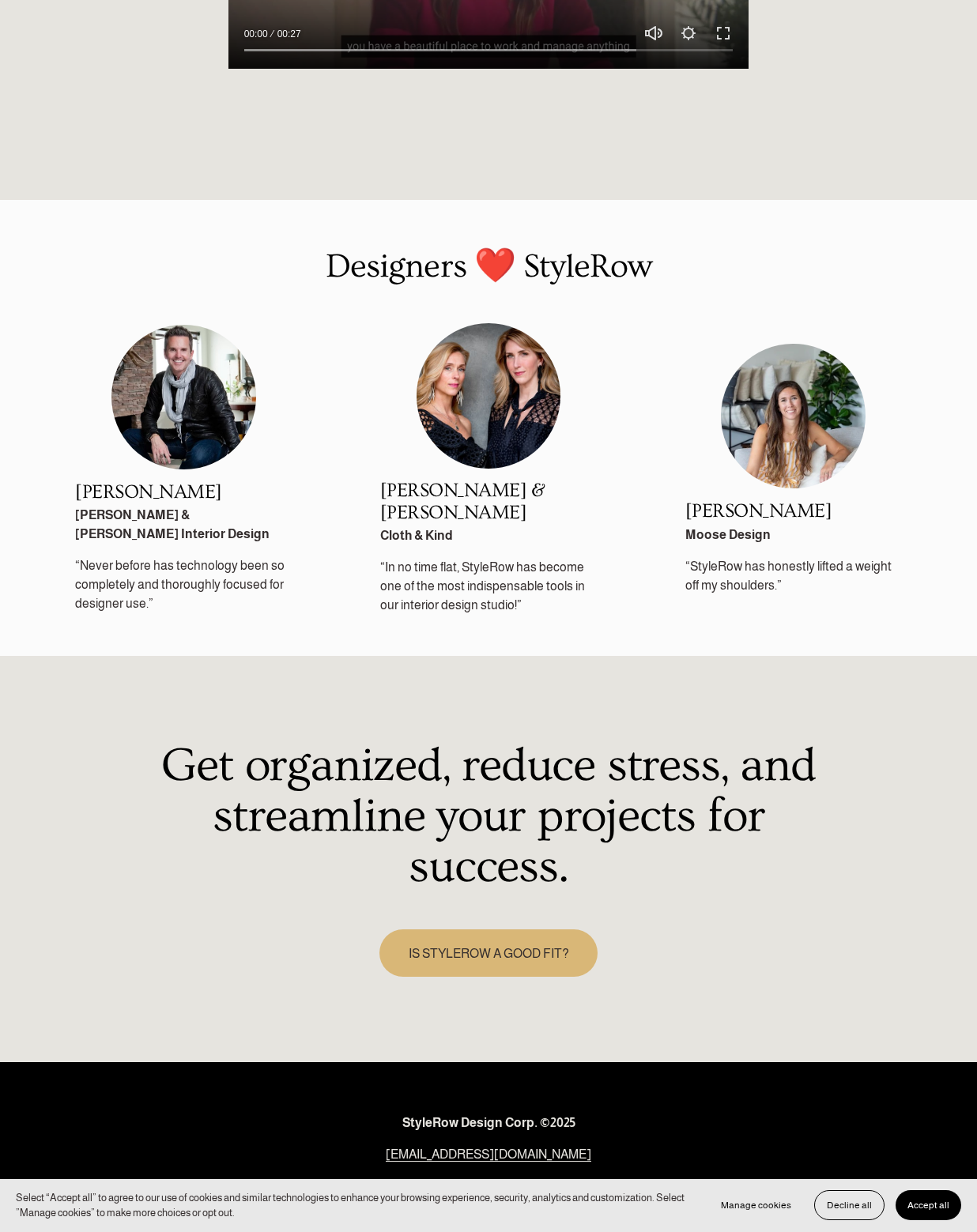
scroll to position [1660, 0]
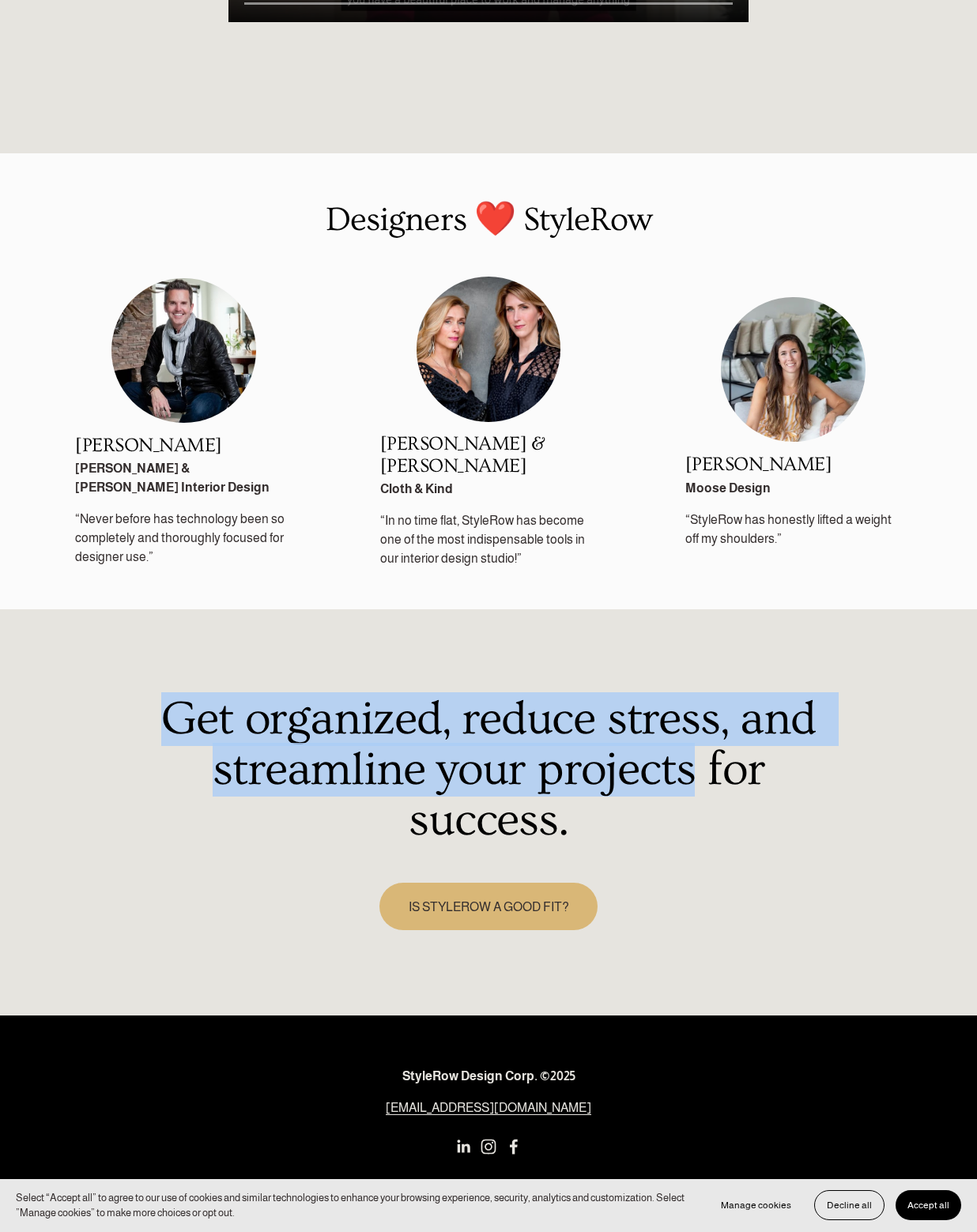
drag, startPoint x: 164, startPoint y: 691, endPoint x: 701, endPoint y: 736, distance: 538.9
click at [701, 736] on h1 "Get organized, reduce stress, and streamline your projects for success." at bounding box center [488, 771] width 671 height 152
click at [650, 695] on h1 "Get organized, reduce stress, and streamline your projects for success." at bounding box center [488, 771] width 671 height 152
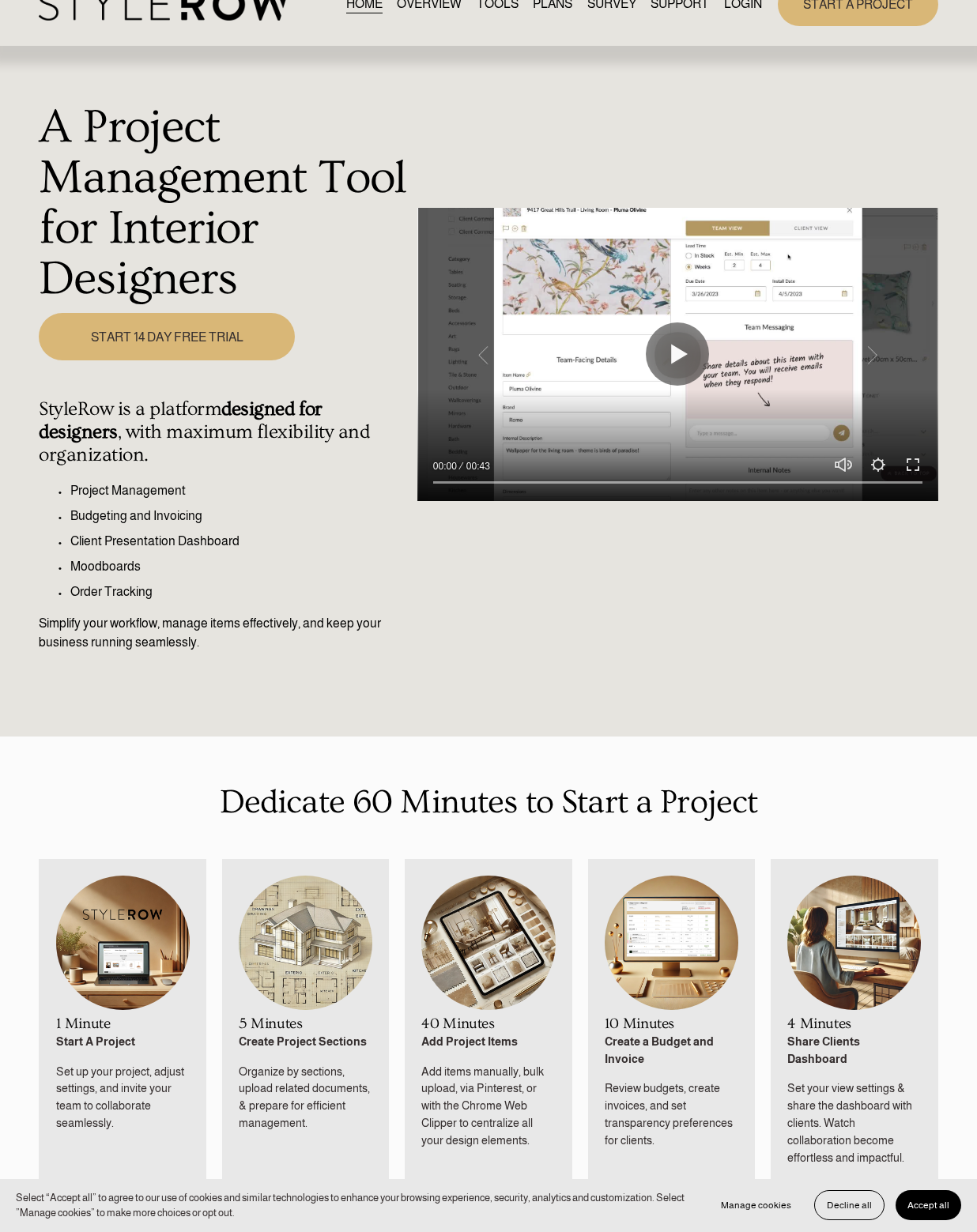
scroll to position [0, 0]
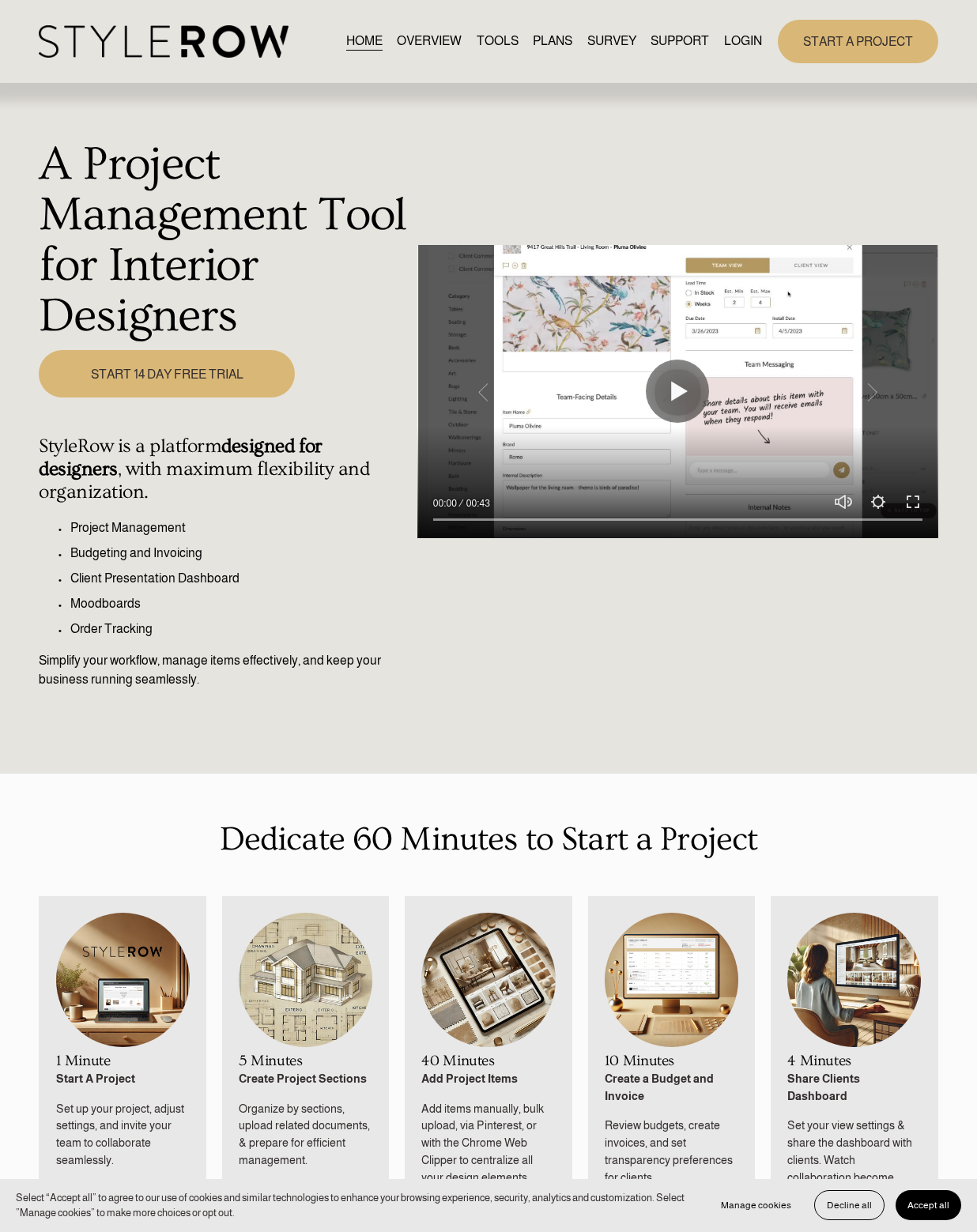
click at [483, 40] on link "TOOLS" at bounding box center [497, 41] width 42 height 22
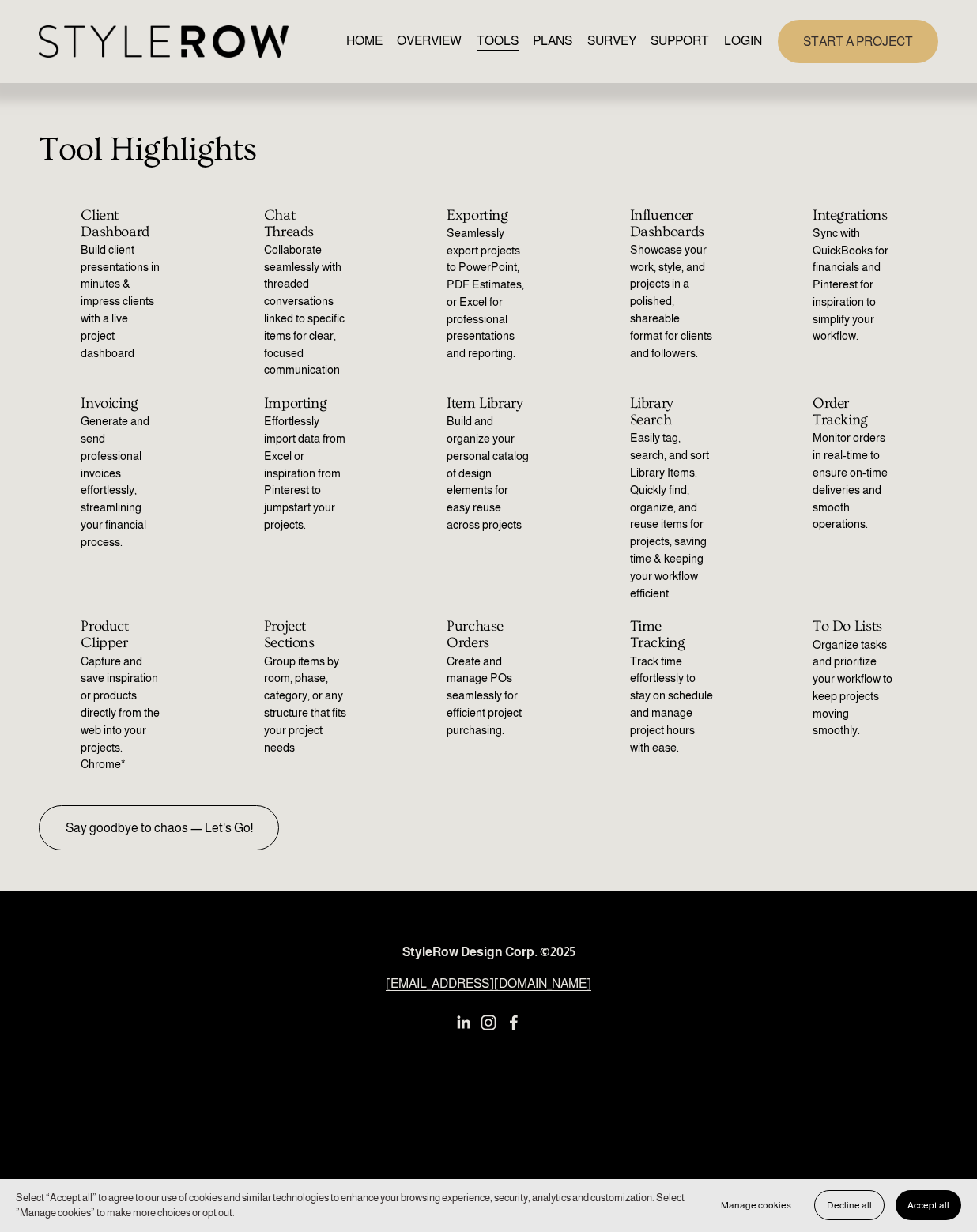
click at [534, 50] on link "PLANS" at bounding box center [552, 41] width 39 height 22
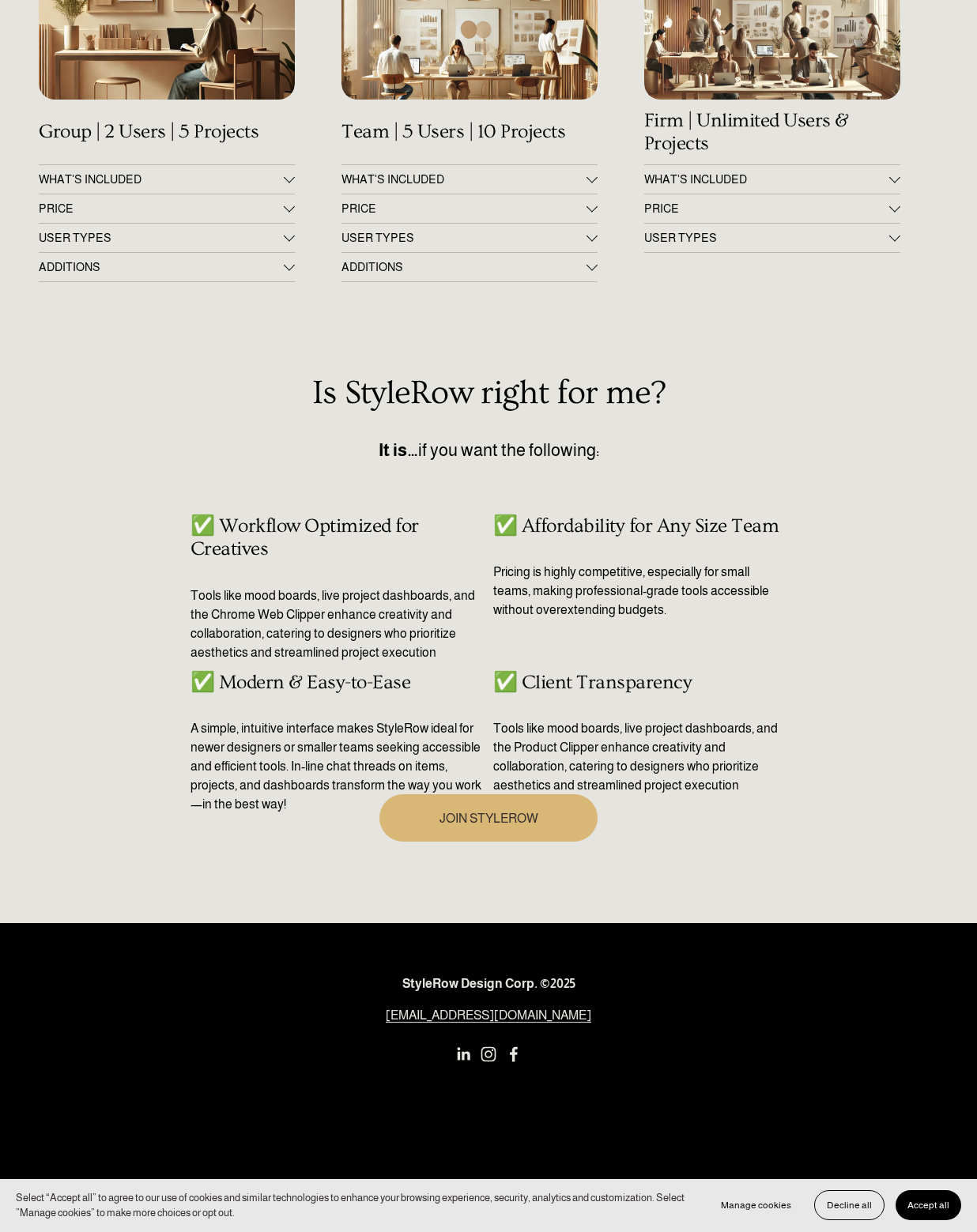
scroll to position [316, 0]
